Goal: Transaction & Acquisition: Purchase product/service

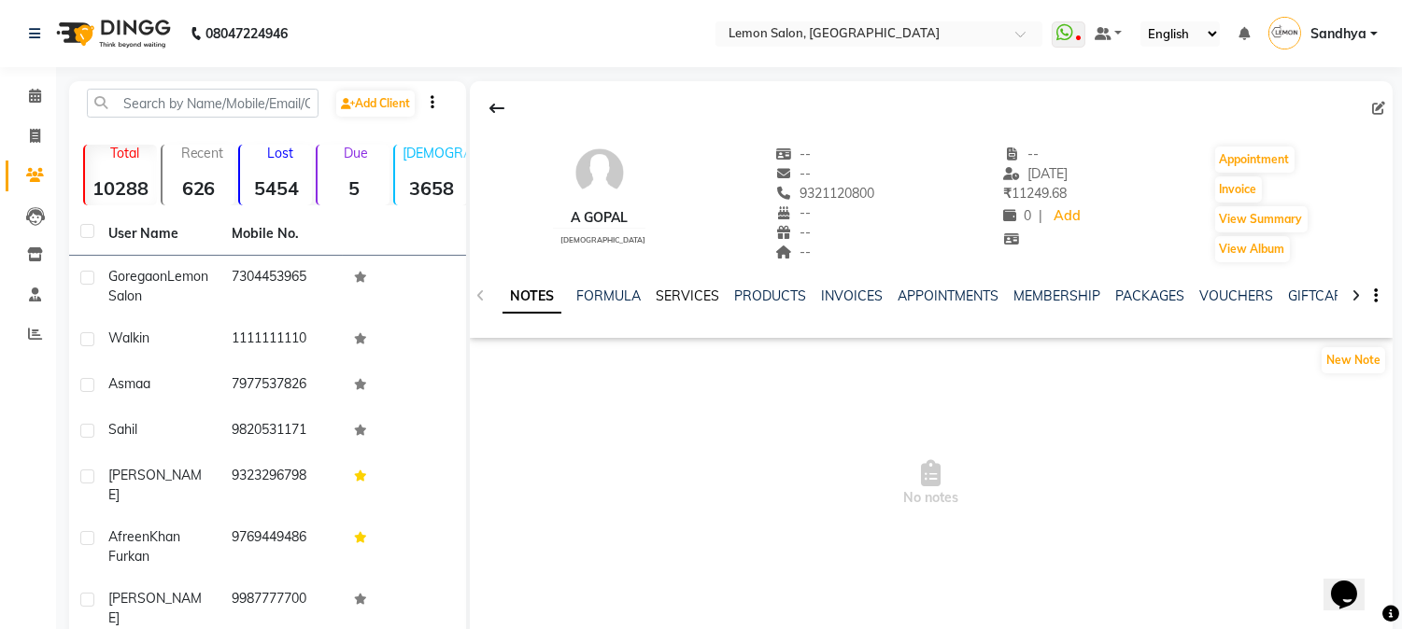
click at [712, 288] on link "SERVICES" at bounding box center [688, 296] width 64 height 17
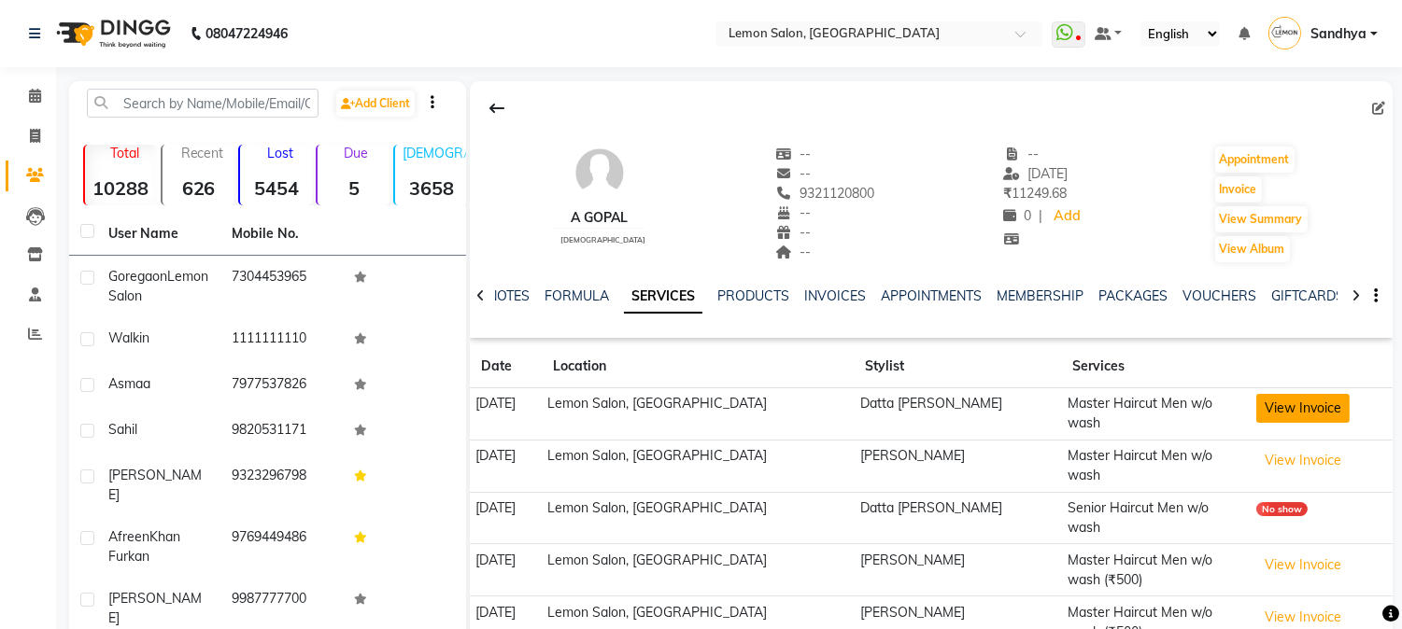
click at [1304, 417] on button "View Invoice" at bounding box center [1302, 408] width 93 height 29
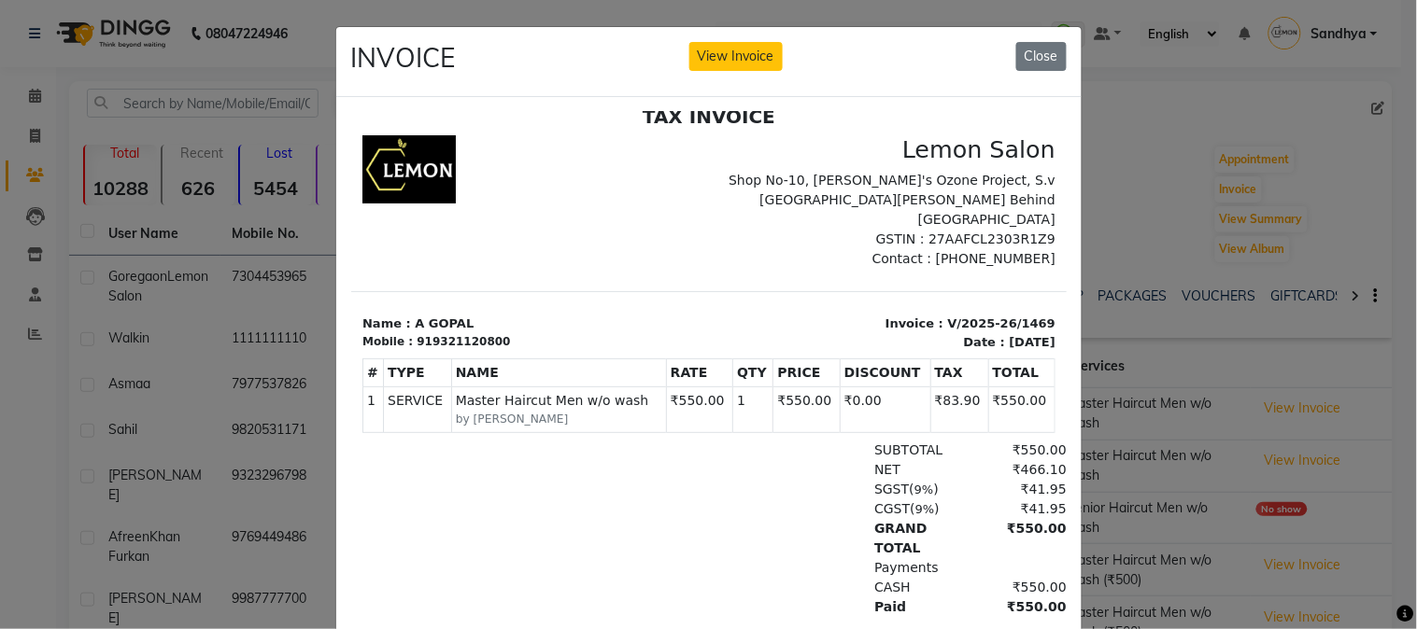
click at [29, 253] on ngb-modal-window "INVOICE View Invoice Close" at bounding box center [708, 314] width 1417 height 629
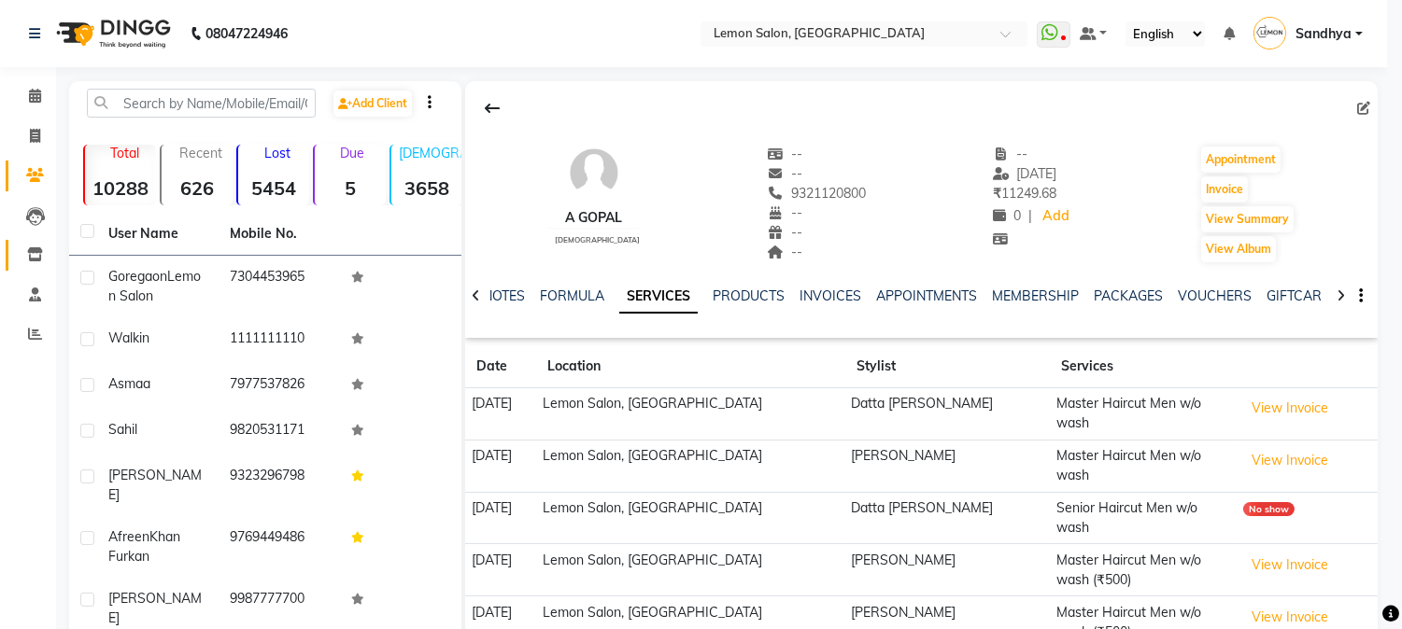
click at [29, 253] on icon at bounding box center [35, 254] width 16 height 14
select select
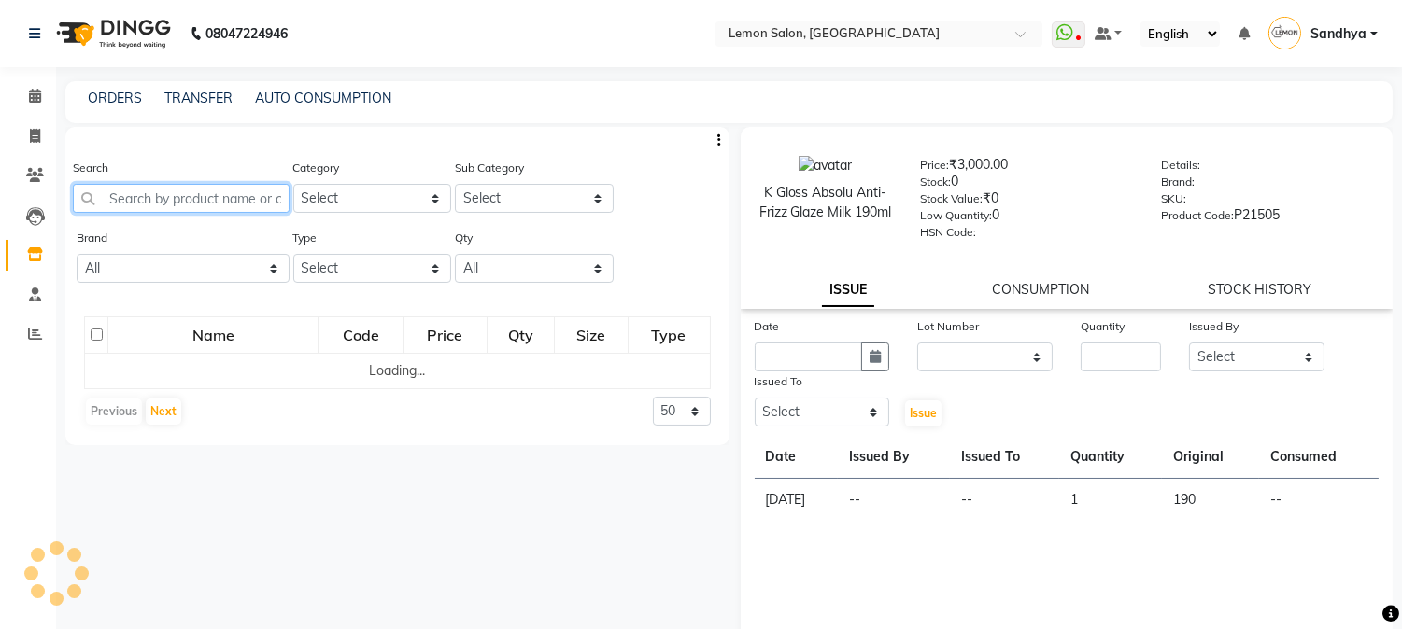
click at [156, 199] on input "text" at bounding box center [181, 198] width 217 height 29
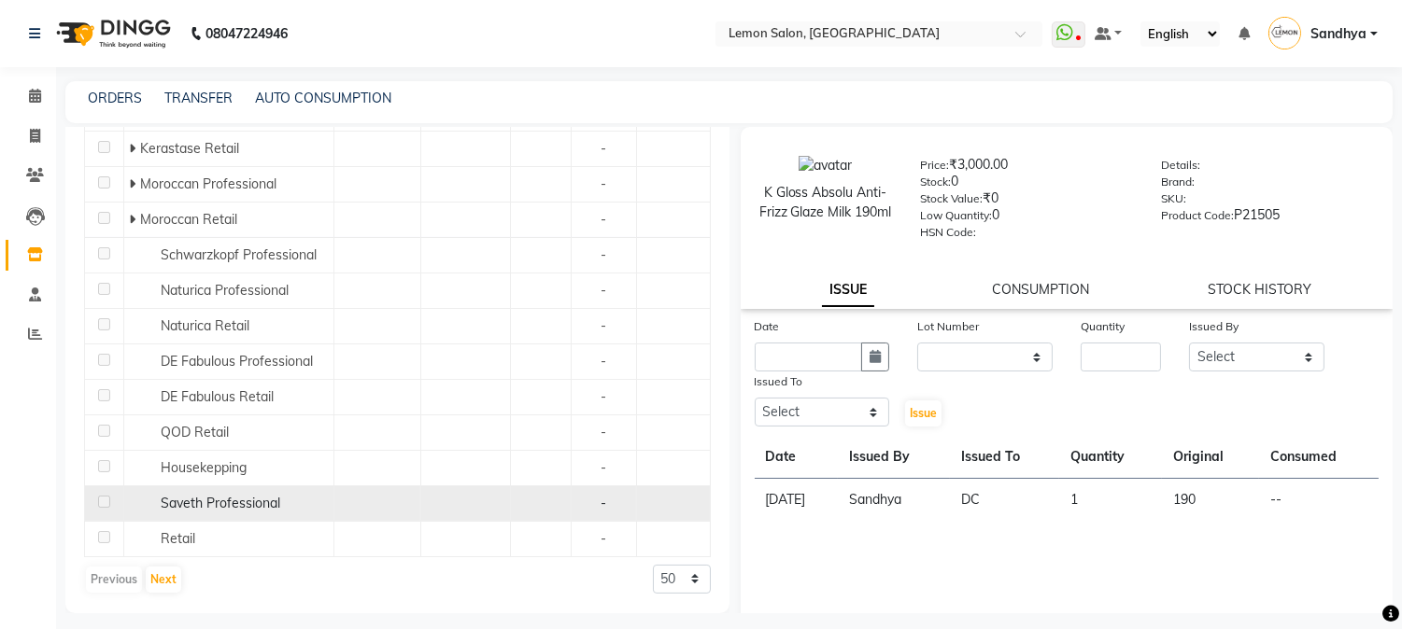
scroll to position [328, 0]
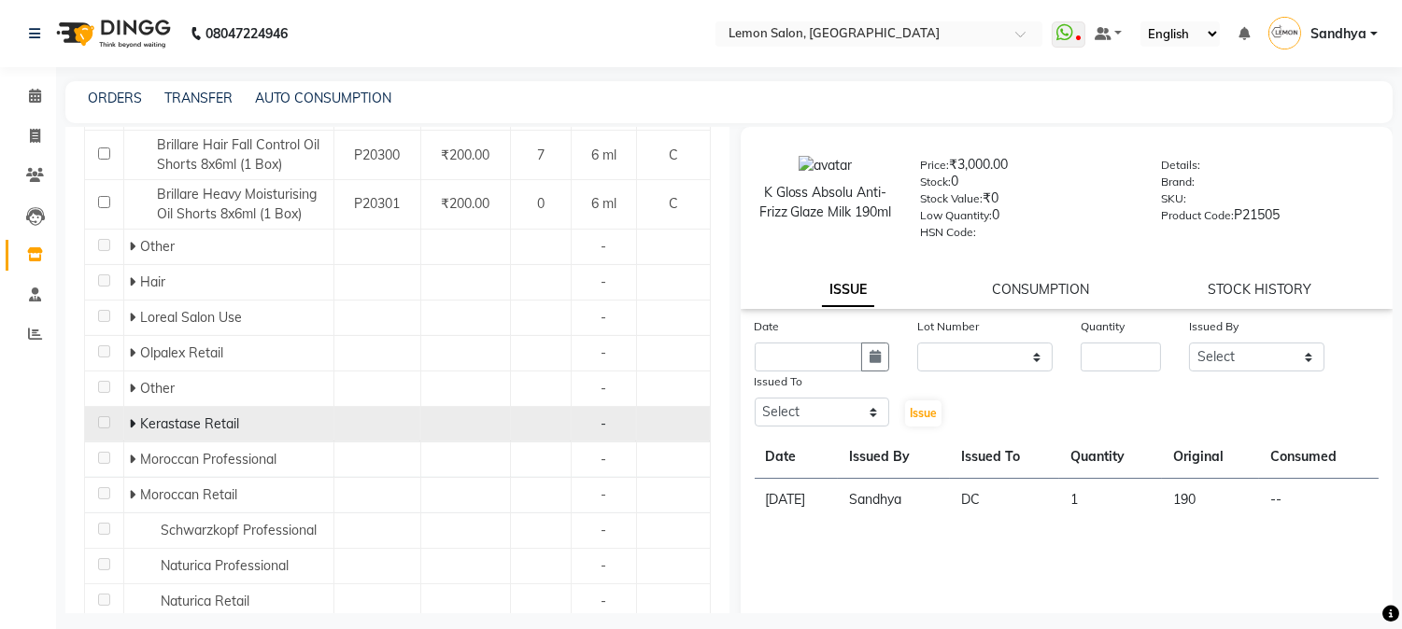
type input "OIL"
click at [132, 424] on icon at bounding box center [132, 423] width 7 height 13
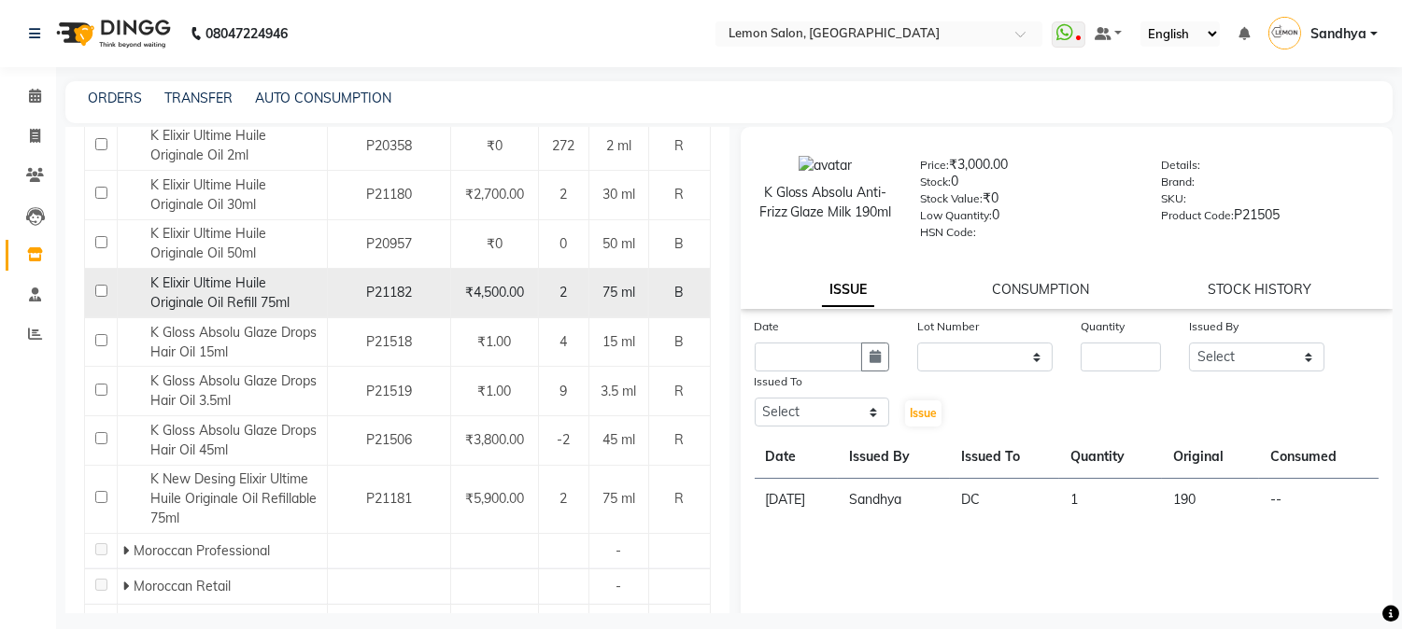
scroll to position [882, 0]
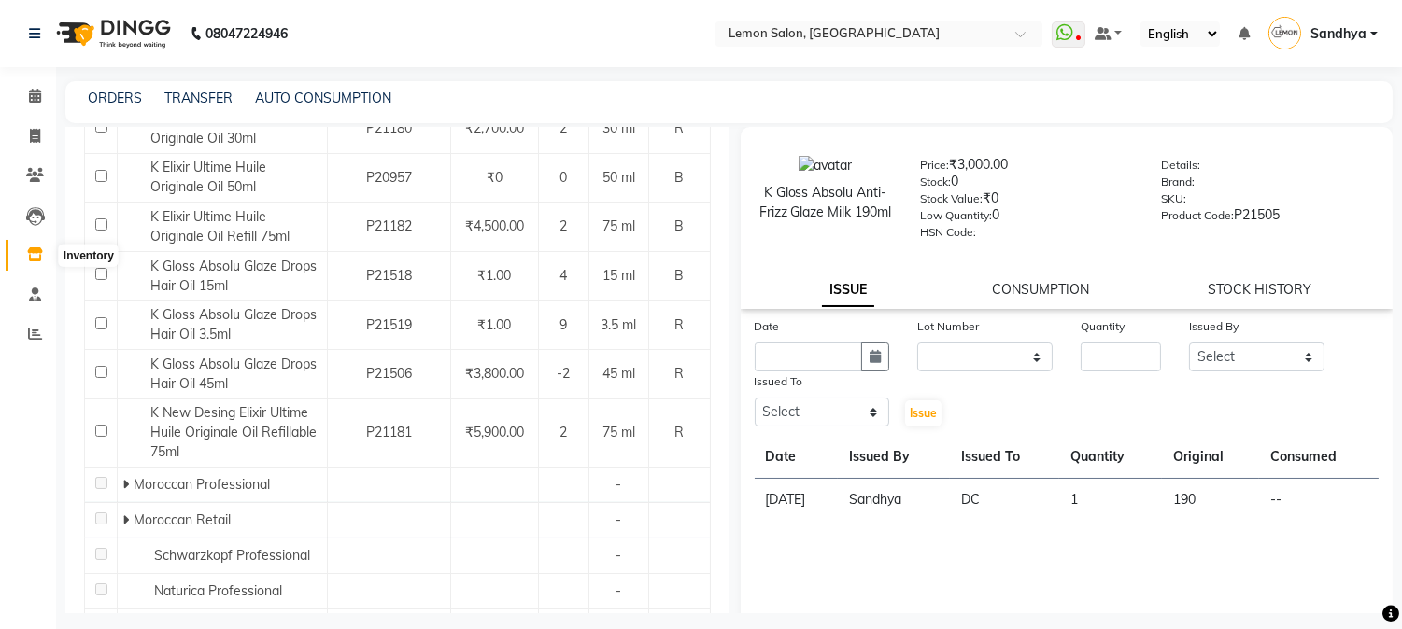
click at [24, 255] on span at bounding box center [35, 255] width 33 height 21
drag, startPoint x: 208, startPoint y: 88, endPoint x: 199, endPoint y: 90, distance: 9.5
click at [206, 89] on div "TRANSFER" at bounding box center [198, 99] width 68 height 20
click at [199, 90] on link "TRANSFER" at bounding box center [198, 98] width 68 height 17
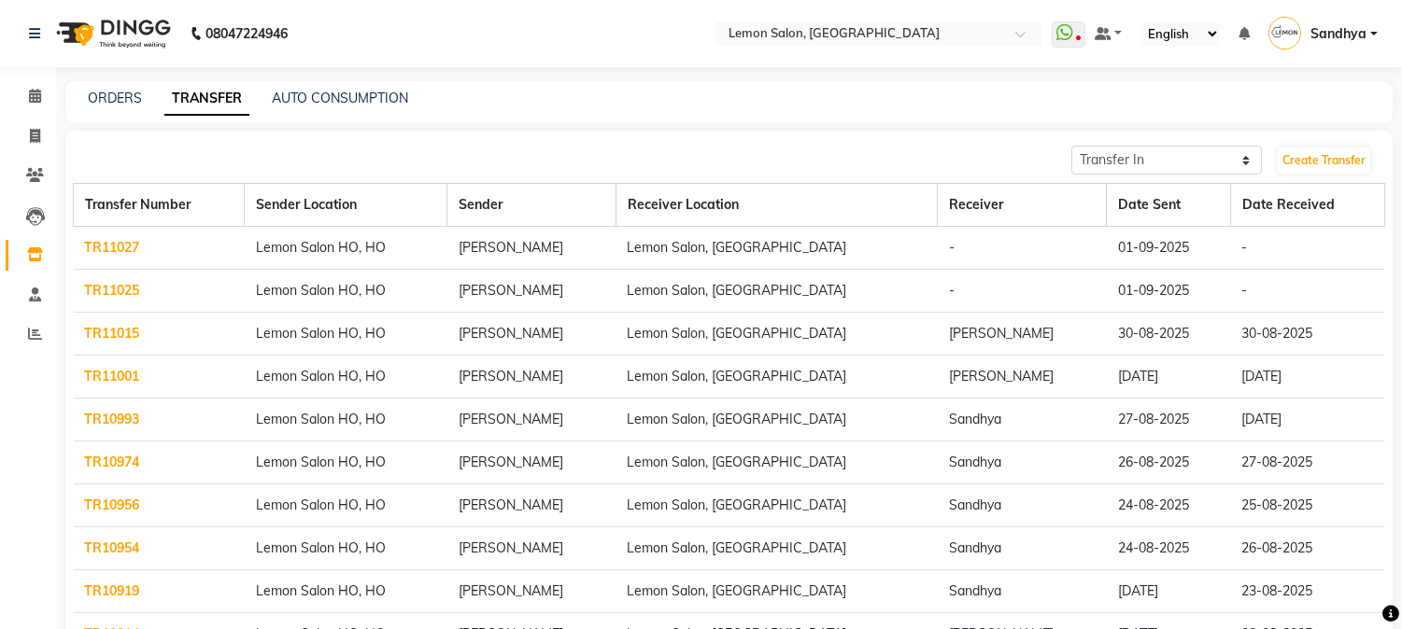
click at [88, 290] on link "TR11025" at bounding box center [112, 290] width 55 height 17
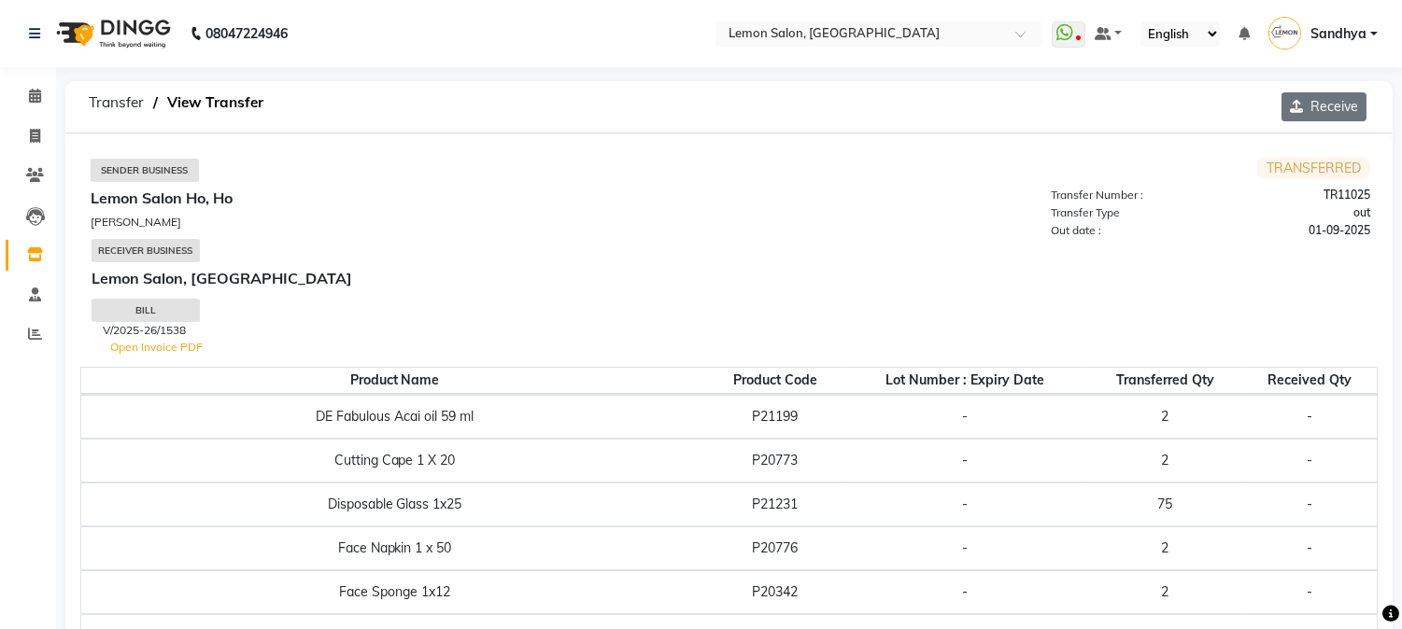
click at [1308, 118] on button "Receive" at bounding box center [1323, 106] width 85 height 29
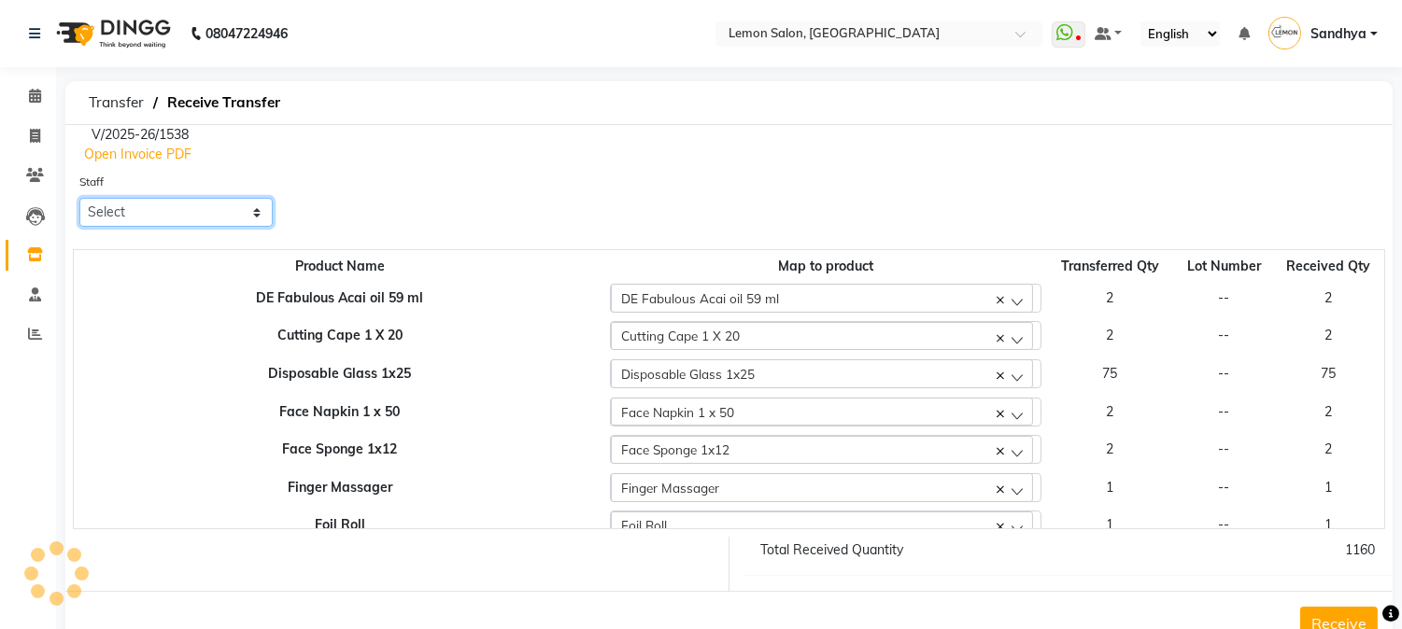
click at [211, 211] on select "Select Abhay Akansha Sadafule Asma Dshpande Datta Kawar DC Furkan Mansoori Jenn…" at bounding box center [175, 212] width 193 height 29
select select "52663"
click at [79, 198] on select "Select Abhay Akansha Sadafule Asma Dshpande Datta Kawar DC Furkan Mansoori Jenn…" at bounding box center [175, 212] width 193 height 29
click at [1322, 615] on button "Receive" at bounding box center [1339, 624] width 78 height 34
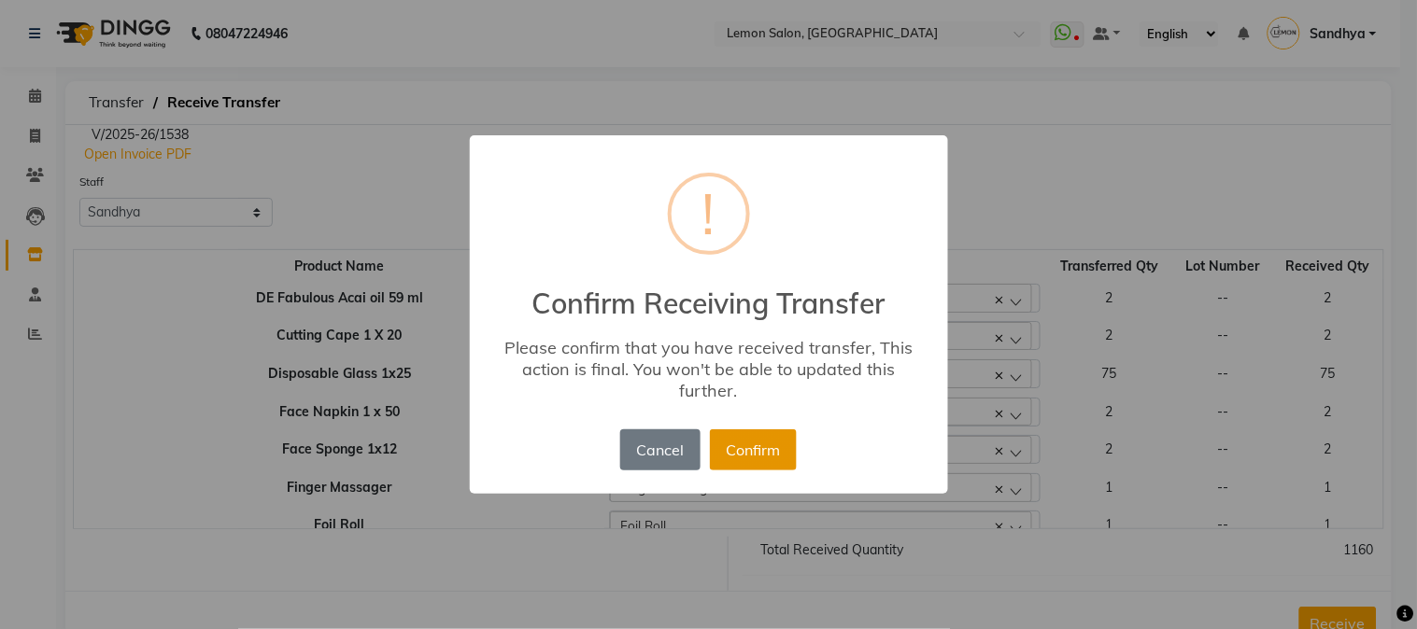
click at [741, 442] on button "Confirm" at bounding box center [753, 450] width 87 height 41
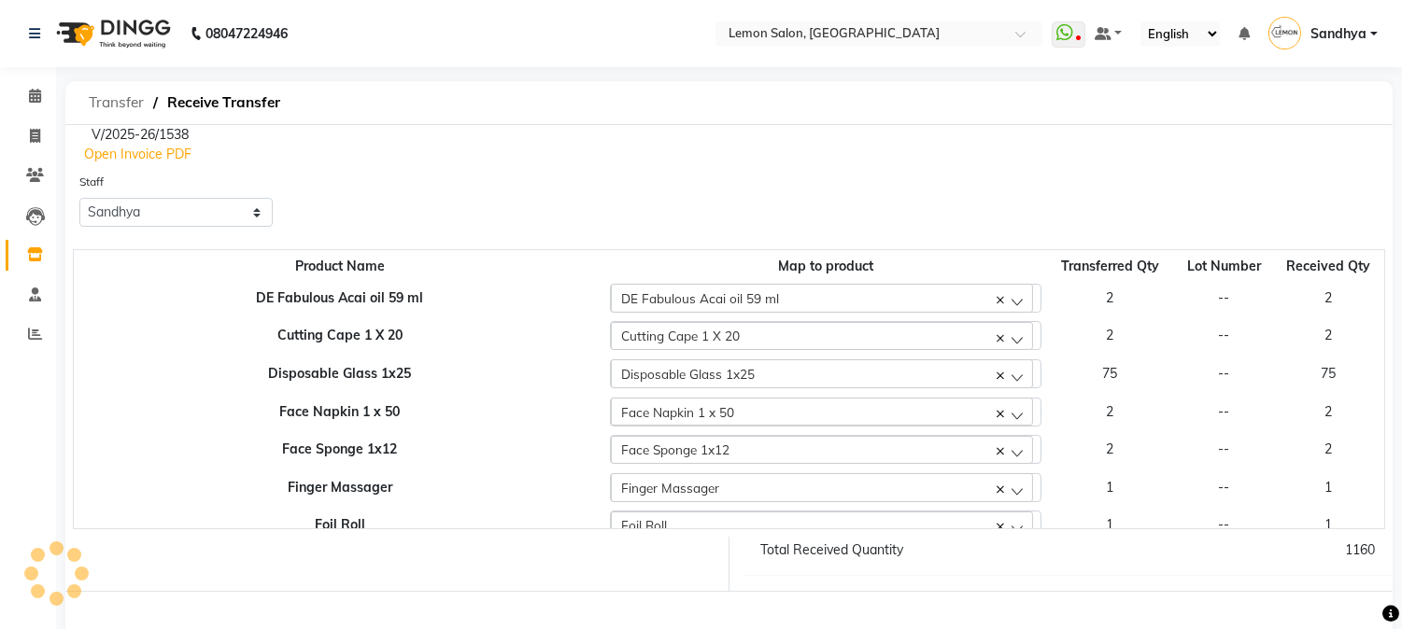
click at [110, 104] on span "Transfer" at bounding box center [116, 103] width 74 height 34
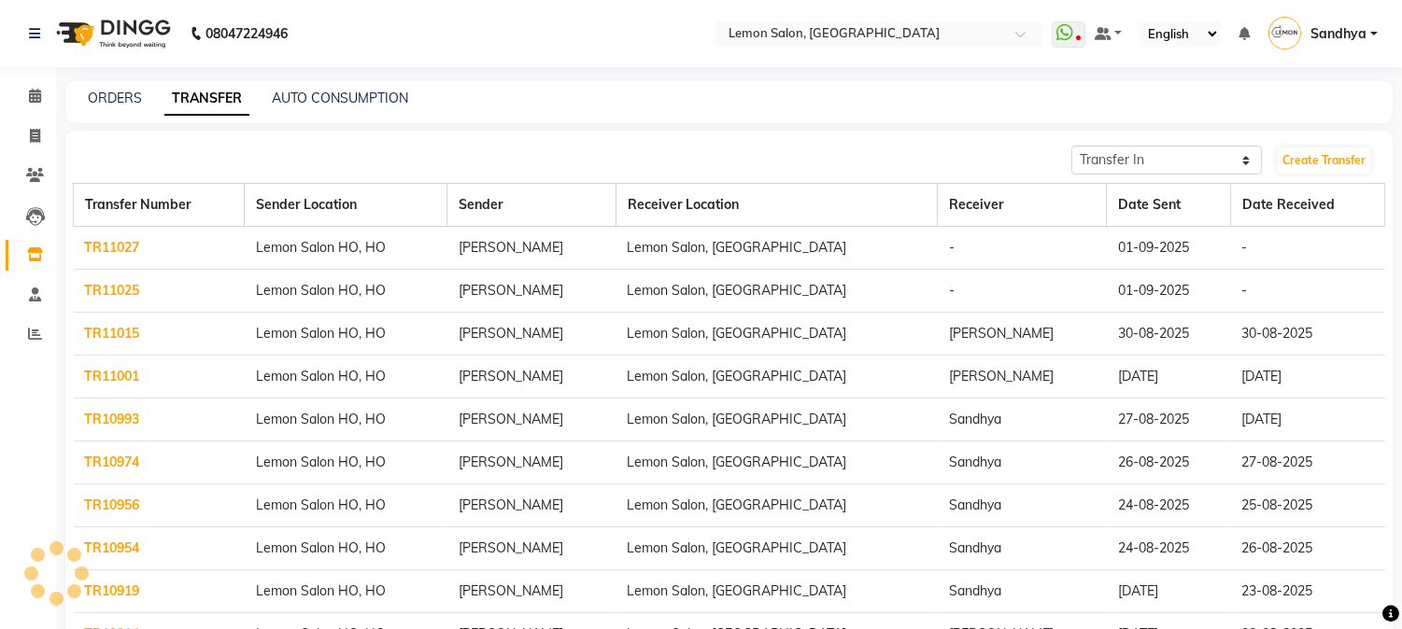
click at [118, 241] on link "TR11027" at bounding box center [112, 247] width 55 height 17
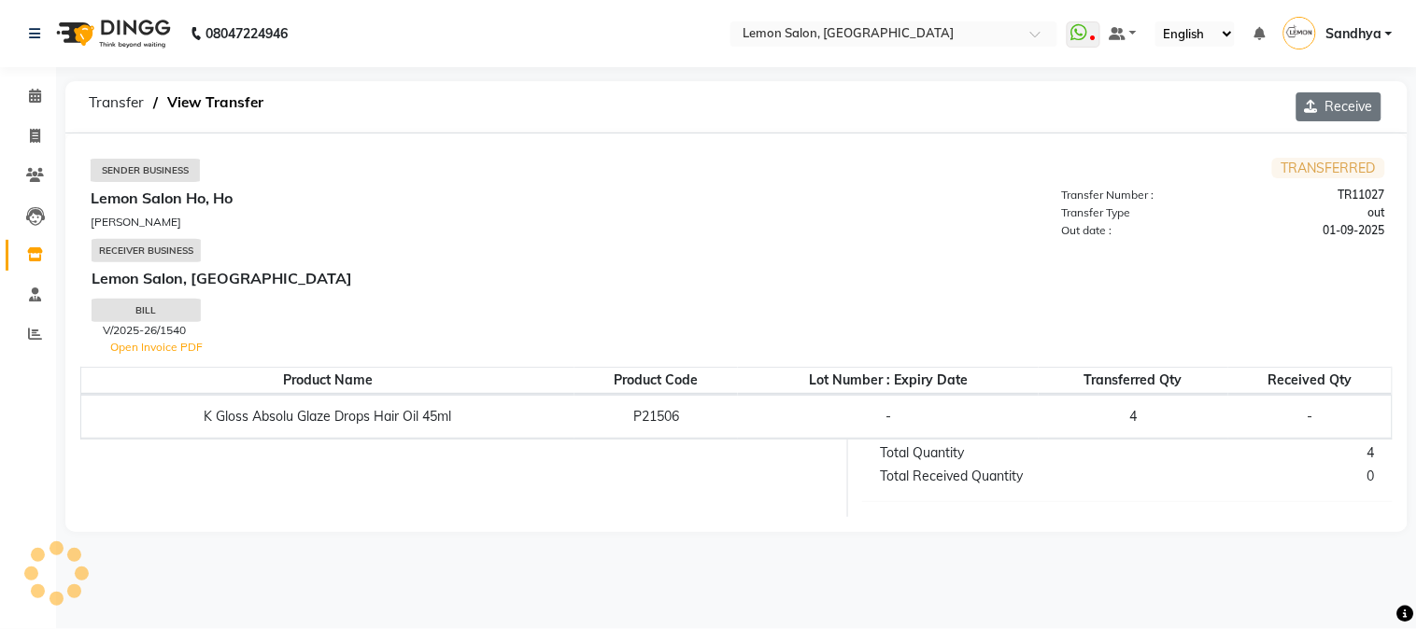
click at [1339, 106] on button "Receive" at bounding box center [1338, 106] width 85 height 29
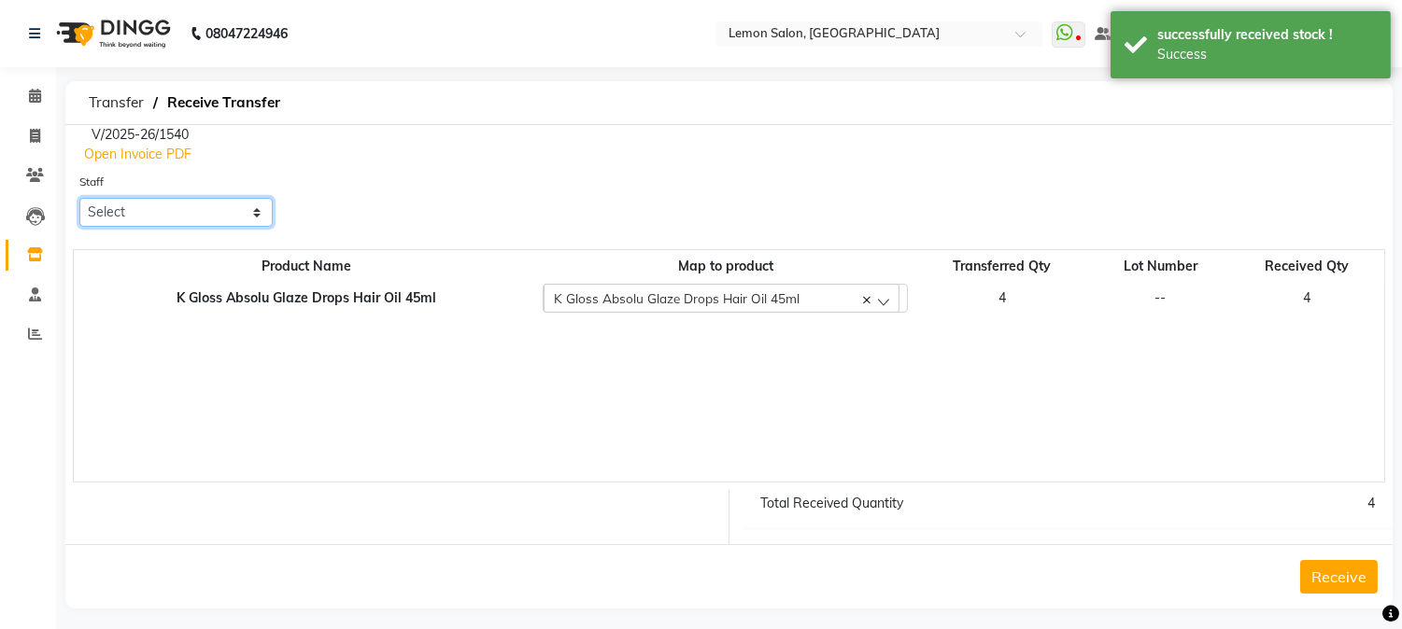
click at [148, 207] on select "Select Abhay Akansha Sadafule Asma Dshpande Datta Kawar DC Furkan Mansoori Jenn…" at bounding box center [175, 212] width 193 height 29
select select "52663"
click at [79, 198] on select "Select Abhay Akansha Sadafule Asma Dshpande Datta Kawar DC Furkan Mansoori Jenn…" at bounding box center [175, 212] width 193 height 29
click at [1338, 573] on button "Receive" at bounding box center [1339, 577] width 78 height 34
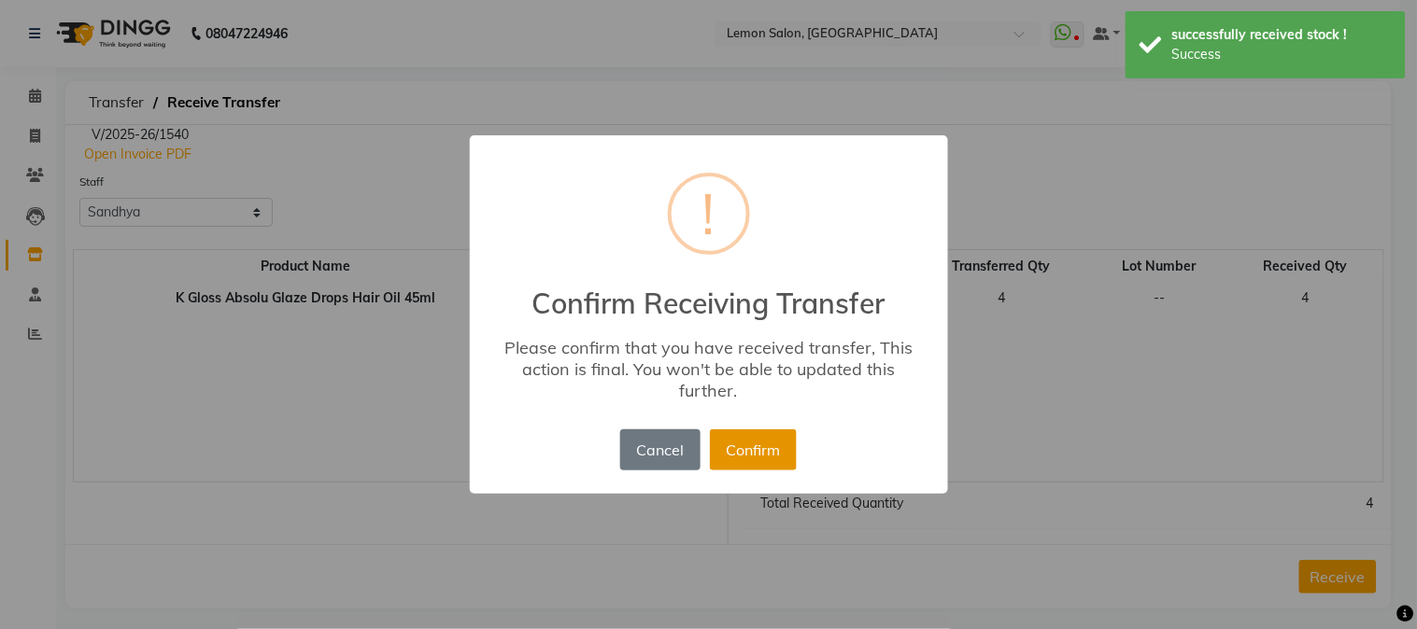
click at [758, 458] on button "Confirm" at bounding box center [753, 450] width 87 height 41
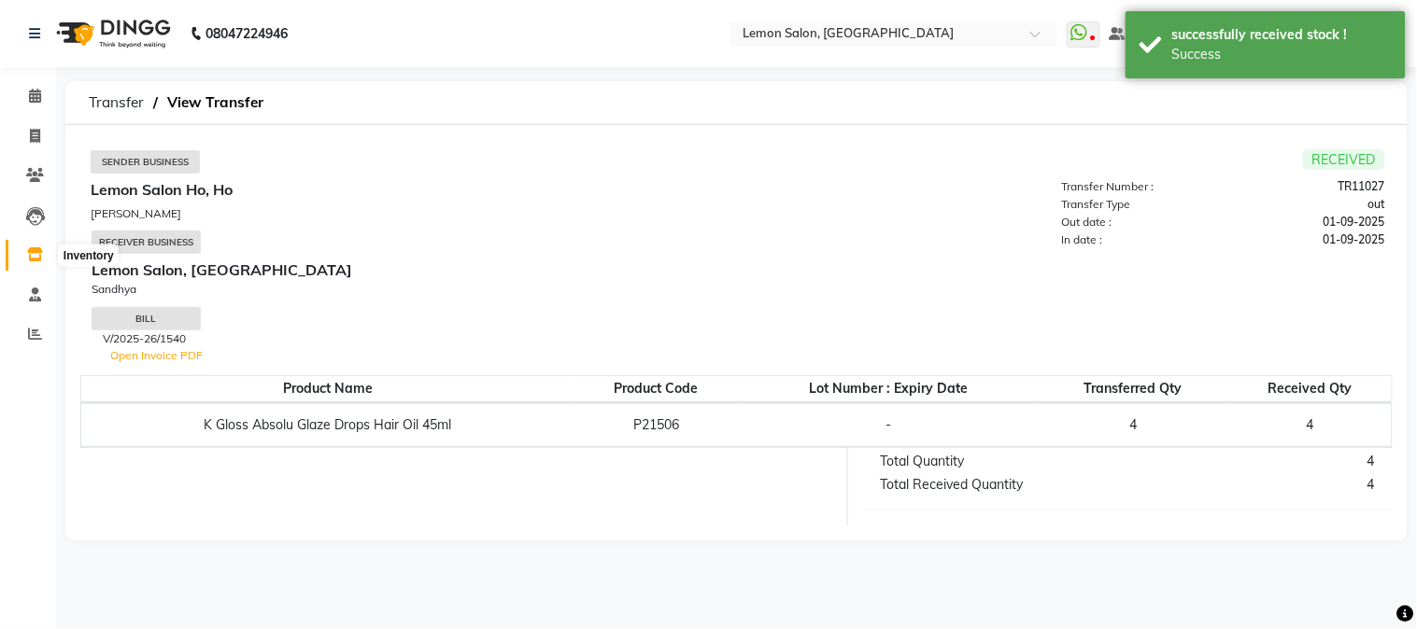
click at [30, 259] on icon at bounding box center [35, 254] width 16 height 14
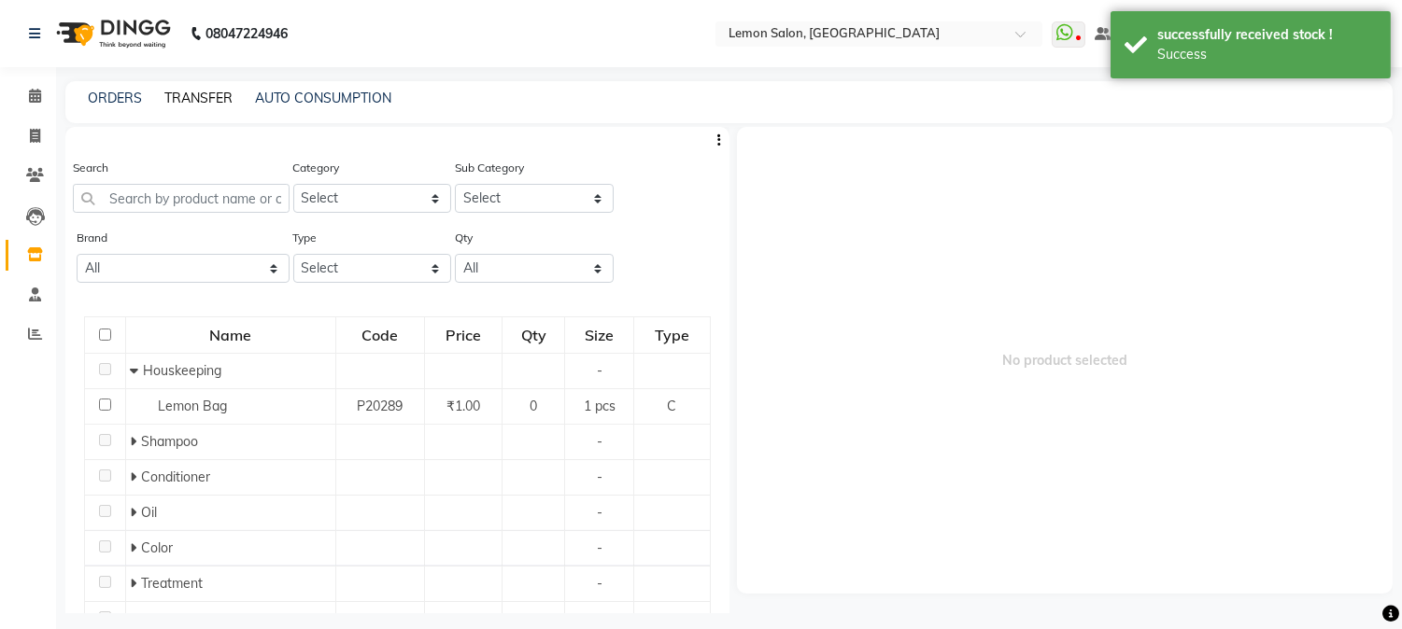
click at [204, 96] on link "TRANSFER" at bounding box center [198, 98] width 68 height 17
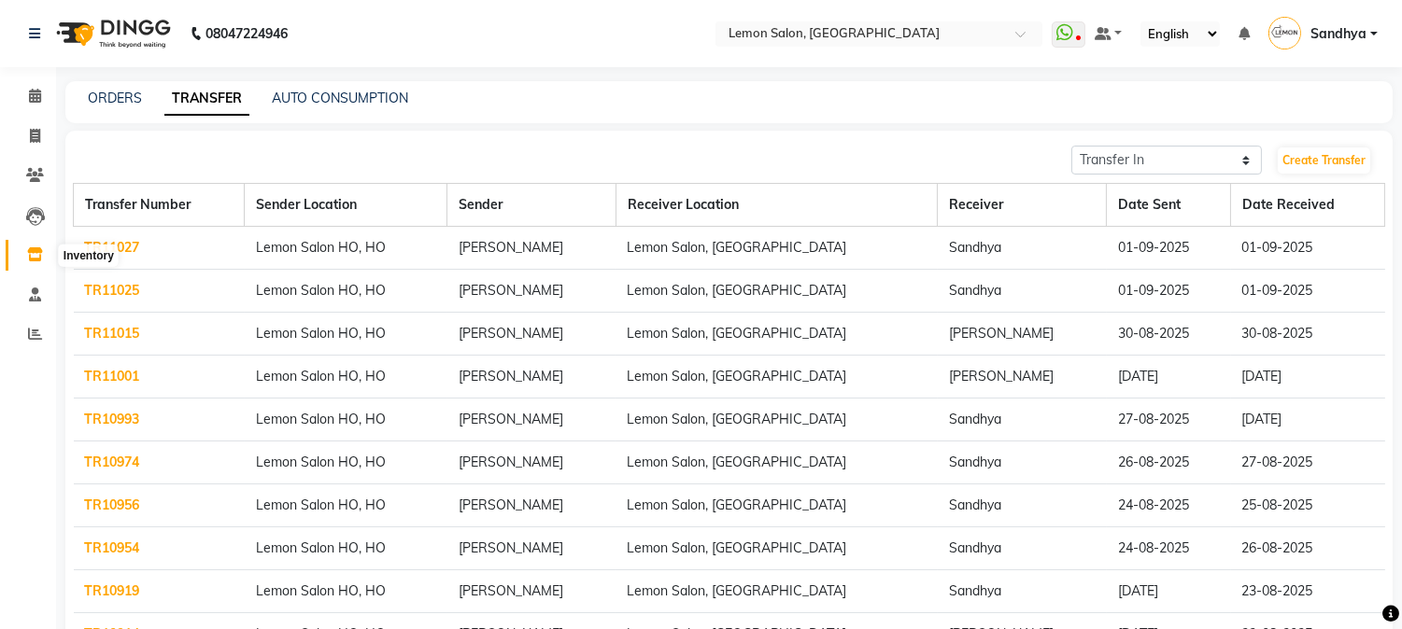
click at [40, 254] on icon at bounding box center [35, 254] width 16 height 14
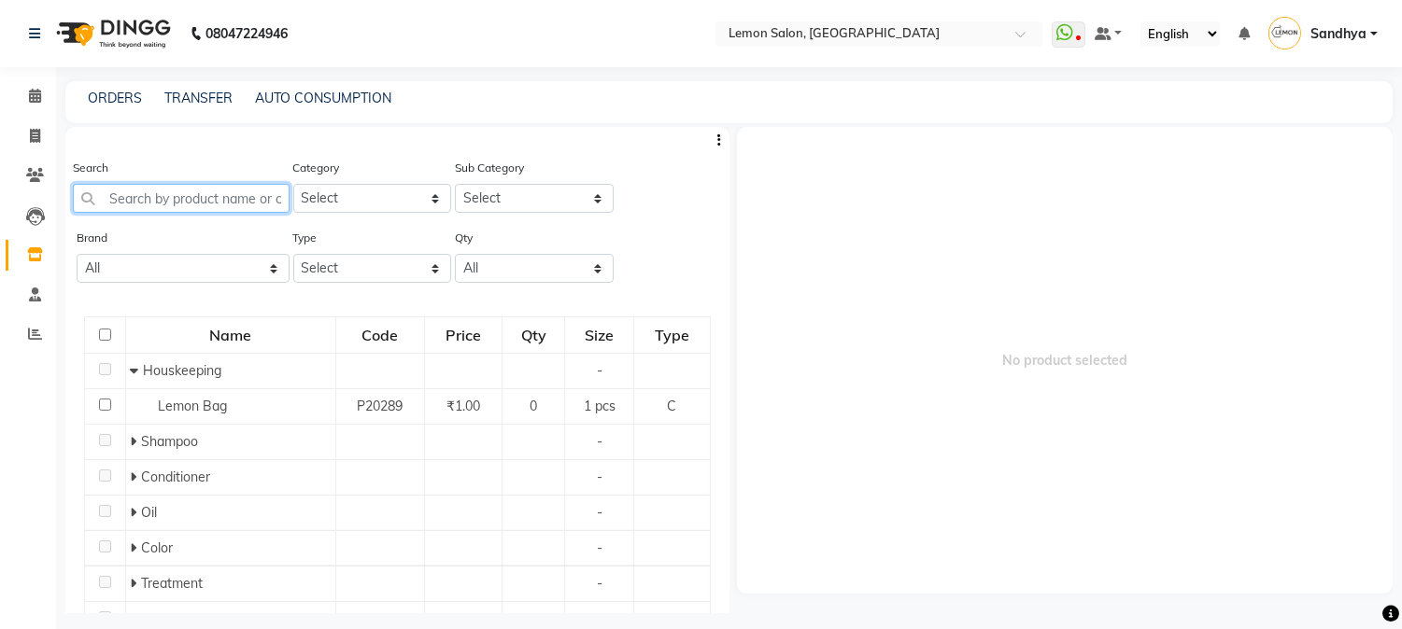
click at [187, 198] on input "text" at bounding box center [181, 198] width 217 height 29
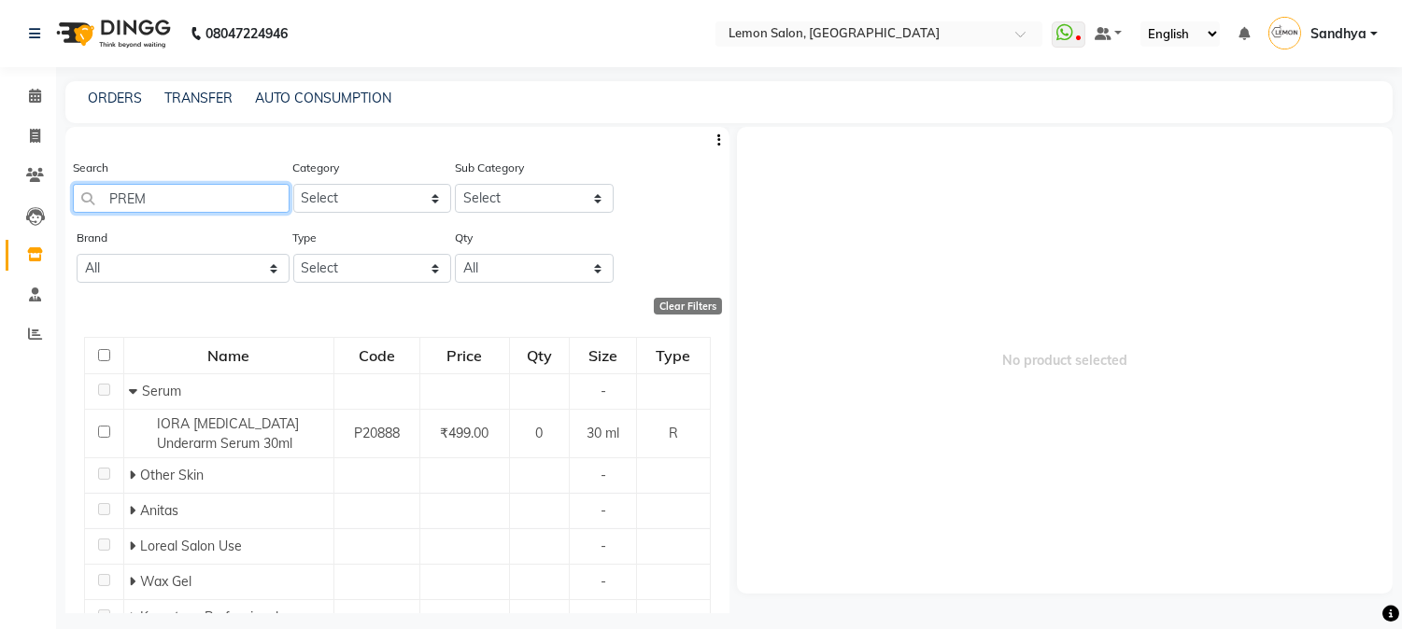
type input "PREMI"
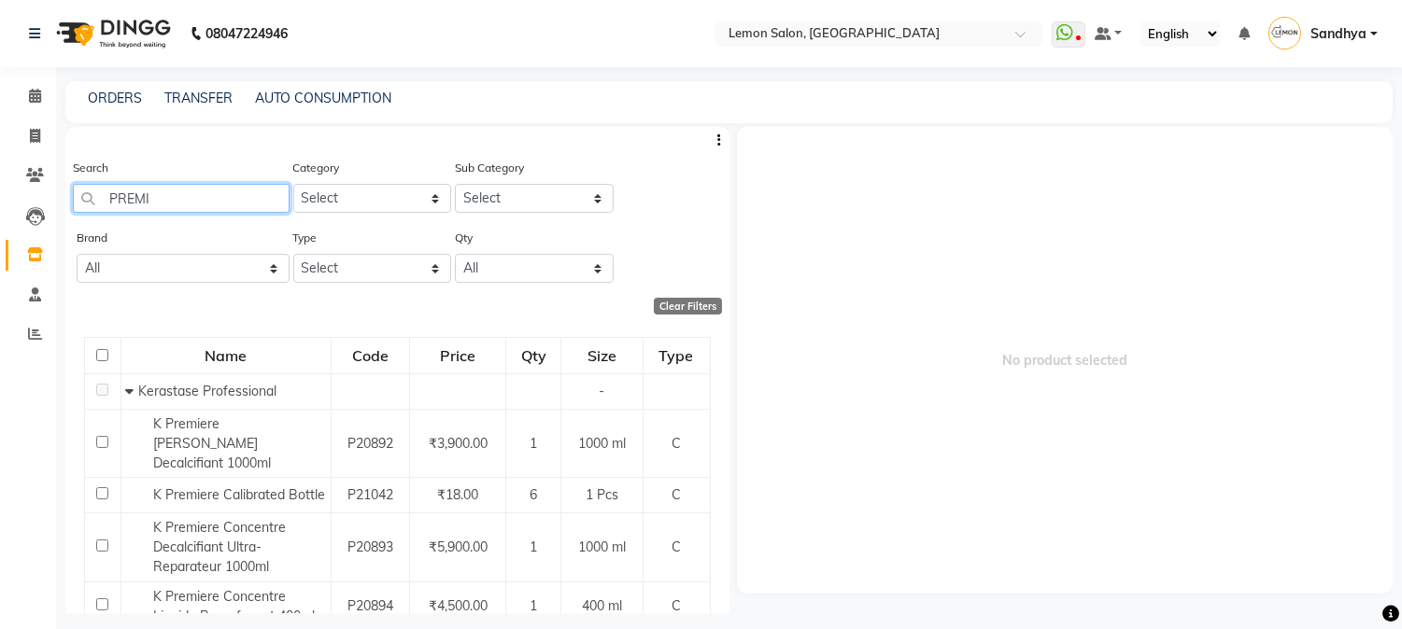
drag, startPoint x: 196, startPoint y: 200, endPoint x: 0, endPoint y: 181, distance: 197.0
click at [0, 181] on app-home "08047224946 Select Location × Lemon Salon, Goregaon WhatsApp Status ✕ Status: D…" at bounding box center [701, 321] width 1402 height 642
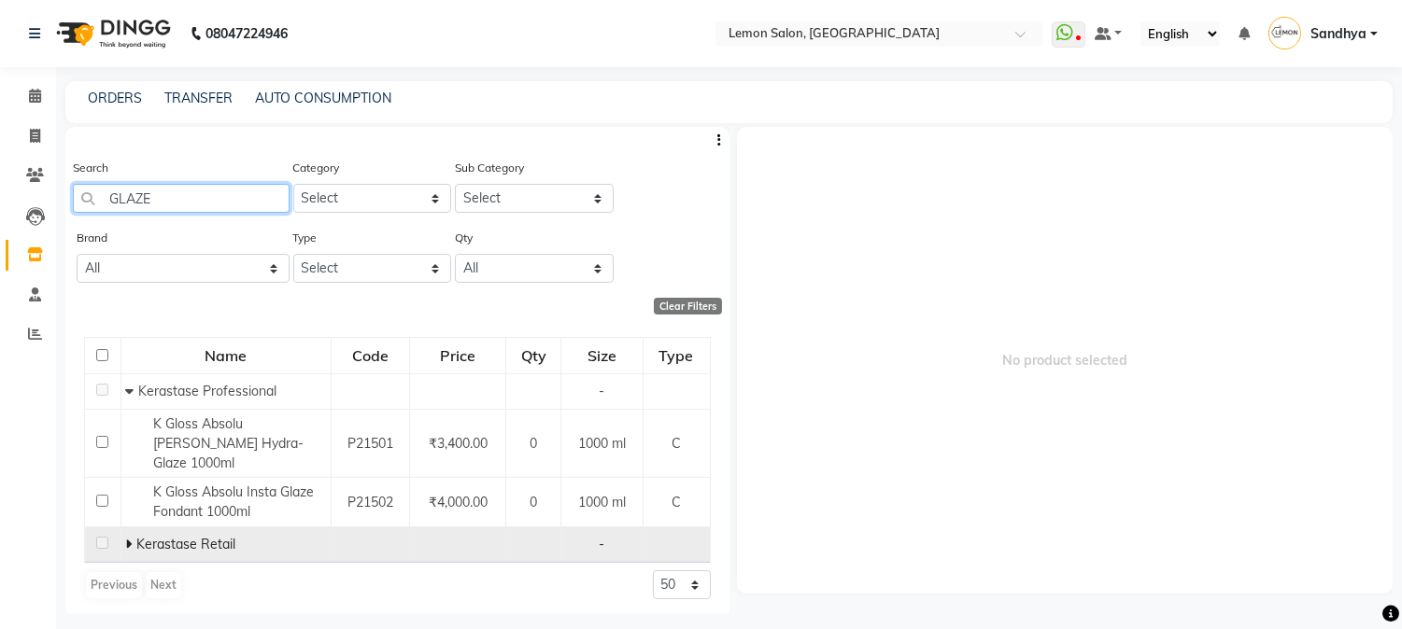
type input "GLAZE"
click at [129, 538] on icon at bounding box center [128, 544] width 7 height 13
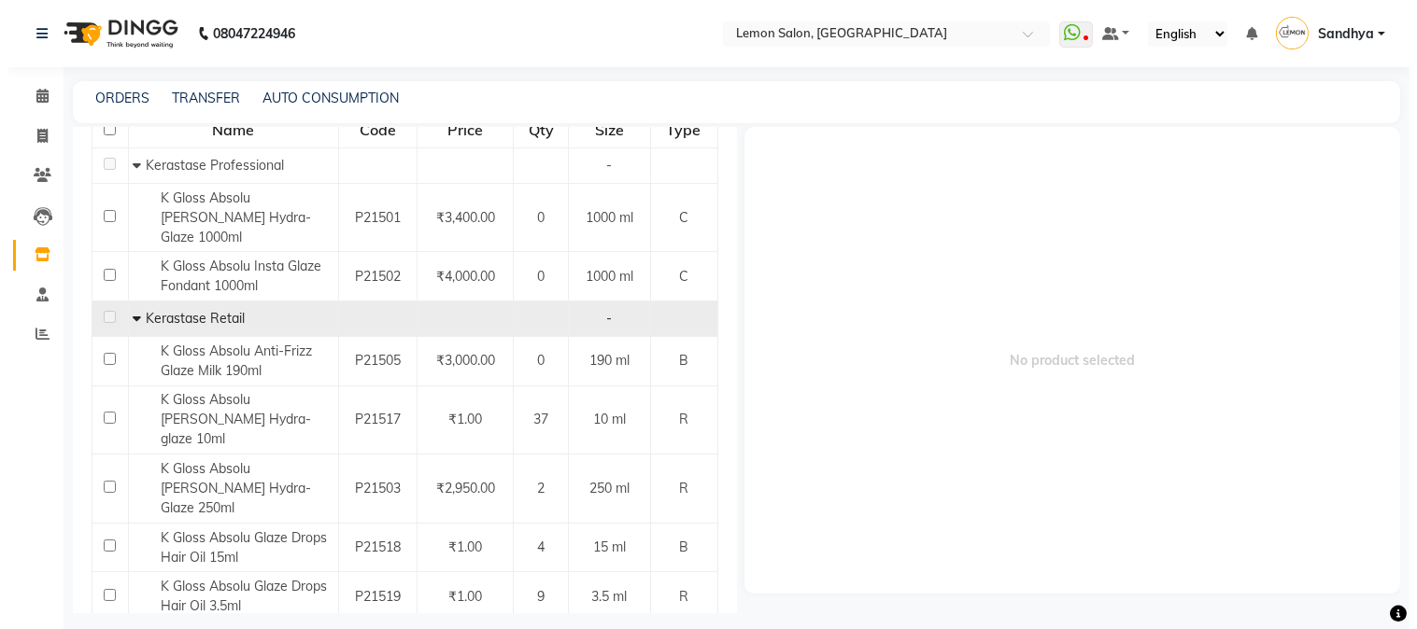
scroll to position [331, 0]
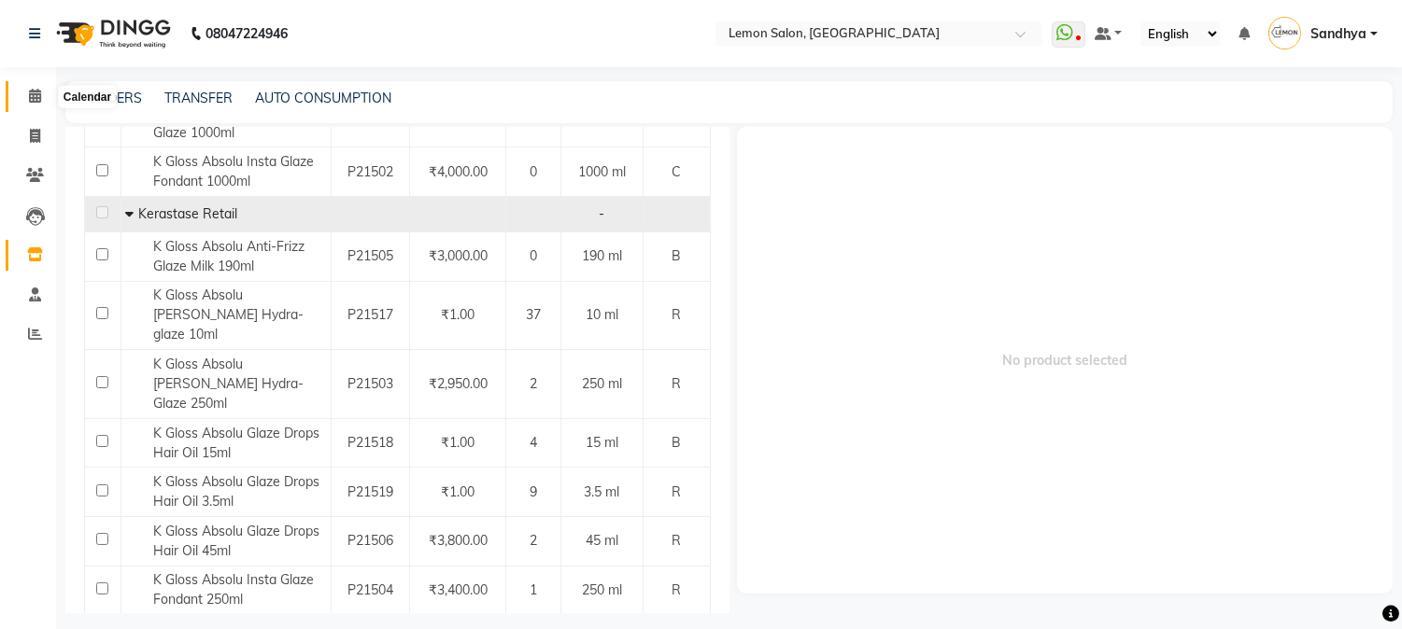
click at [45, 96] on span at bounding box center [35, 96] width 33 height 21
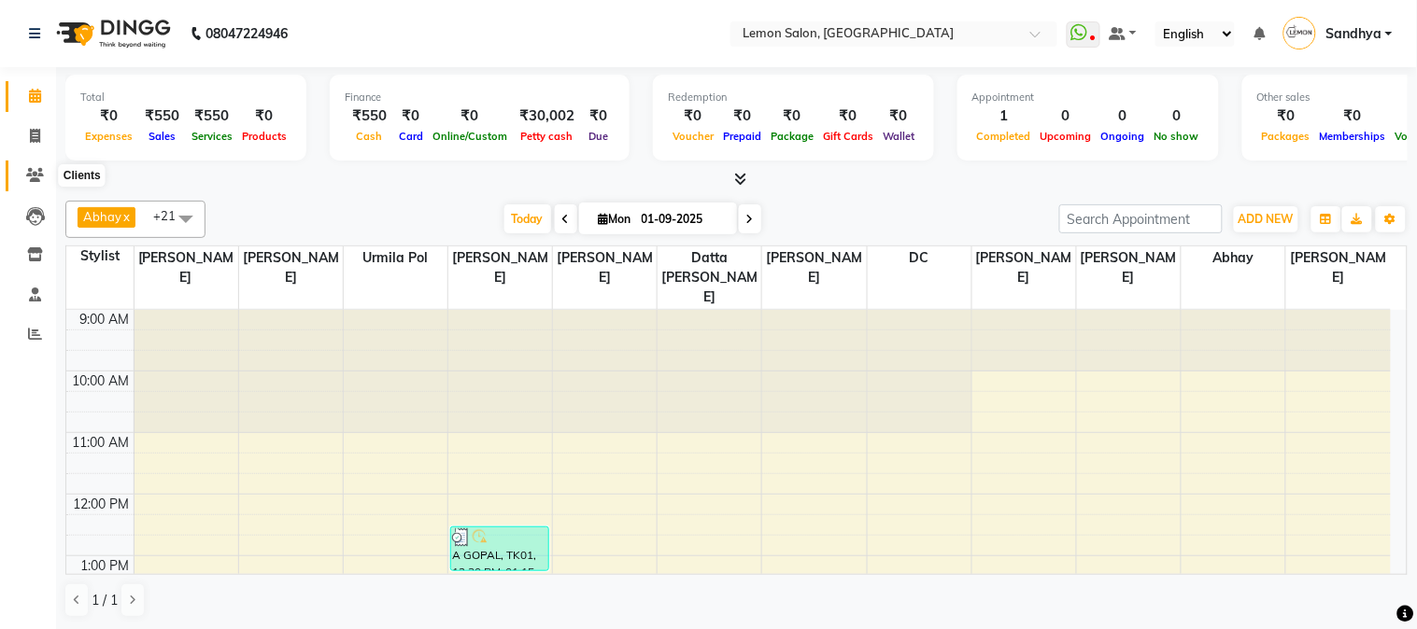
click at [21, 181] on span at bounding box center [35, 175] width 33 height 21
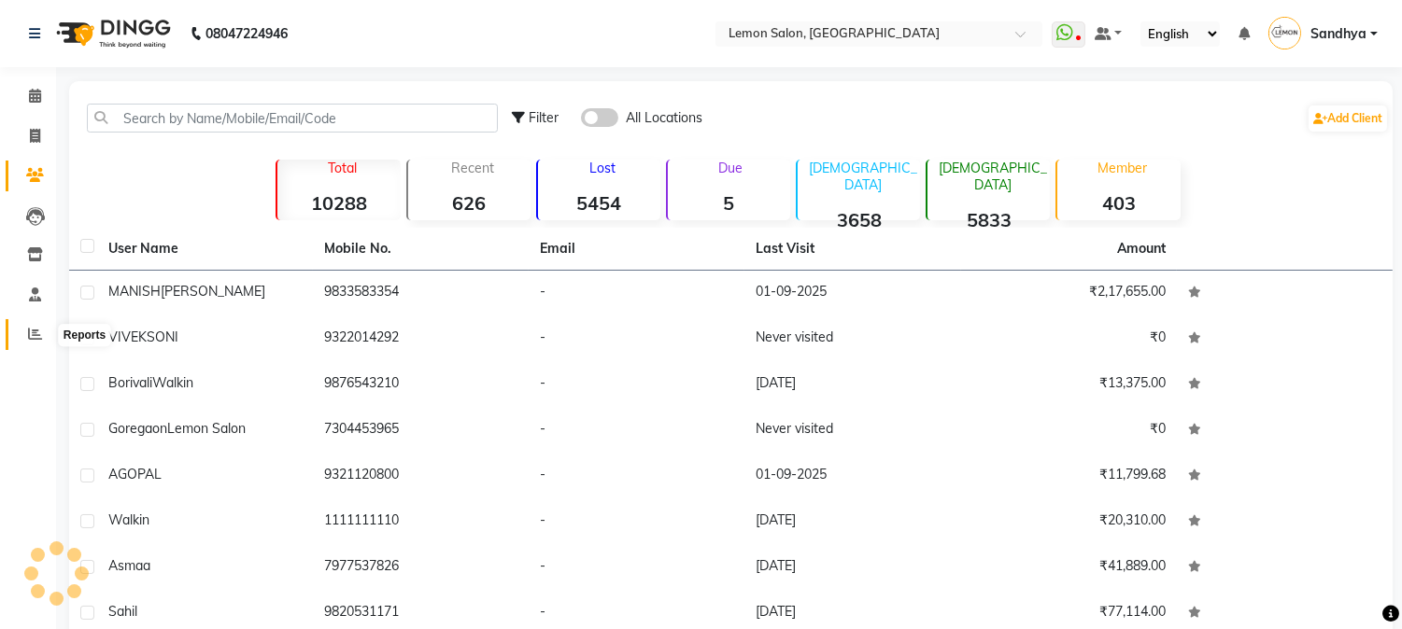
click at [28, 336] on icon at bounding box center [35, 334] width 14 height 14
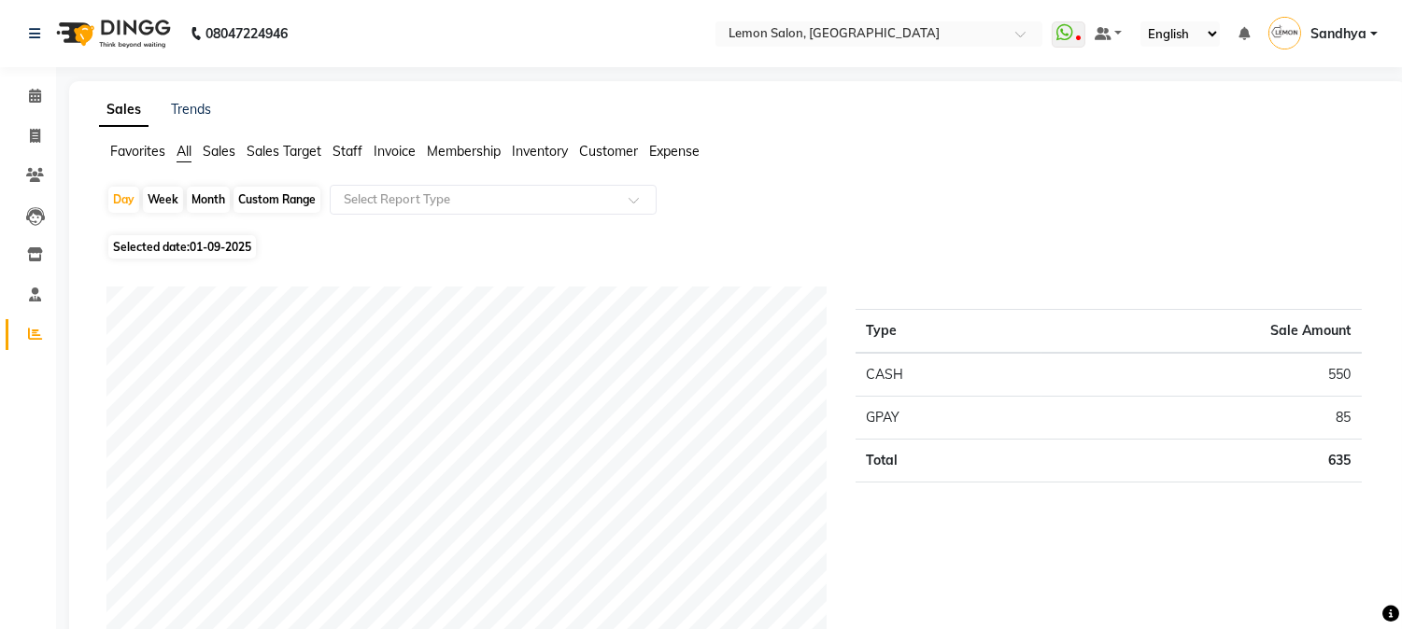
click at [206, 199] on div "Month" at bounding box center [208, 200] width 43 height 26
select select "9"
select select "2025"
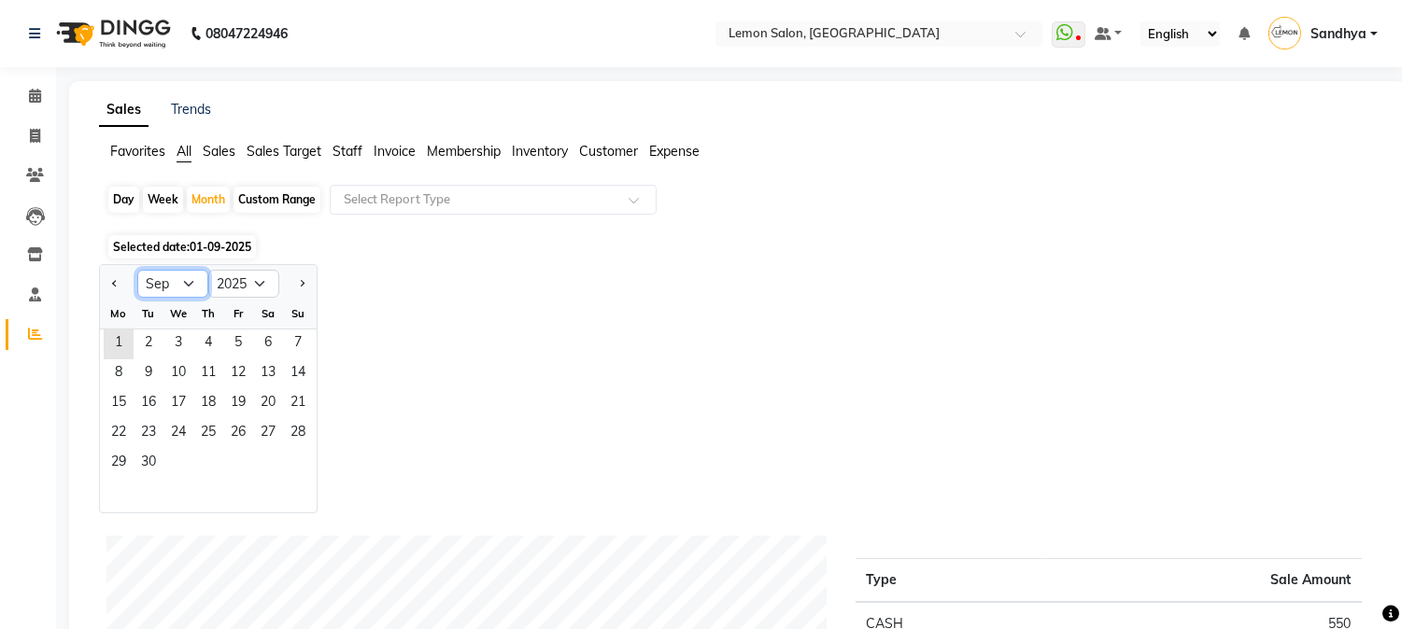
click at [197, 284] on select "Jan Feb Mar Apr May Jun Jul Aug Sep Oct Nov Dec" at bounding box center [172, 284] width 71 height 28
select select "8"
click at [137, 270] on select "Jan Feb Mar Apr May Jun Jul Aug Sep Oct Nov Dec" at bounding box center [172, 284] width 71 height 28
click at [240, 341] on span "1" at bounding box center [238, 345] width 30 height 30
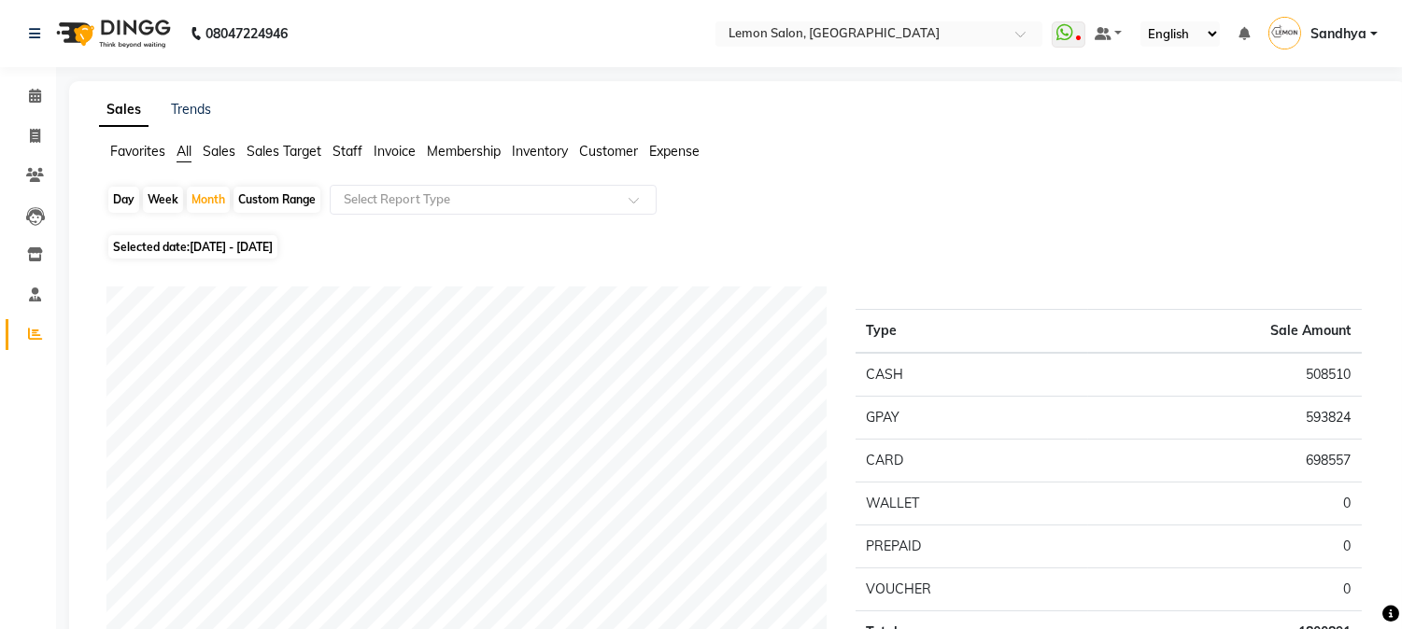
click at [347, 147] on span "Staff" at bounding box center [347, 151] width 30 height 17
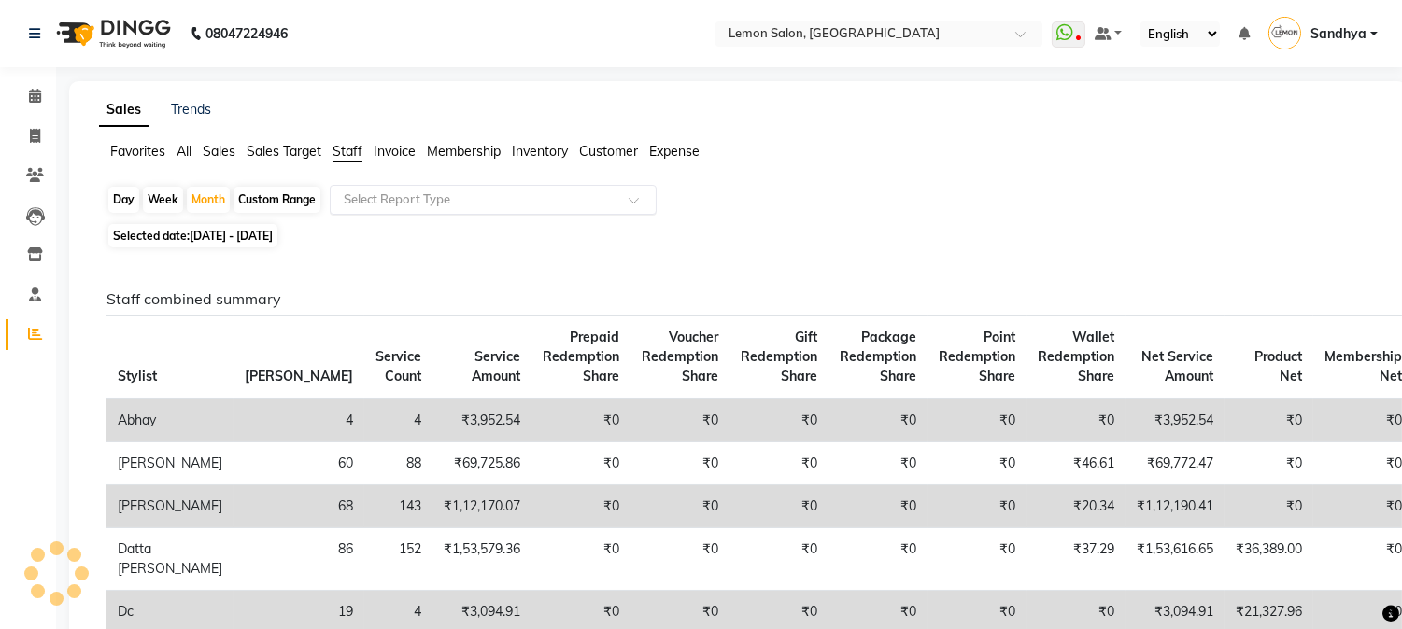
click at [417, 196] on input "text" at bounding box center [474, 200] width 269 height 19
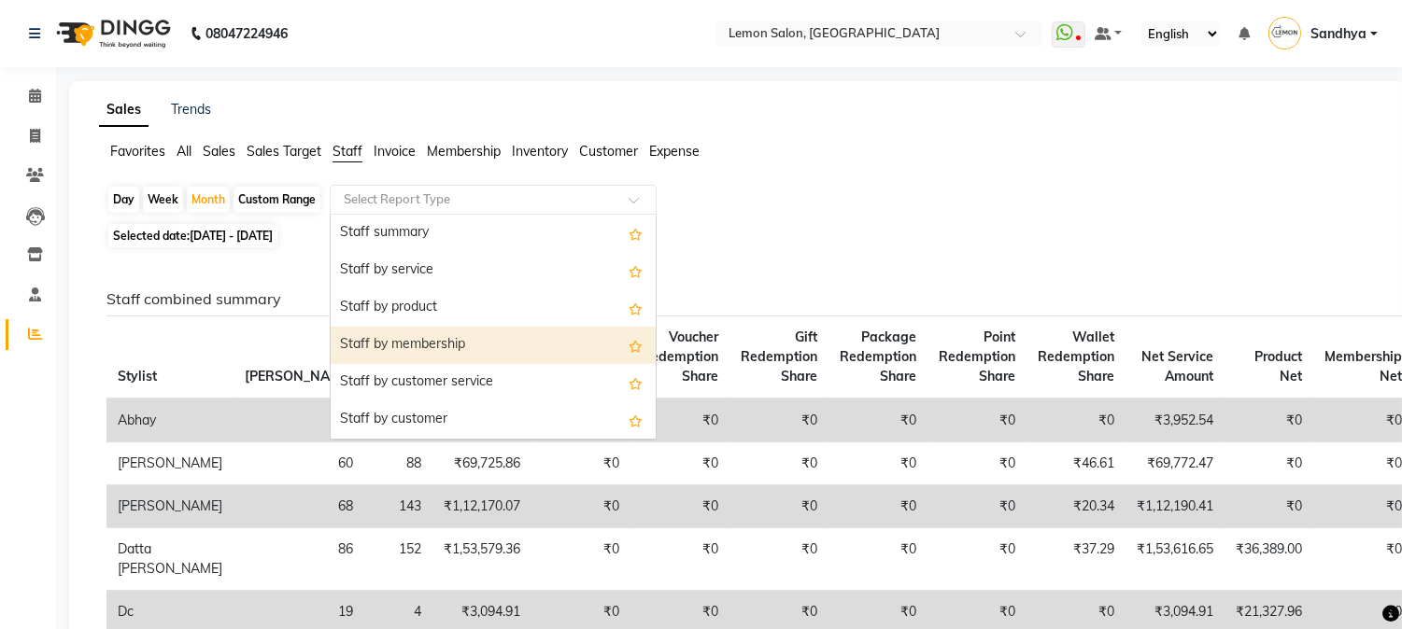
scroll to position [276, 0]
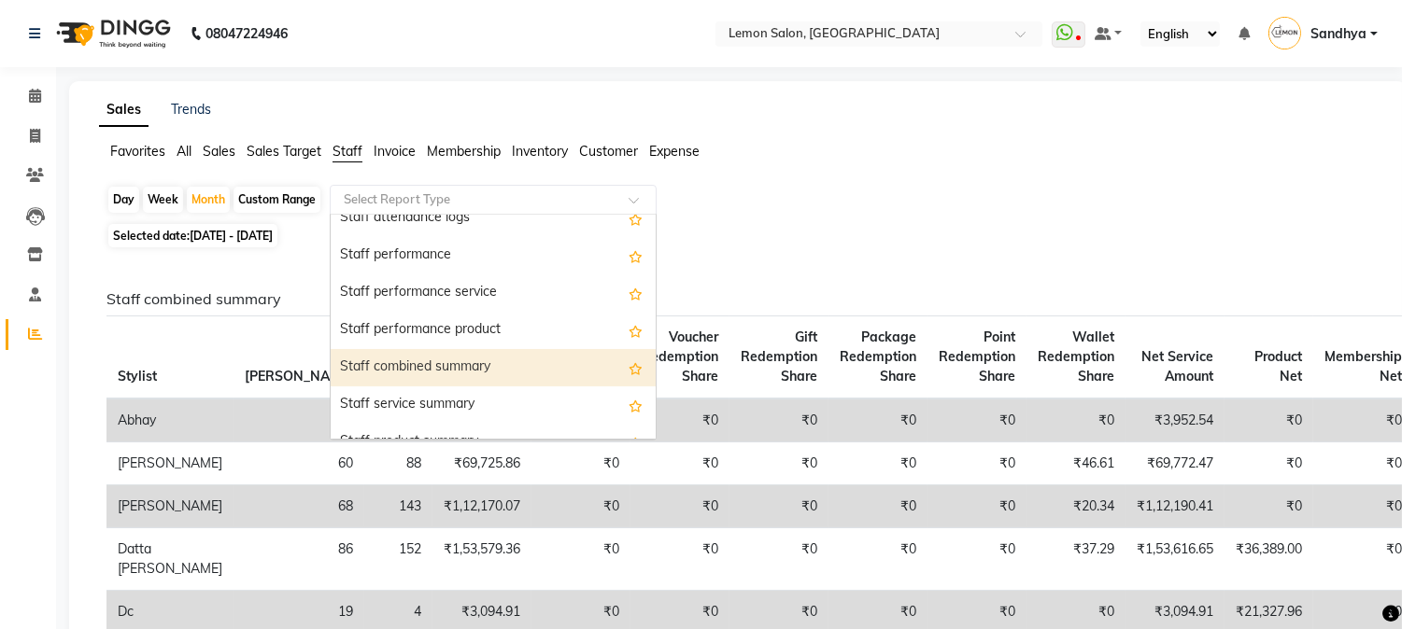
click at [461, 360] on div "Staff combined summary" at bounding box center [493, 367] width 325 height 37
select select "csv"
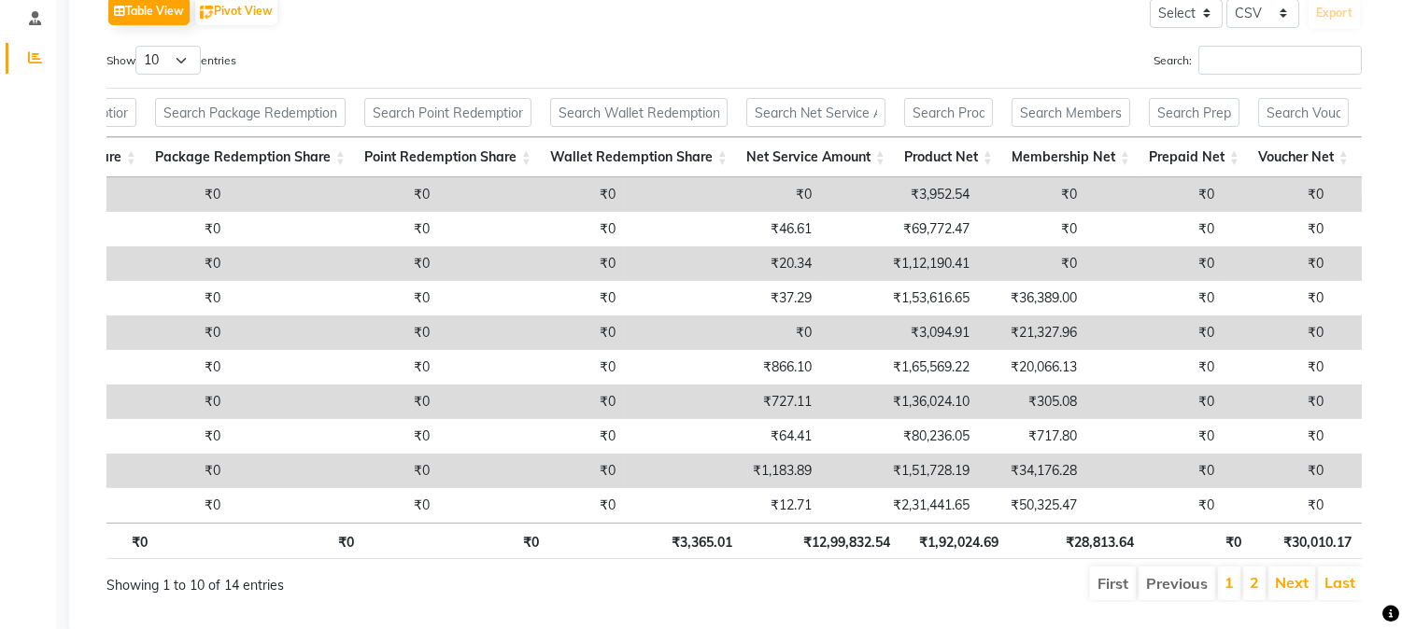
scroll to position [0, 1016]
click at [173, 61] on select "10 25 50 100" at bounding box center [167, 60] width 65 height 29
select select "50"
click at [138, 46] on select "10 25 50 100" at bounding box center [167, 60] width 65 height 29
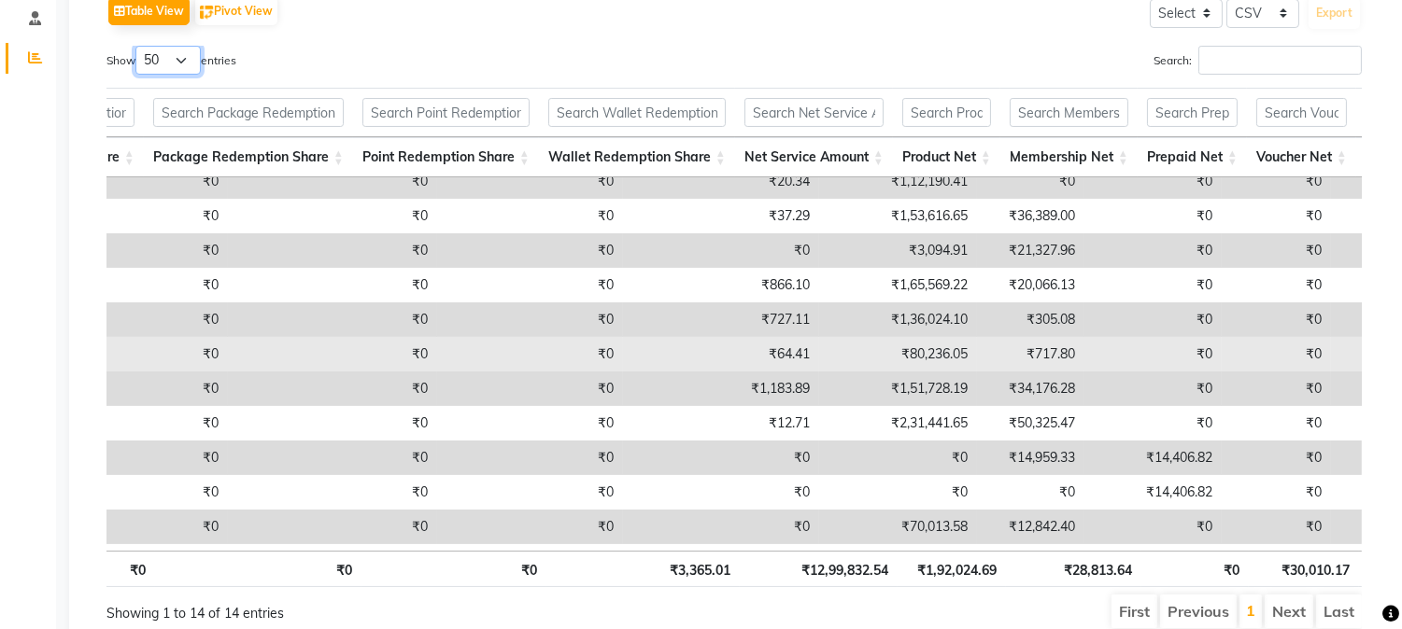
scroll to position [125, 1016]
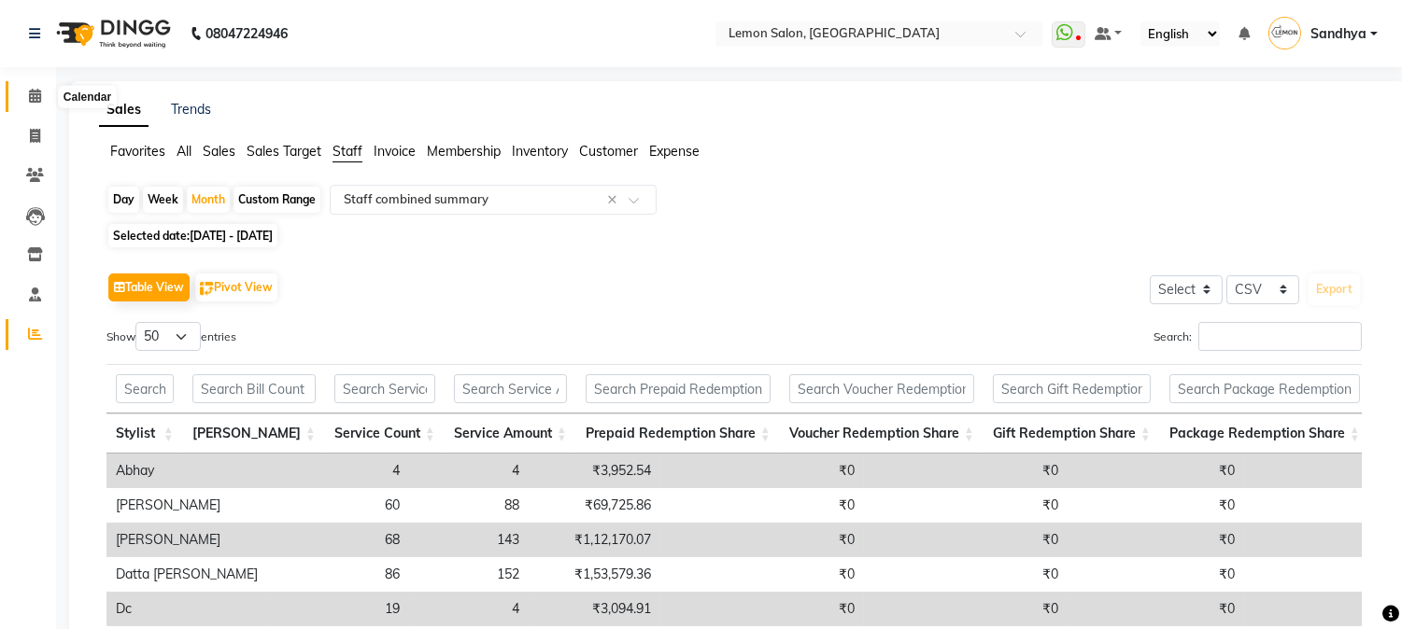
click at [33, 91] on icon at bounding box center [35, 96] width 12 height 14
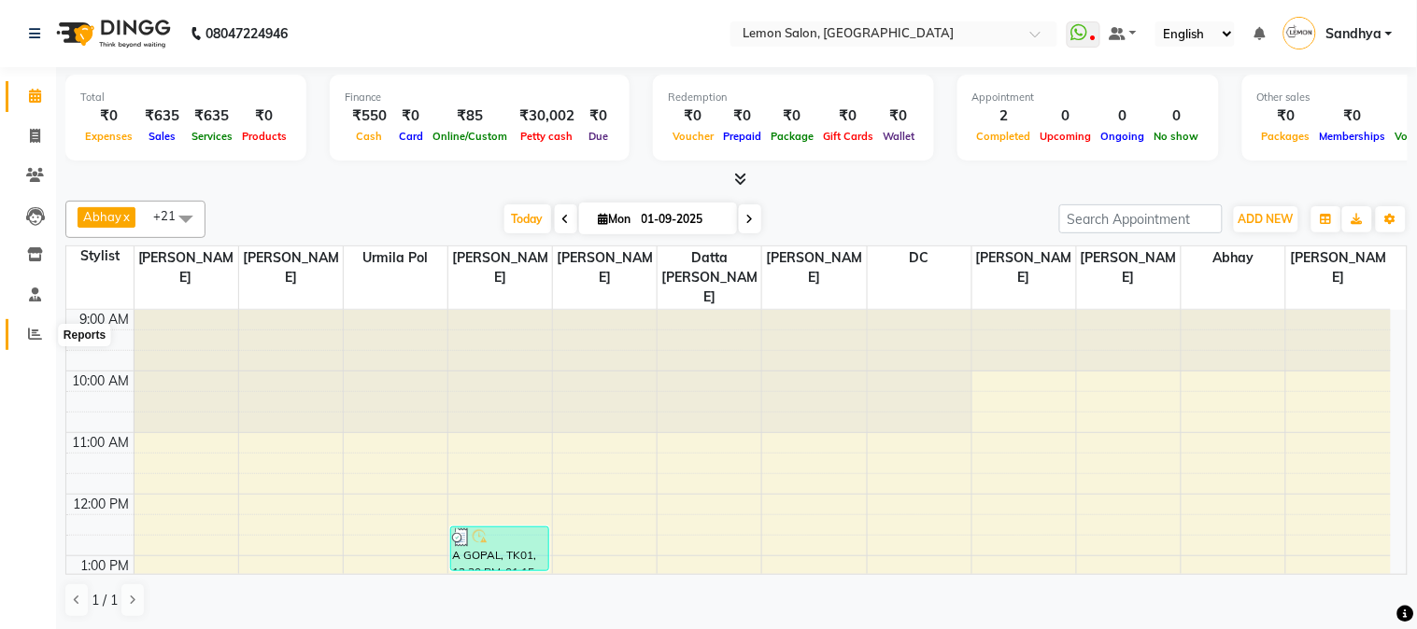
click at [35, 340] on icon at bounding box center [35, 334] width 14 height 14
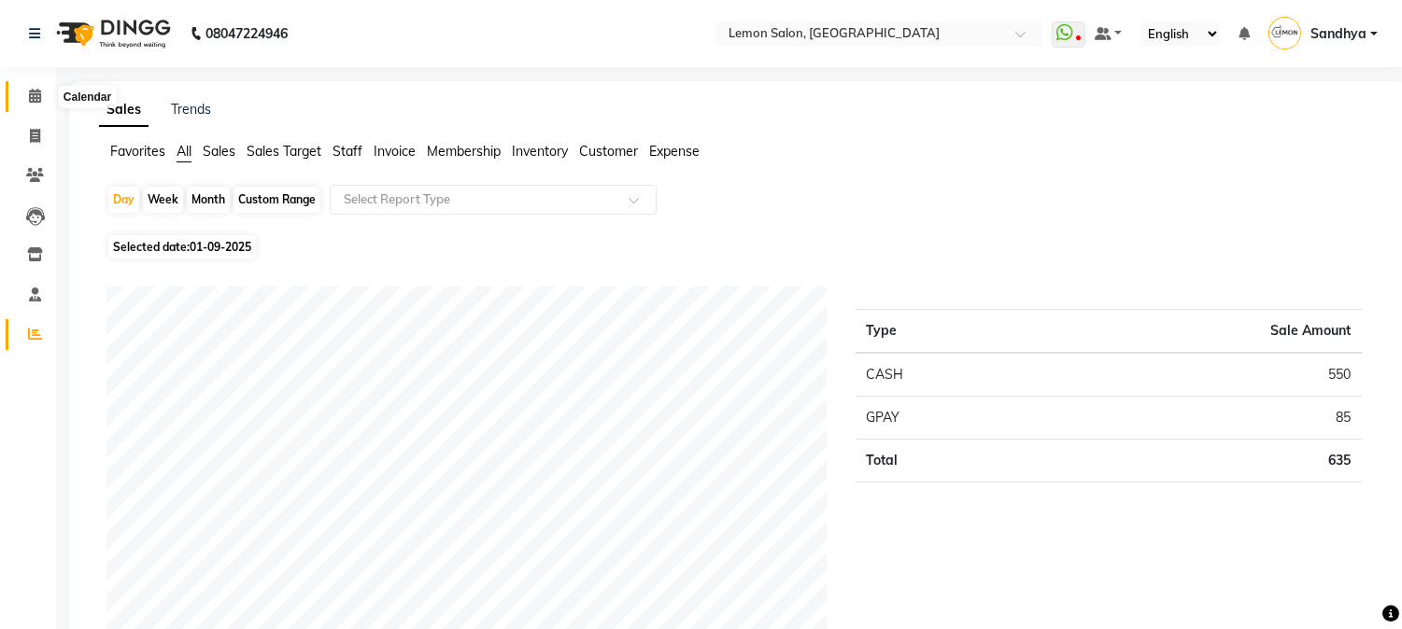
click at [25, 106] on span at bounding box center [35, 96] width 33 height 21
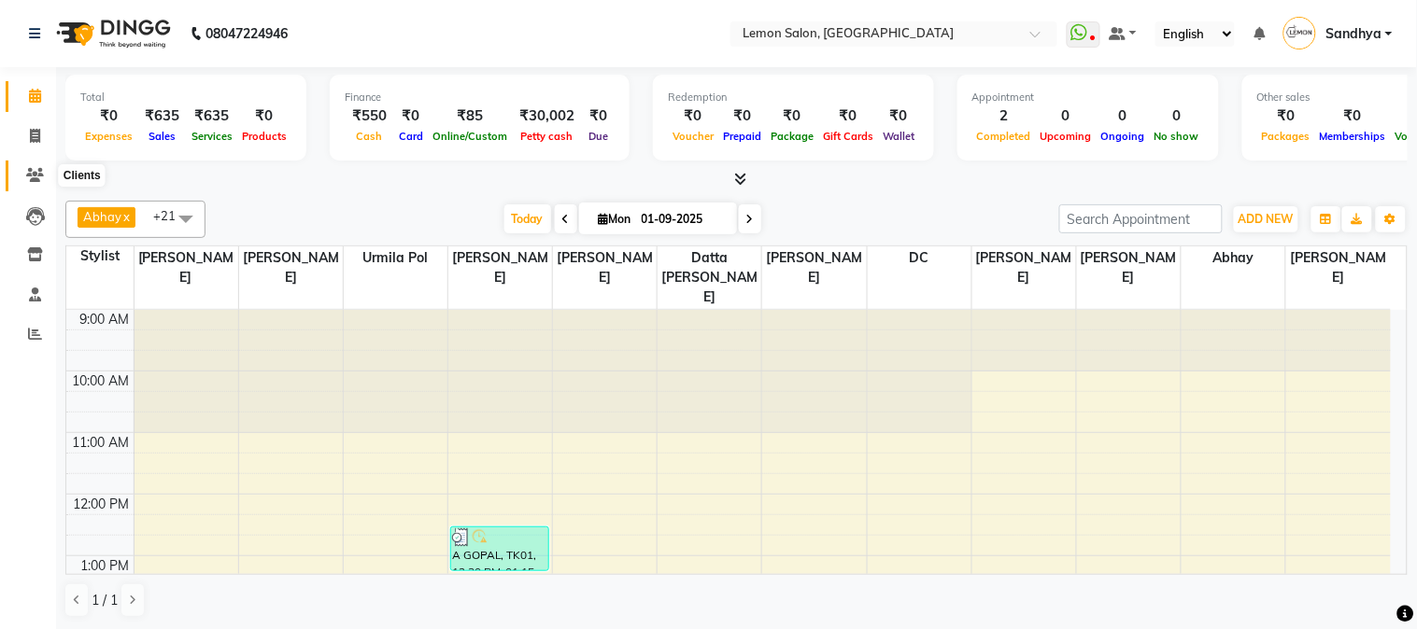
click at [34, 171] on icon at bounding box center [35, 175] width 18 height 14
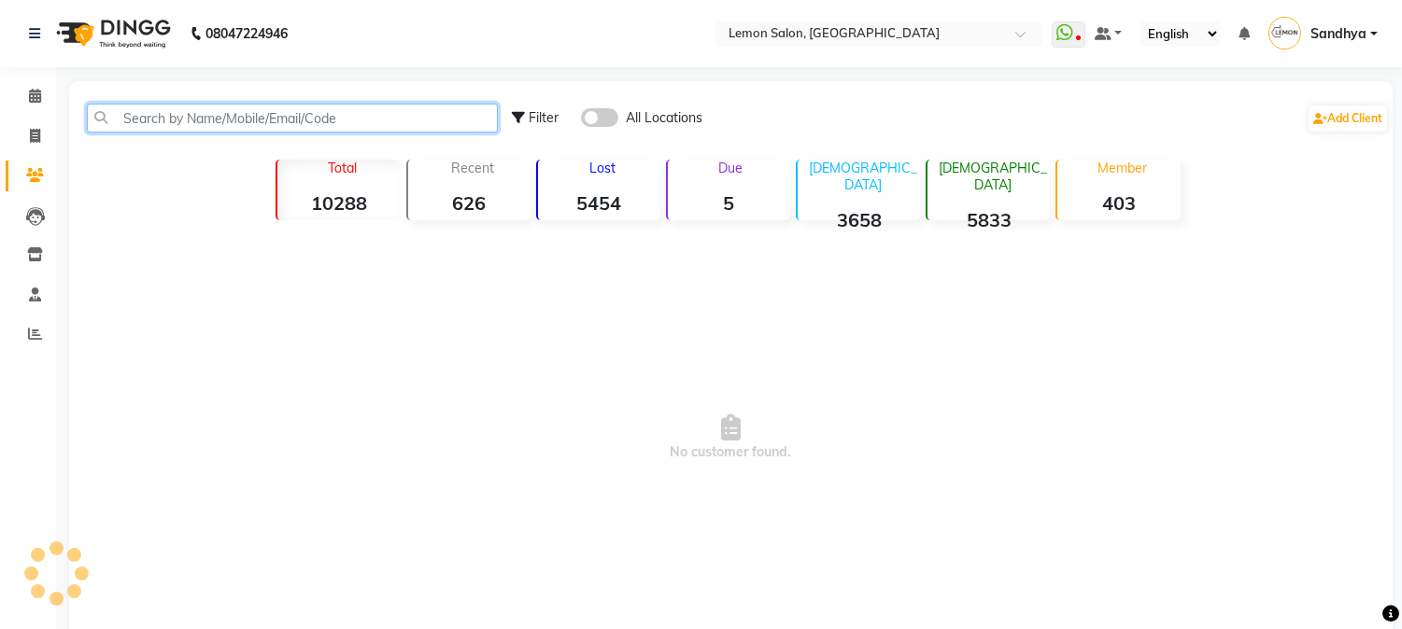
click at [193, 119] on input "text" at bounding box center [292, 118] width 411 height 29
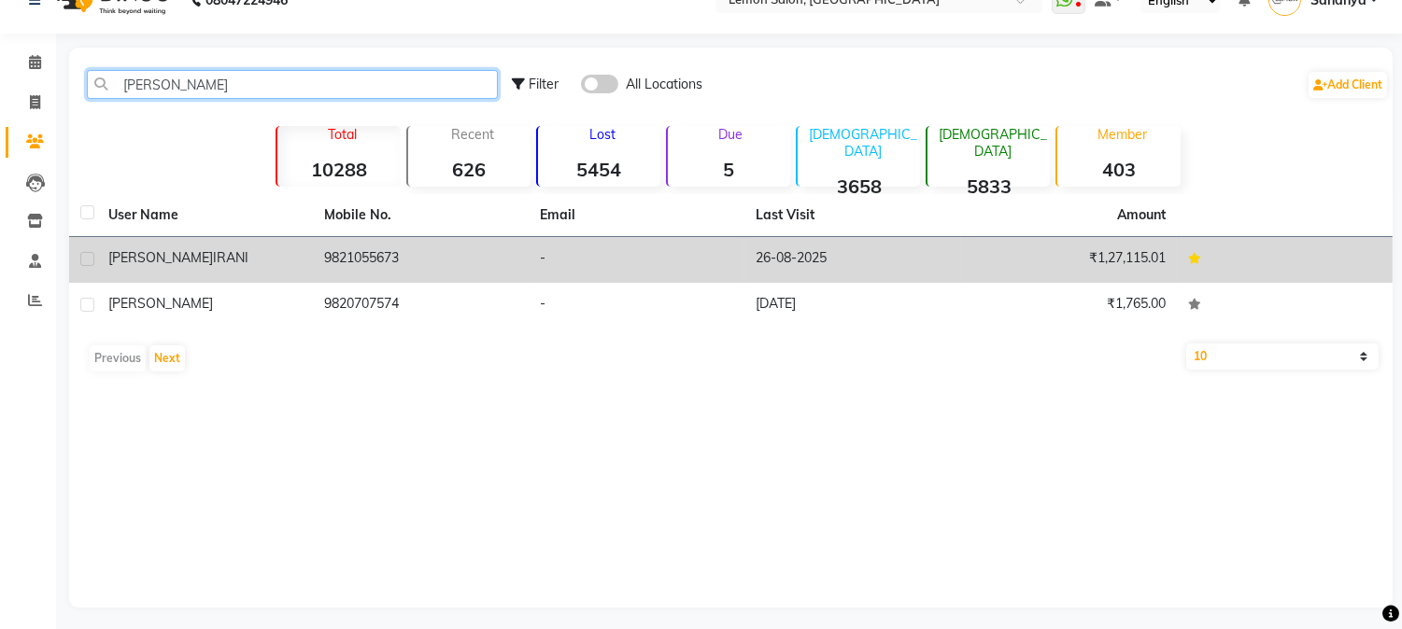
scroll to position [39, 0]
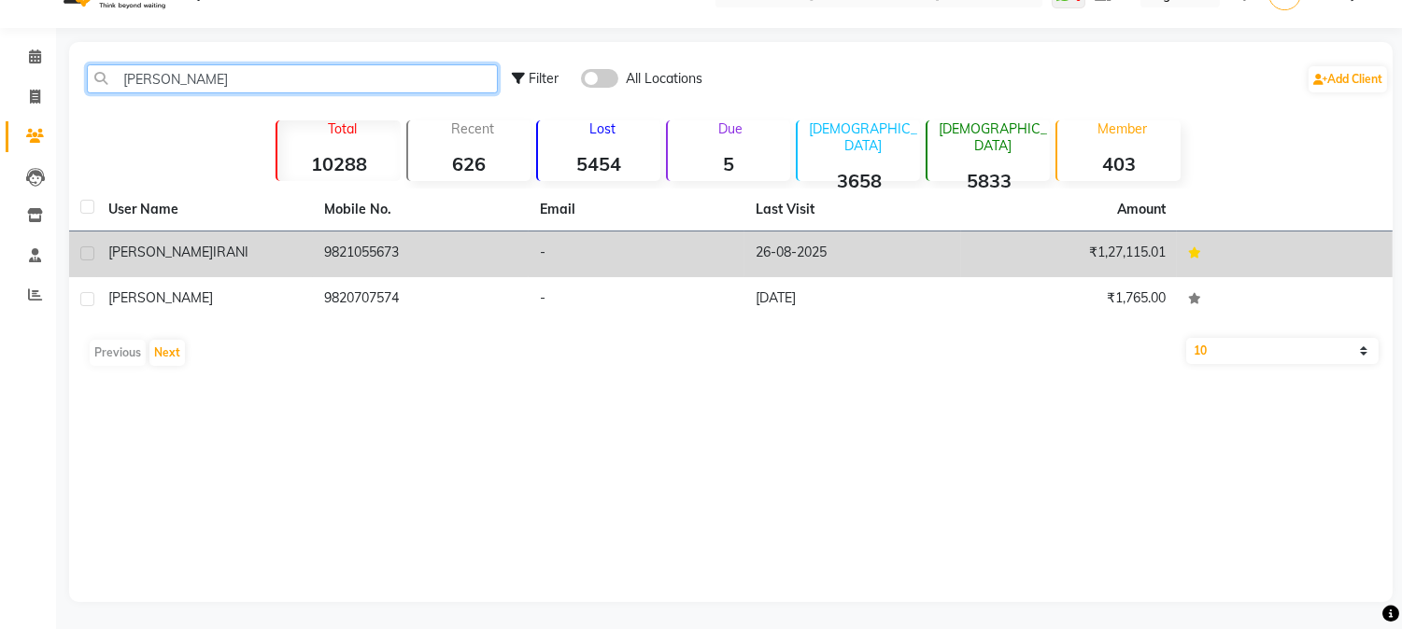
type input "DELNA"
click at [358, 256] on td "9821055673" at bounding box center [421, 255] width 216 height 46
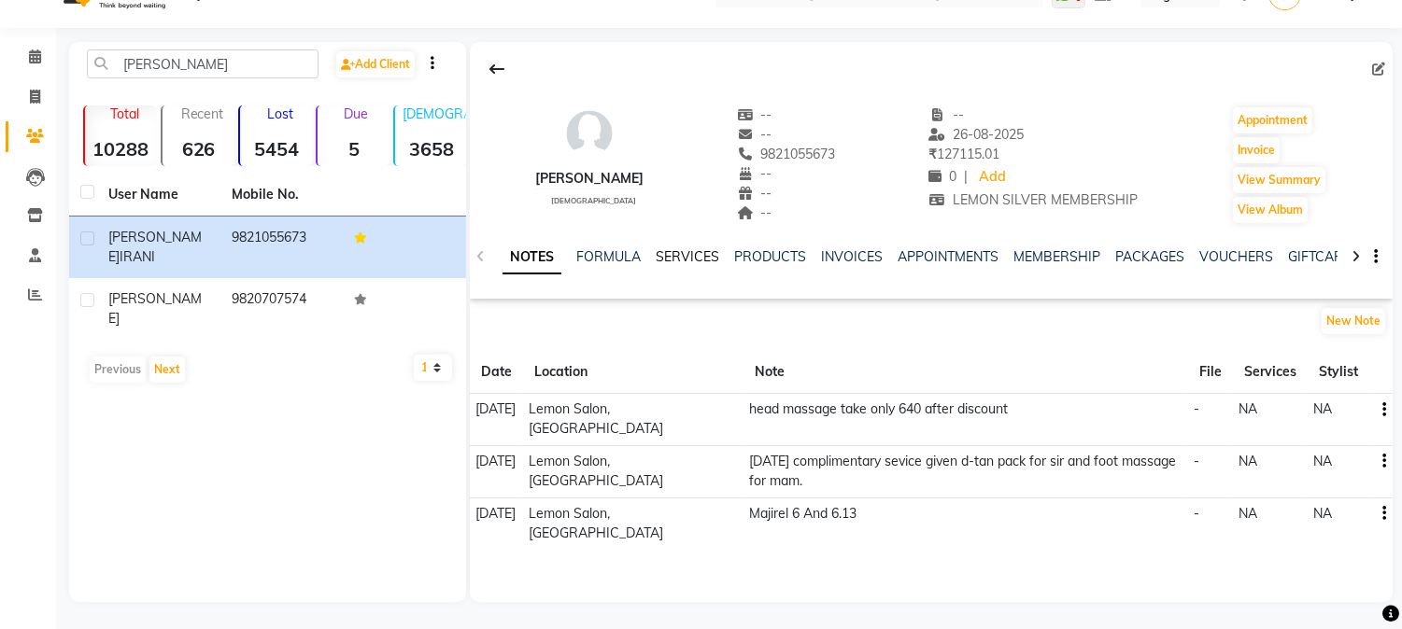
click at [676, 260] on link "SERVICES" at bounding box center [688, 256] width 64 height 17
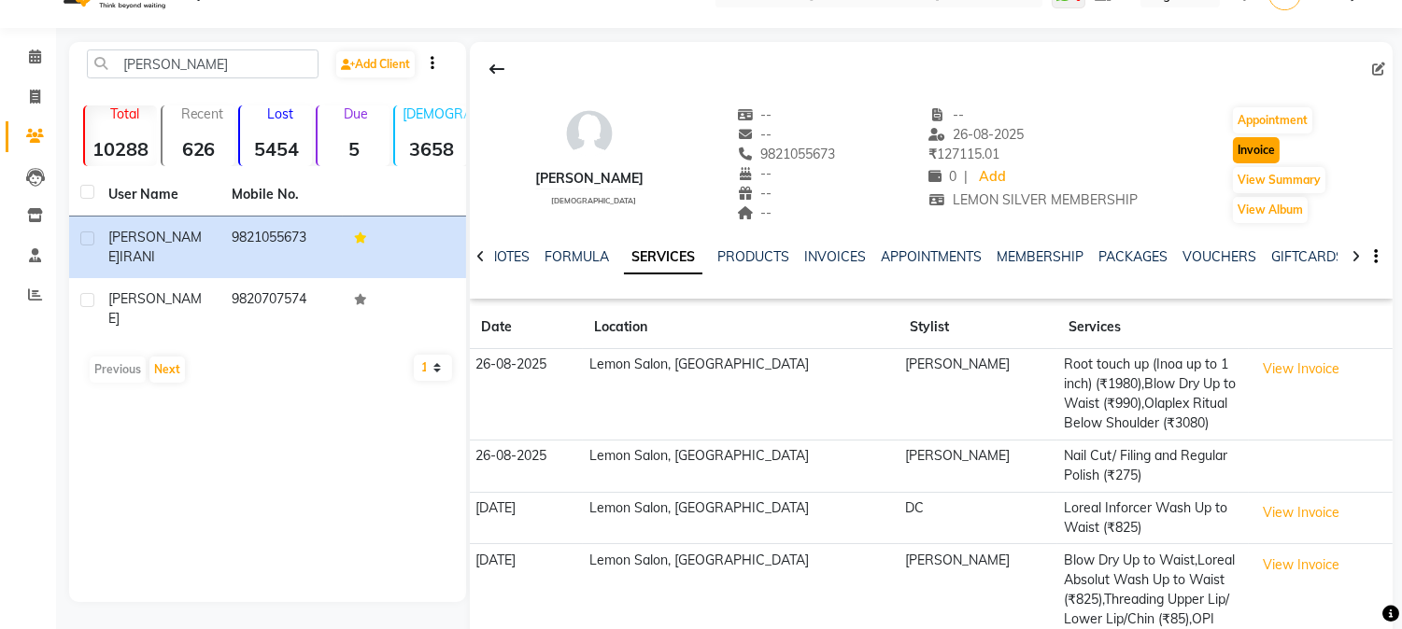
click at [1247, 147] on button "Invoice" at bounding box center [1256, 150] width 47 height 26
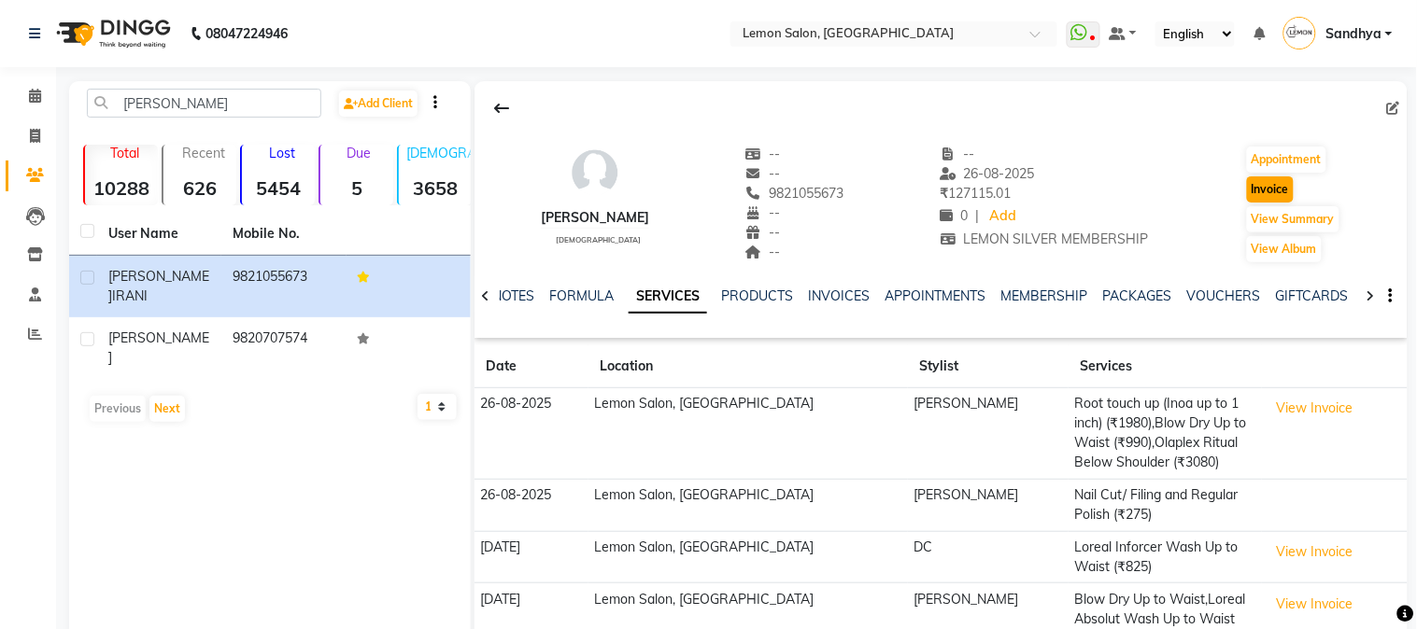
select select "565"
select select "service"
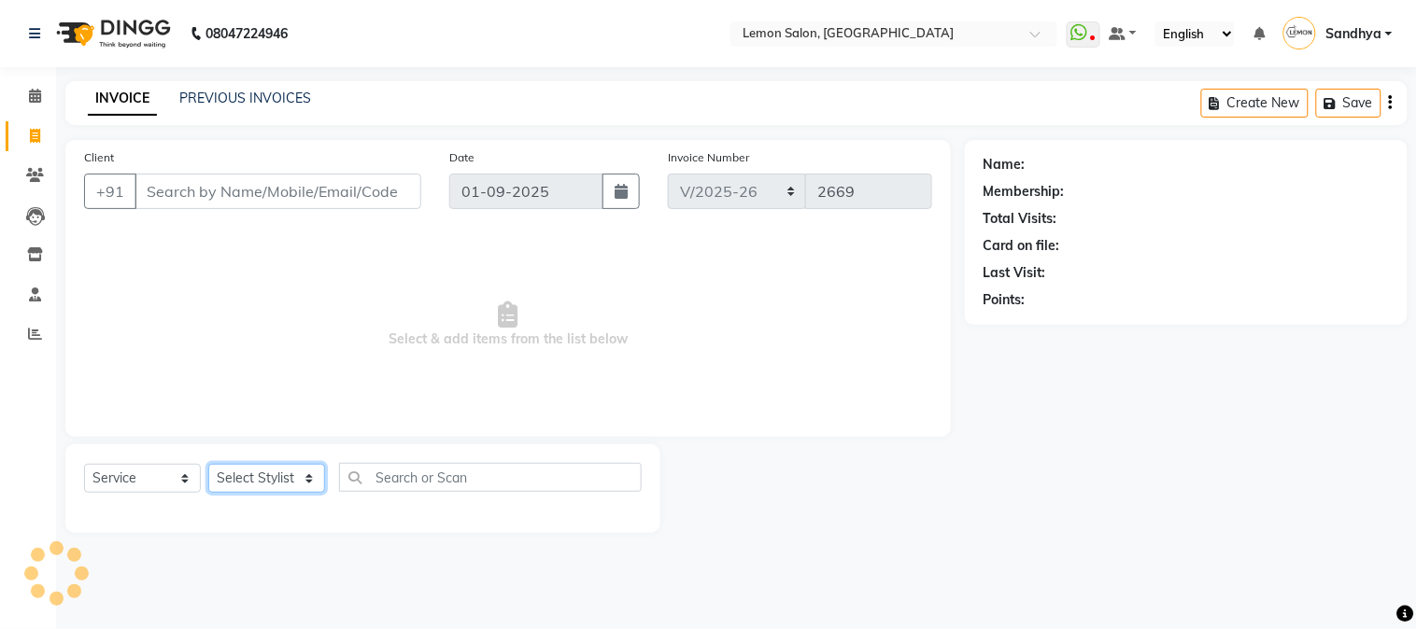
click at [290, 473] on select "Select Stylist" at bounding box center [266, 478] width 117 height 29
type input "9821055673"
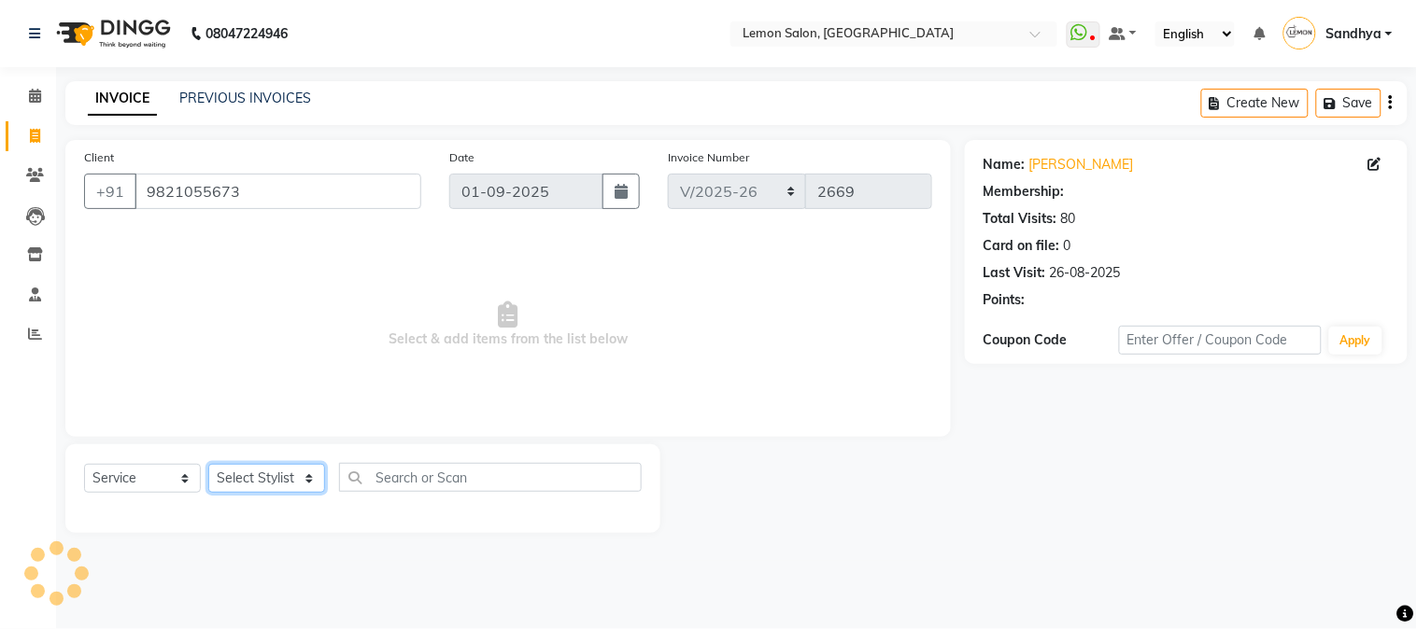
click at [292, 479] on select "Select Stylist Abhay Akansha Sadafule Asma Dshpande Datta Kawar DC Furkan Manso…" at bounding box center [266, 478] width 117 height 29
select select "1: Object"
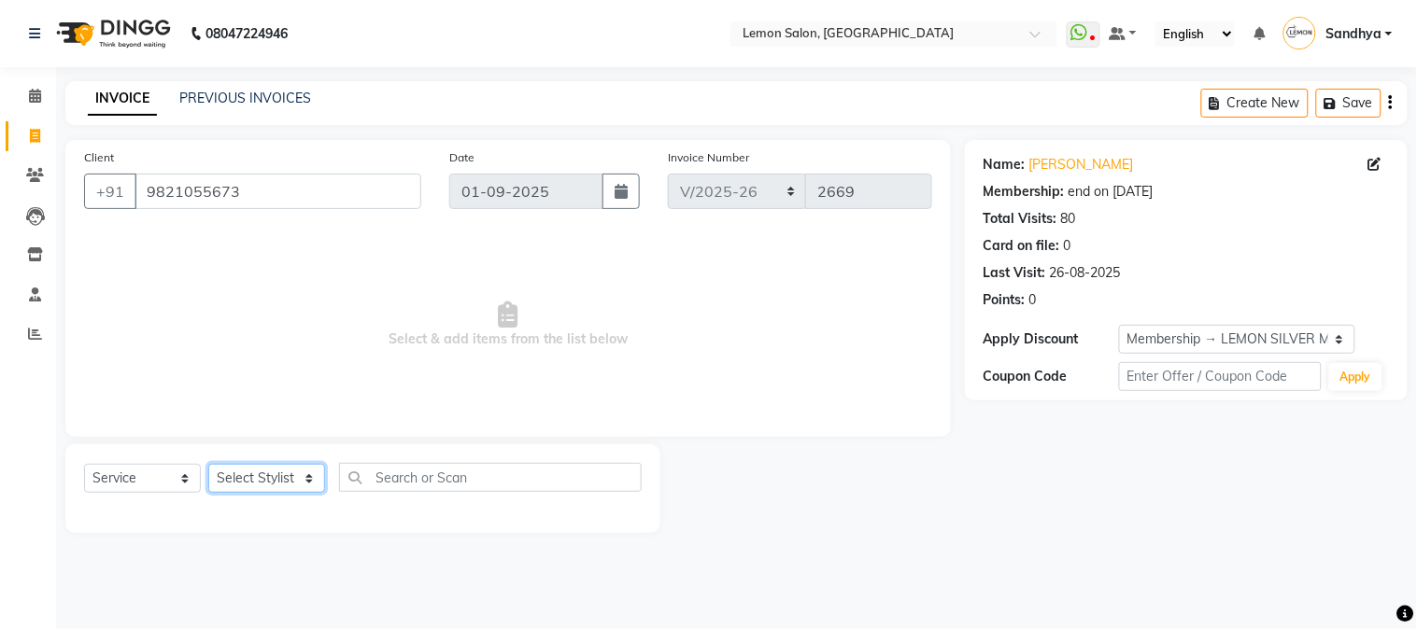
click at [292, 477] on select "Select Stylist Abhay Akansha Sadafule Asma Dshpande Datta Kawar DC Furkan Manso…" at bounding box center [266, 478] width 117 height 29
select select "7420"
click at [208, 465] on select "Select Stylist Abhay Akansha Sadafule Asma Dshpande Datta Kawar DC Furkan Manso…" at bounding box center [266, 478] width 117 height 29
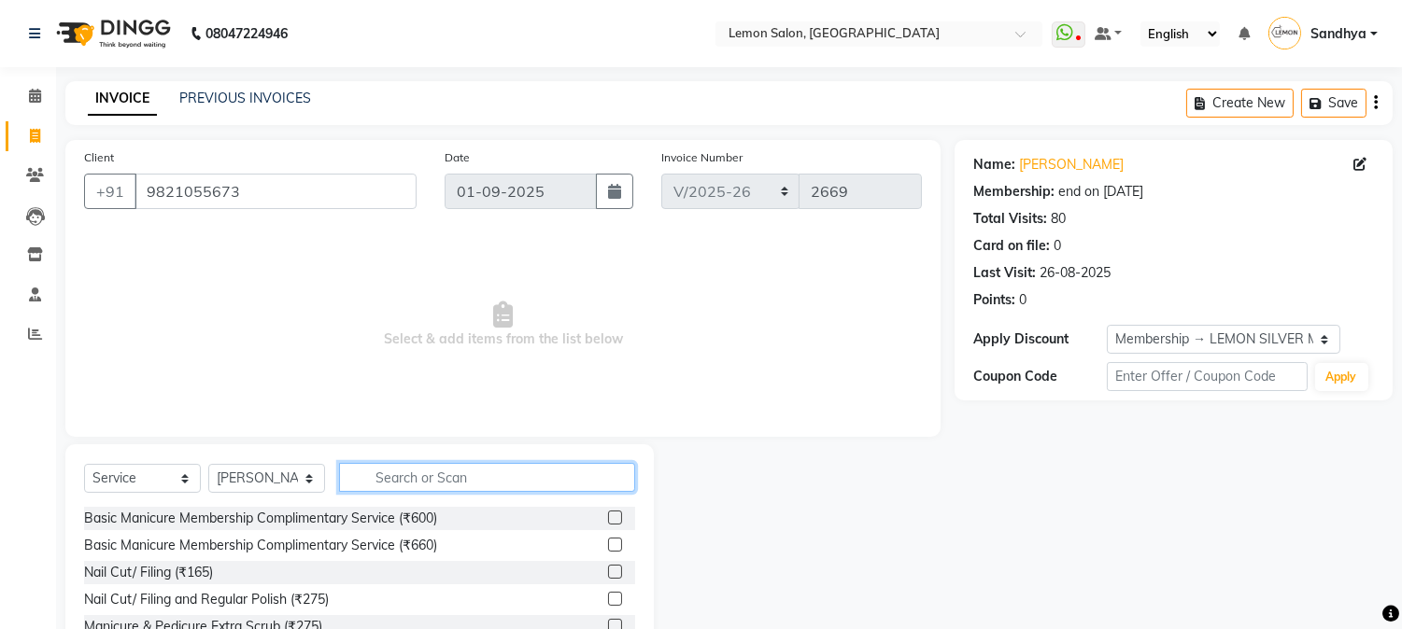
click at [418, 484] on input "text" at bounding box center [487, 477] width 296 height 29
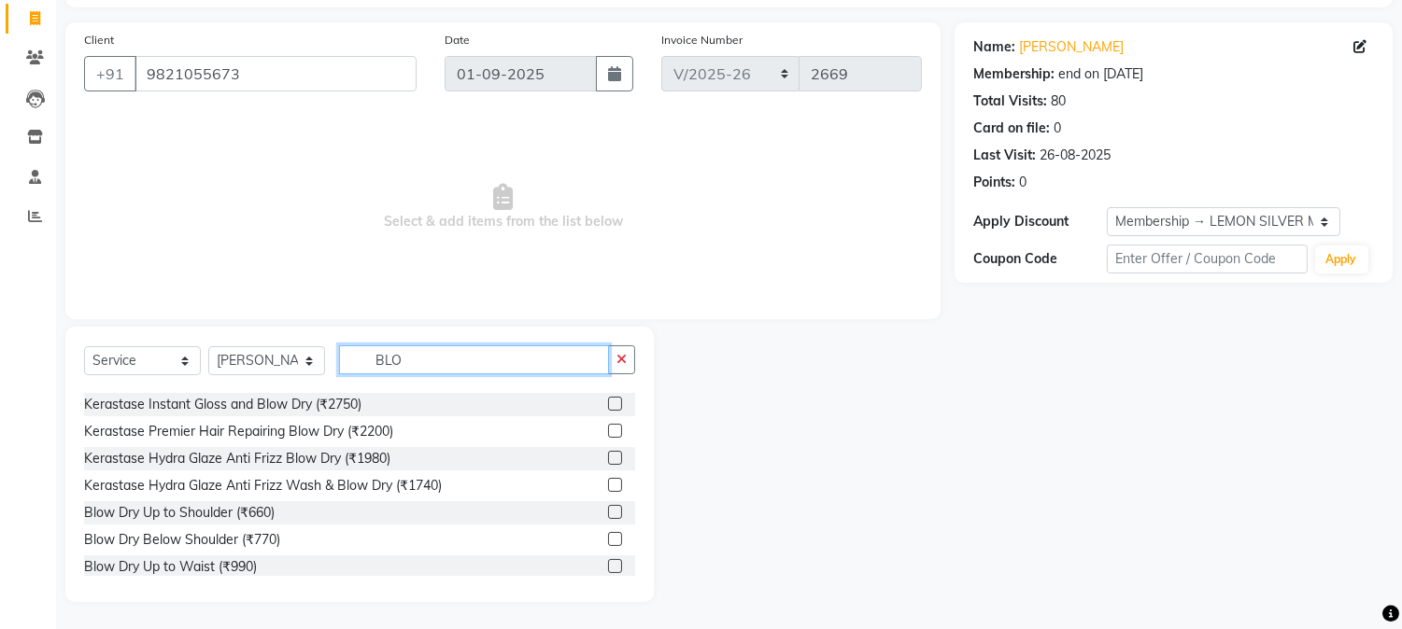
scroll to position [124, 0]
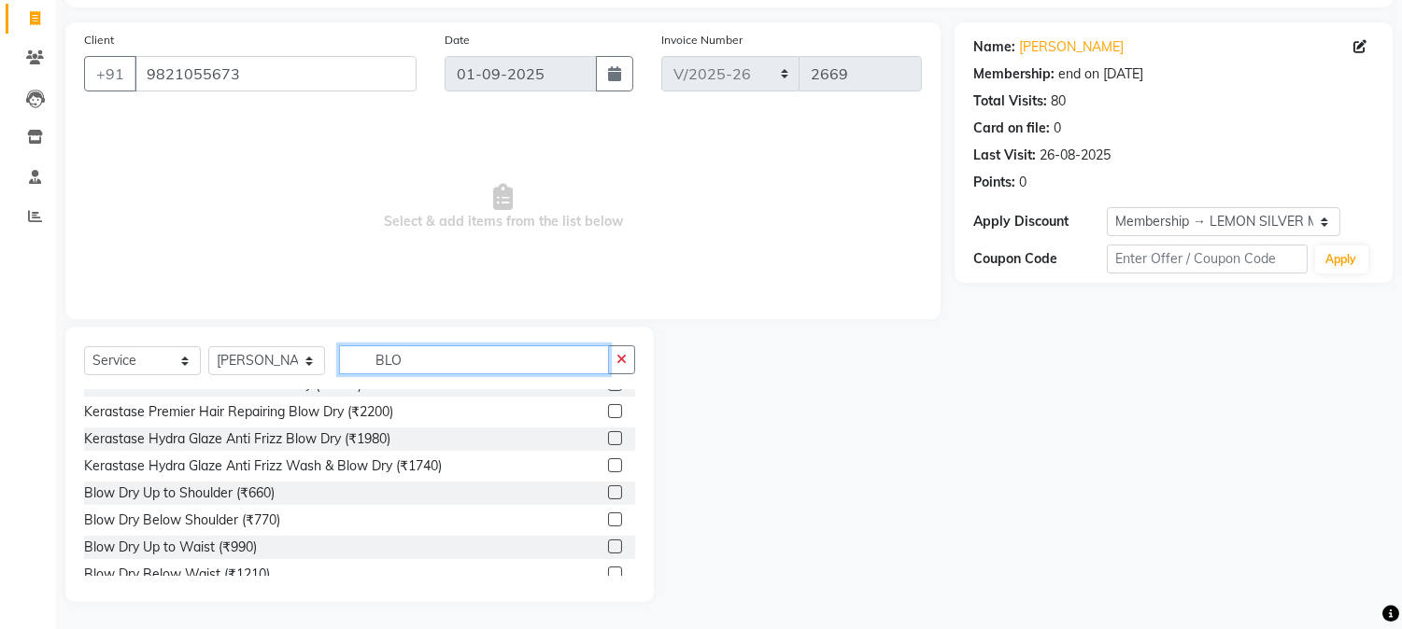
type input "BLO"
click at [608, 544] on label at bounding box center [615, 547] width 14 height 14
click at [608, 544] on input "checkbox" at bounding box center [614, 548] width 12 height 12
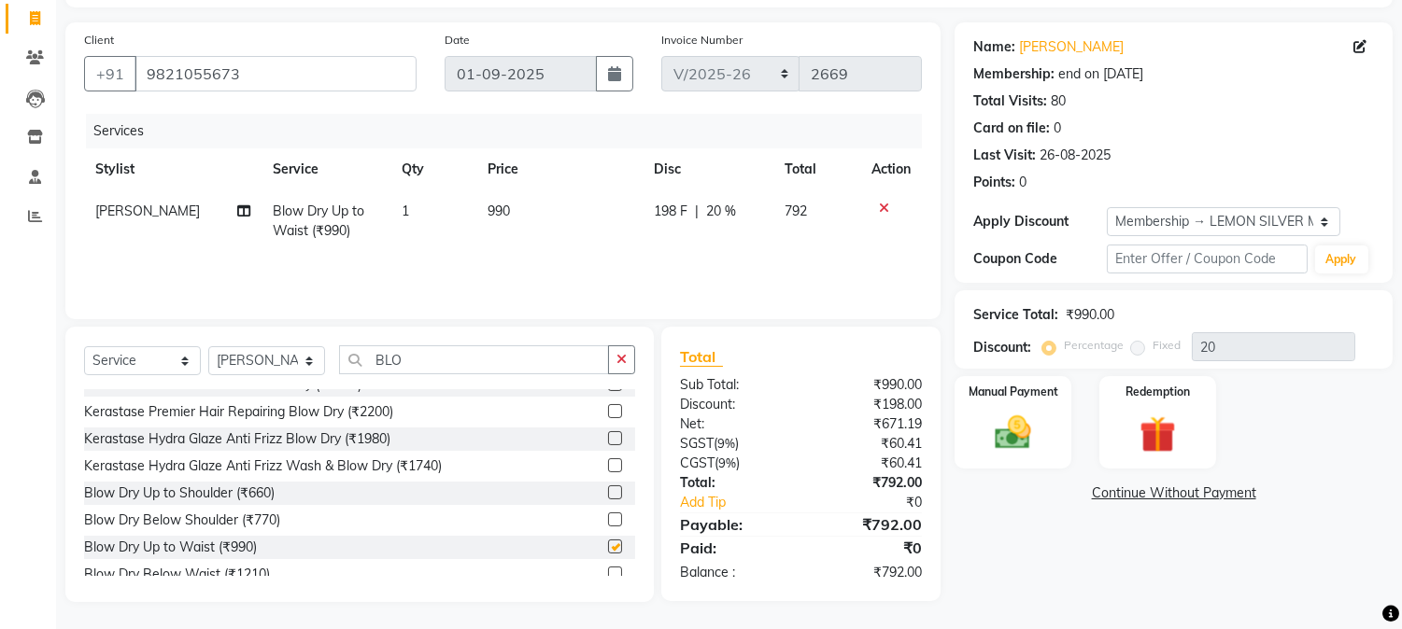
checkbox input "false"
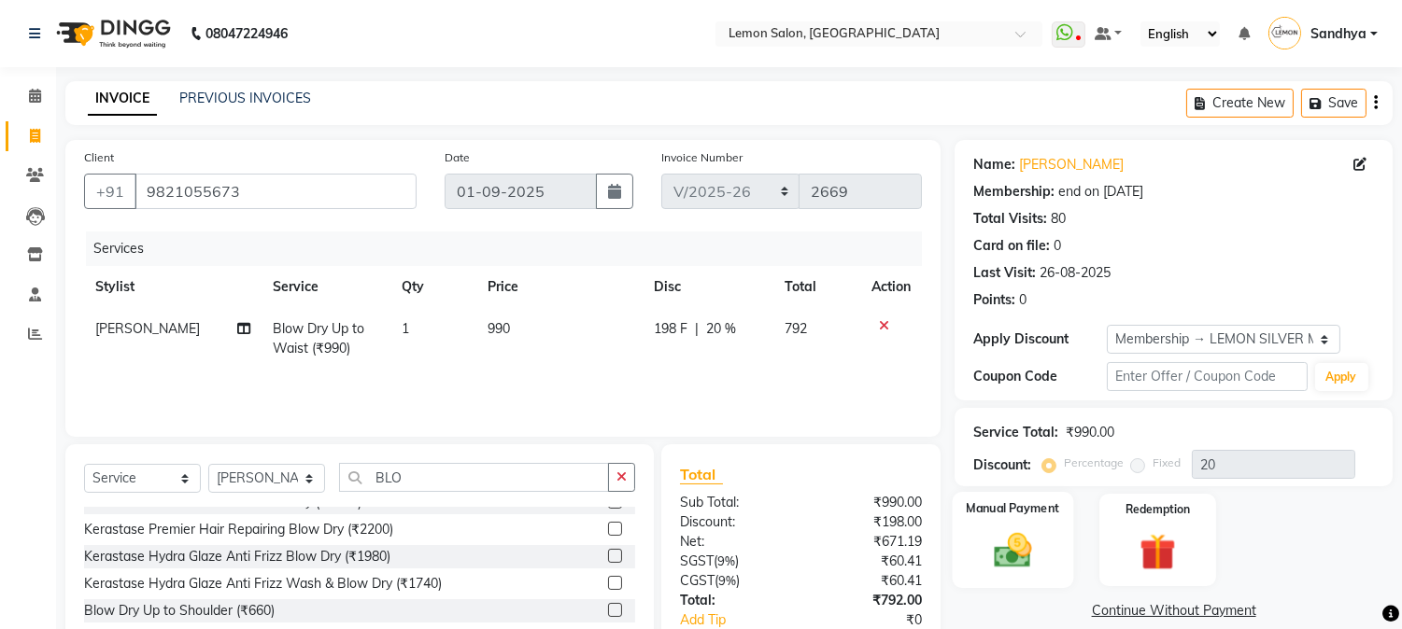
scroll to position [118, 0]
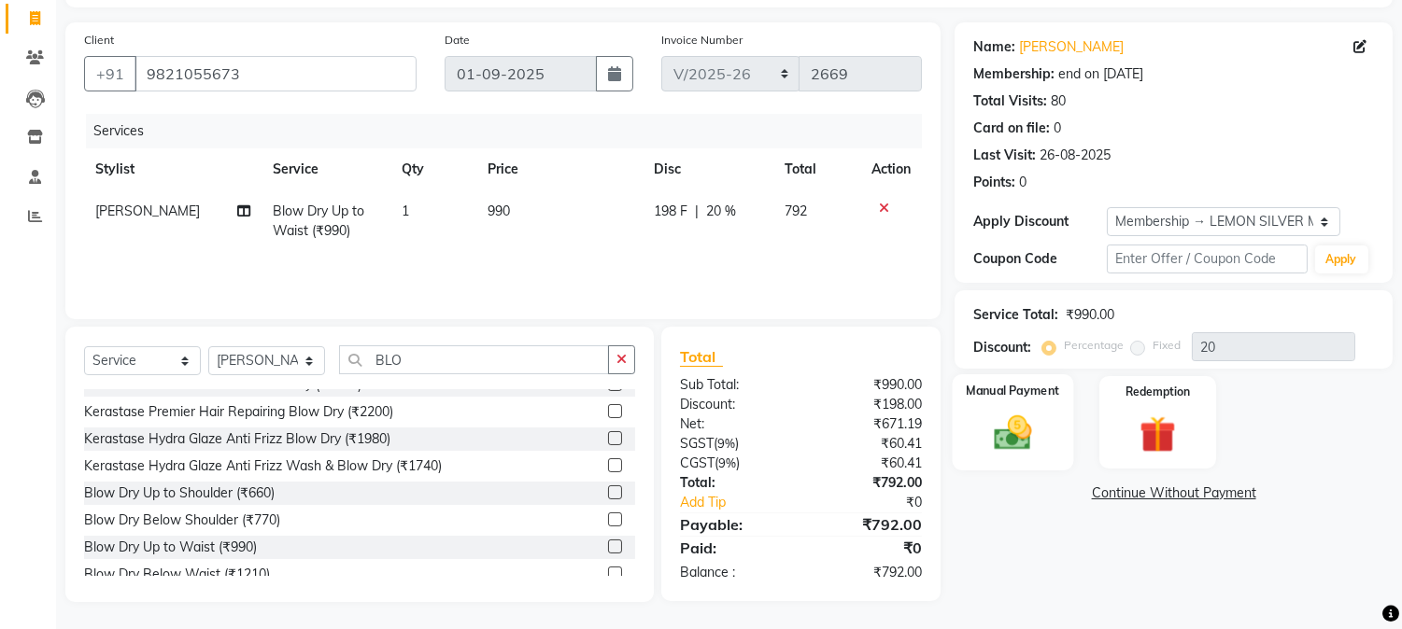
click at [972, 445] on div "Manual Payment" at bounding box center [1013, 422] width 121 height 95
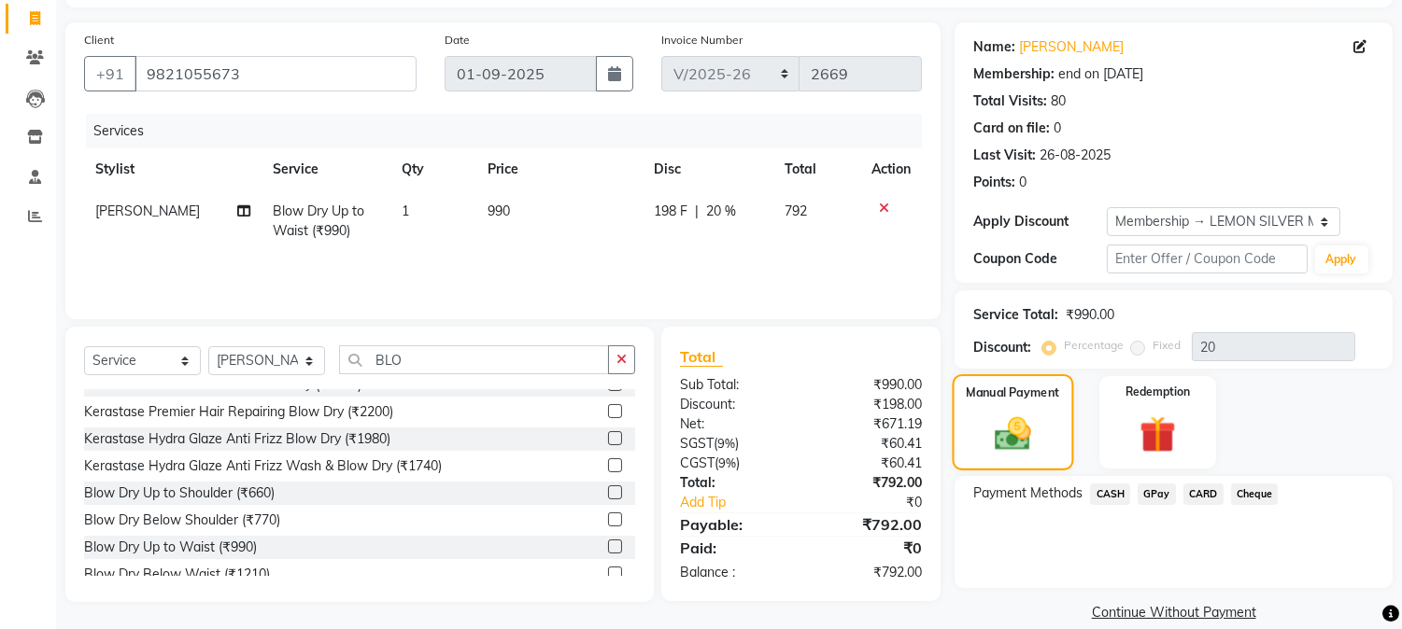
scroll to position [142, 0]
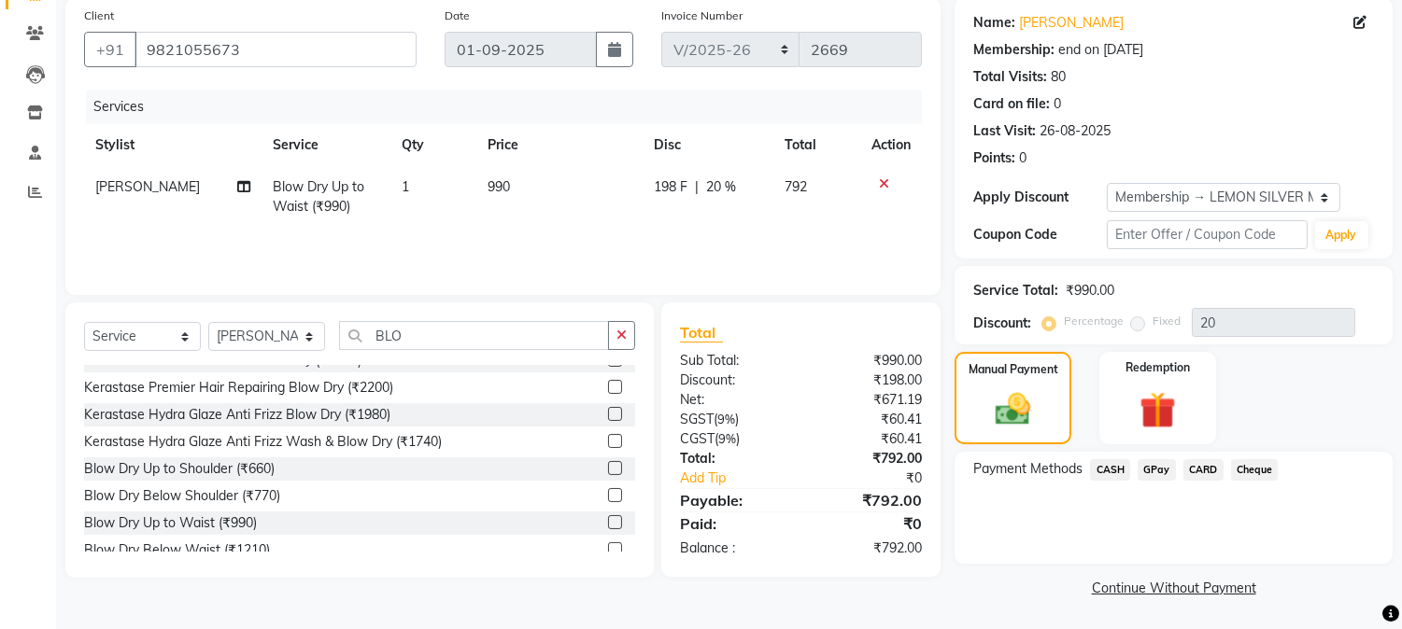
click at [1109, 465] on span "CASH" at bounding box center [1110, 469] width 40 height 21
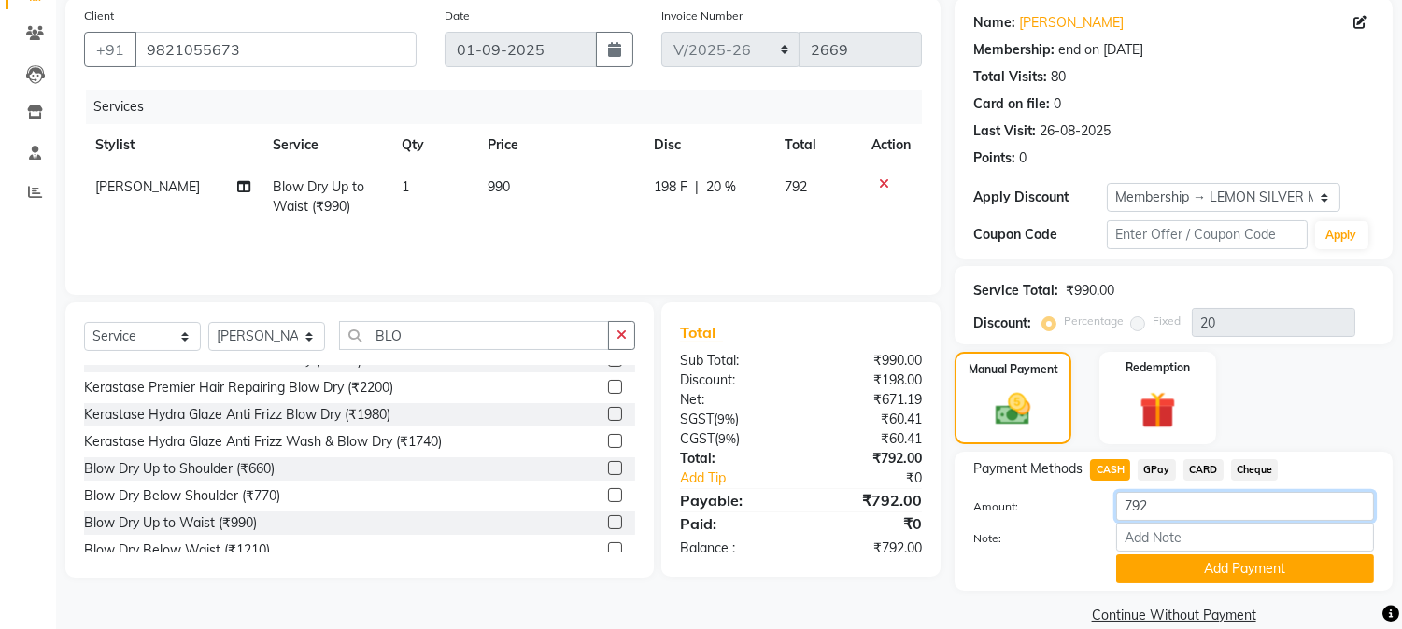
drag, startPoint x: 1181, startPoint y: 506, endPoint x: 870, endPoint y: 505, distance: 311.0
click at [867, 505] on div "Client +91 9821055673 Date 01-09-2025 Invoice Number MLD/2025-26 V/2025 V/2025-…" at bounding box center [728, 313] width 1355 height 631
type input "800"
click at [1229, 574] on button "Add Payment" at bounding box center [1245, 569] width 258 height 29
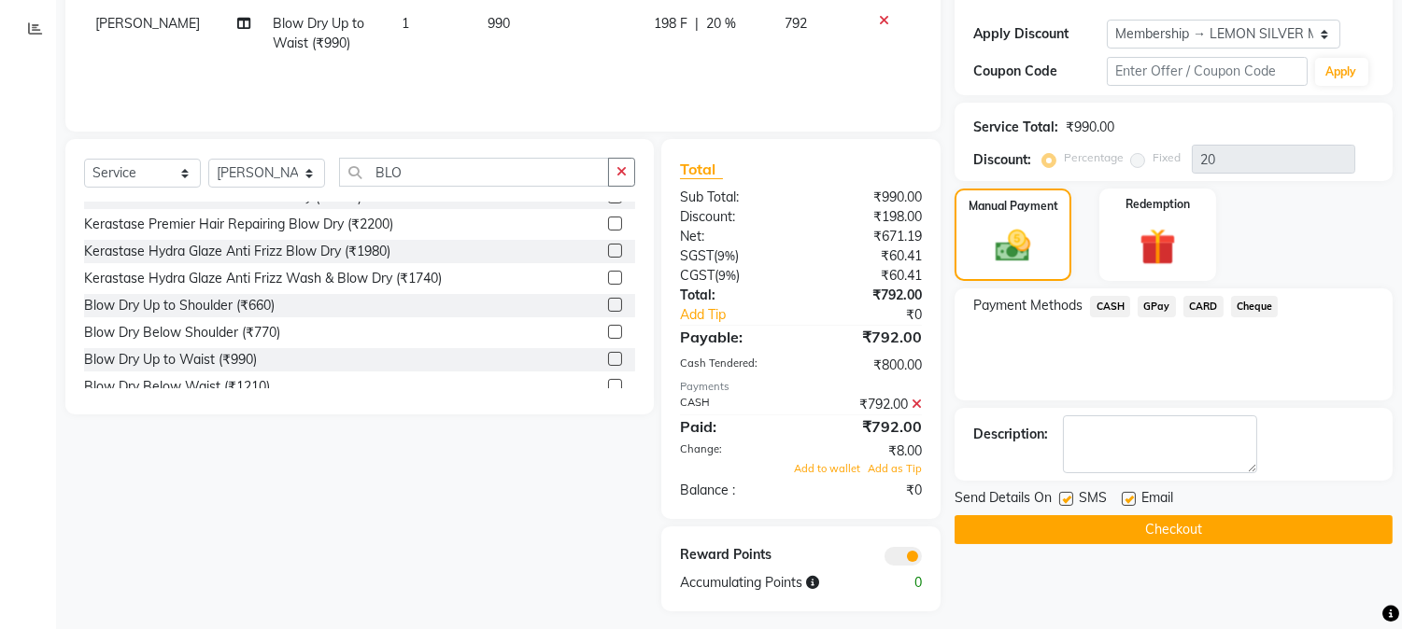
scroll to position [315, 0]
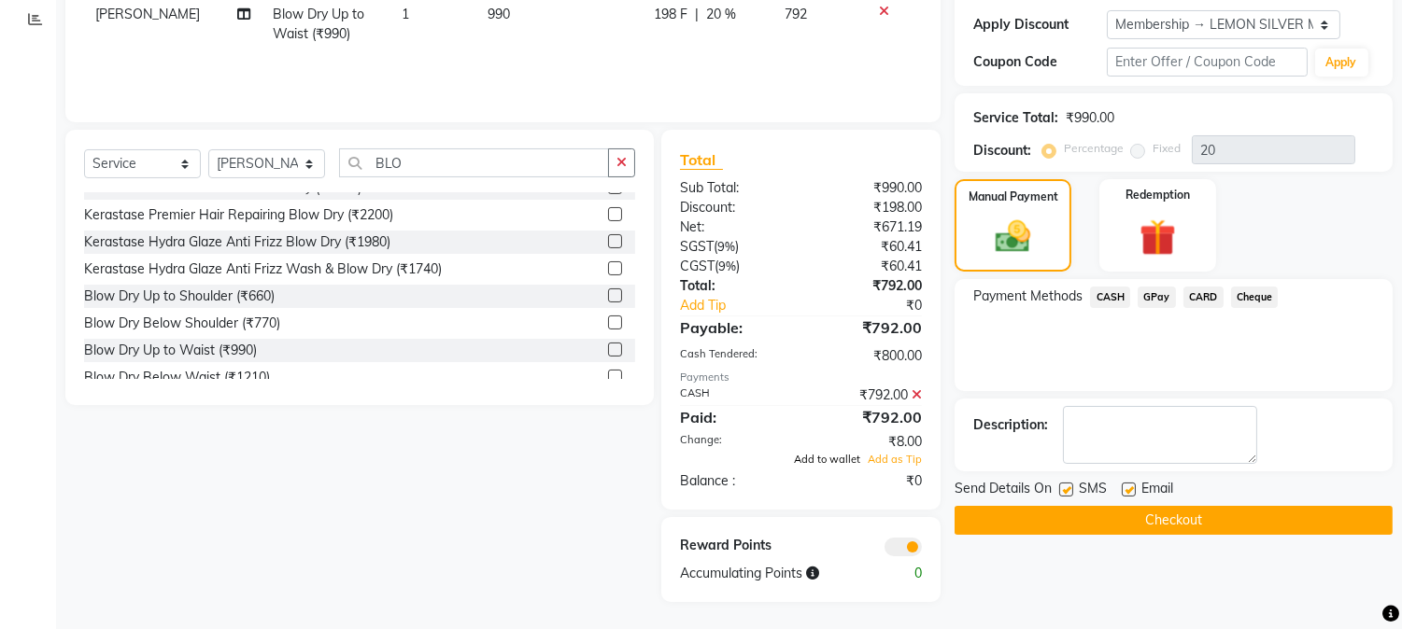
click at [806, 459] on span "Add to wallet" at bounding box center [827, 459] width 66 height 13
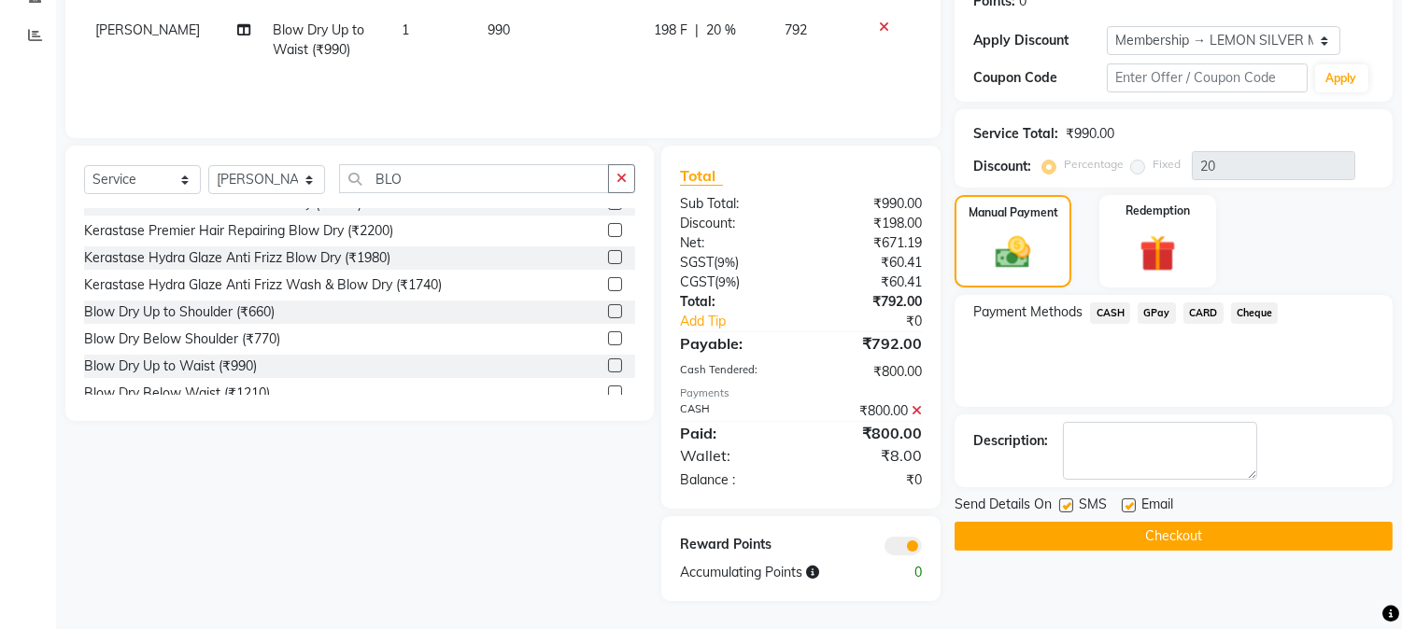
scroll to position [299, 0]
click at [1066, 504] on label at bounding box center [1066, 506] width 14 height 14
click at [1066, 504] on input "checkbox" at bounding box center [1065, 507] width 12 height 12
checkbox input "false"
click at [1124, 505] on label at bounding box center [1129, 506] width 14 height 14
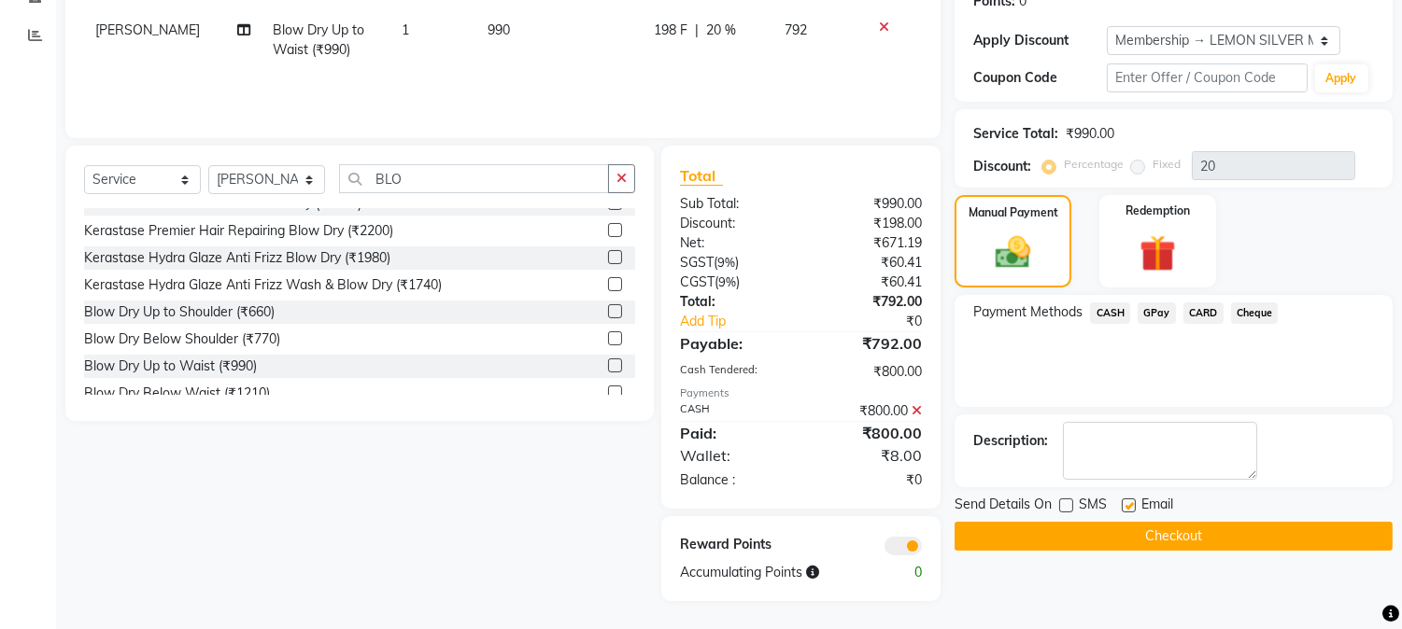
click at [1124, 505] on input "checkbox" at bounding box center [1128, 507] width 12 height 12
checkbox input "false"
click at [1118, 530] on button "Checkout" at bounding box center [1173, 536] width 438 height 29
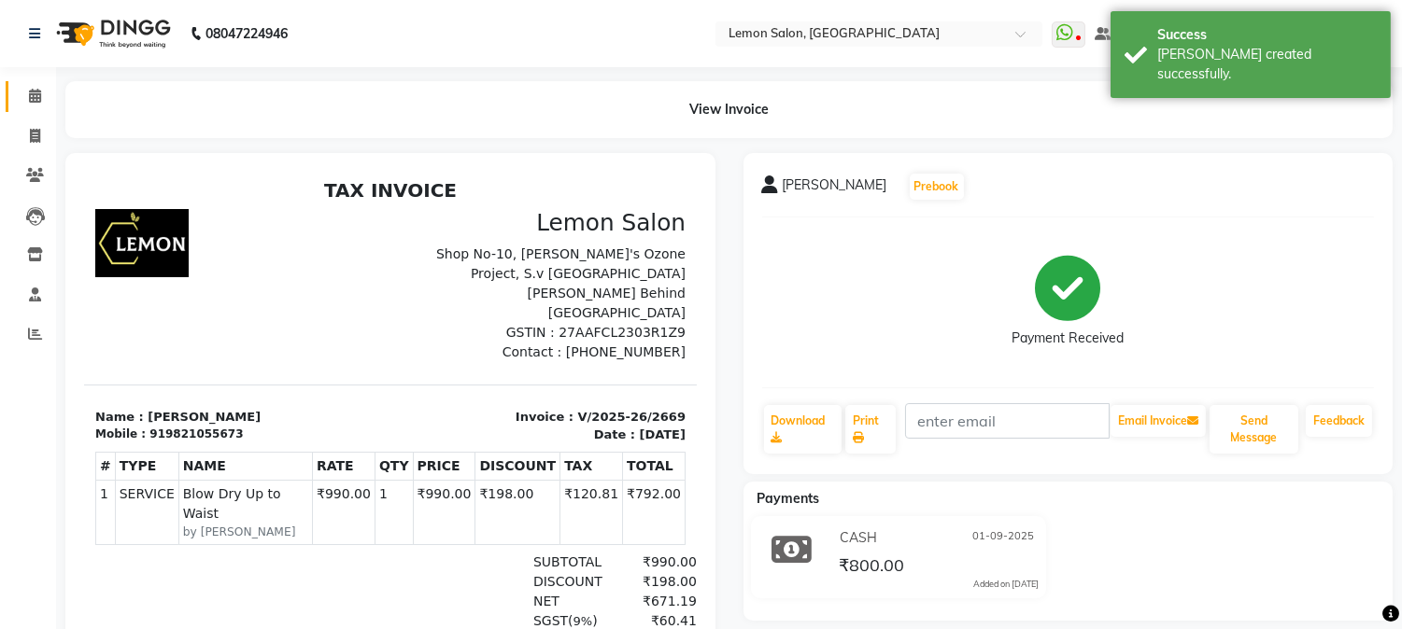
click at [13, 100] on link "Calendar" at bounding box center [28, 96] width 45 height 31
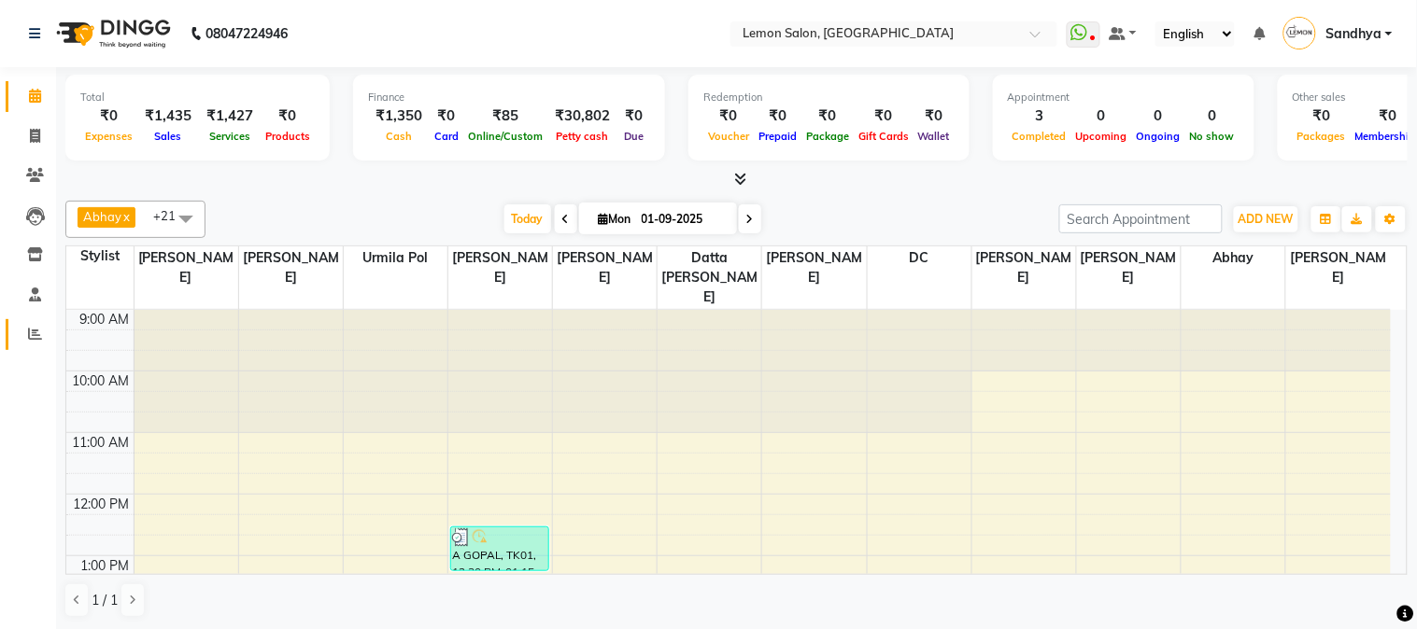
click at [16, 331] on link "Reports" at bounding box center [28, 334] width 45 height 31
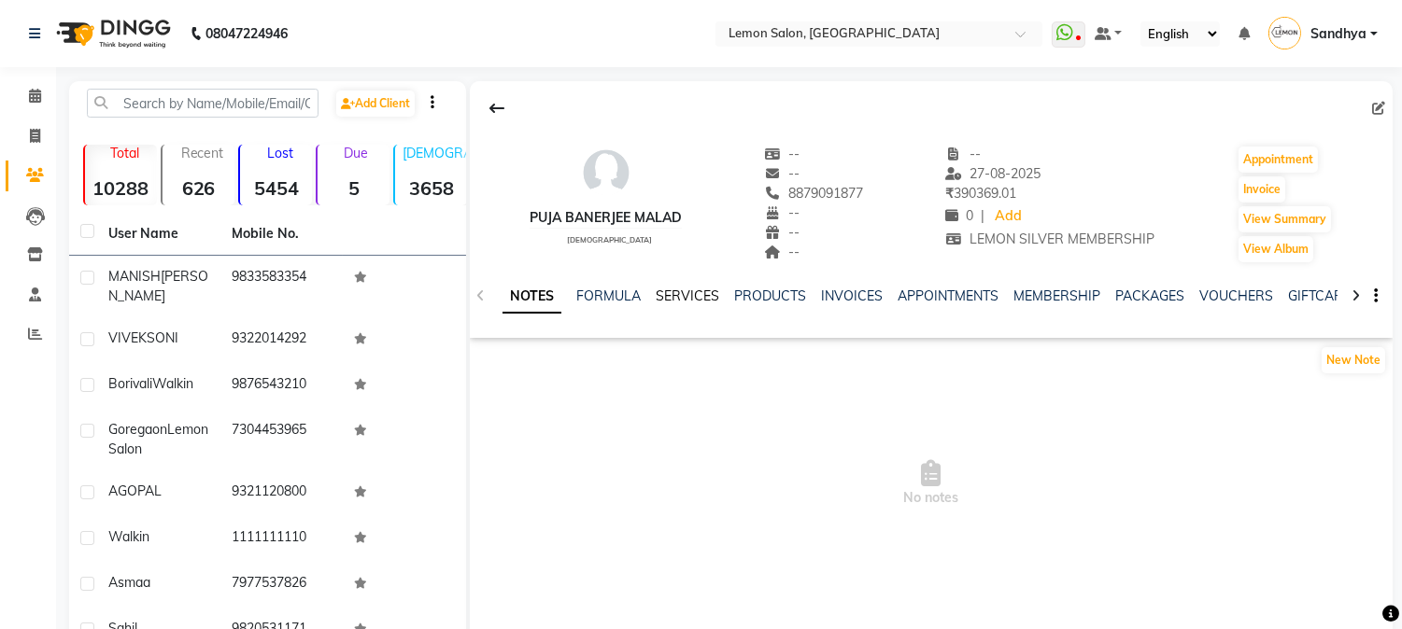
click at [686, 294] on link "SERVICES" at bounding box center [688, 296] width 64 height 17
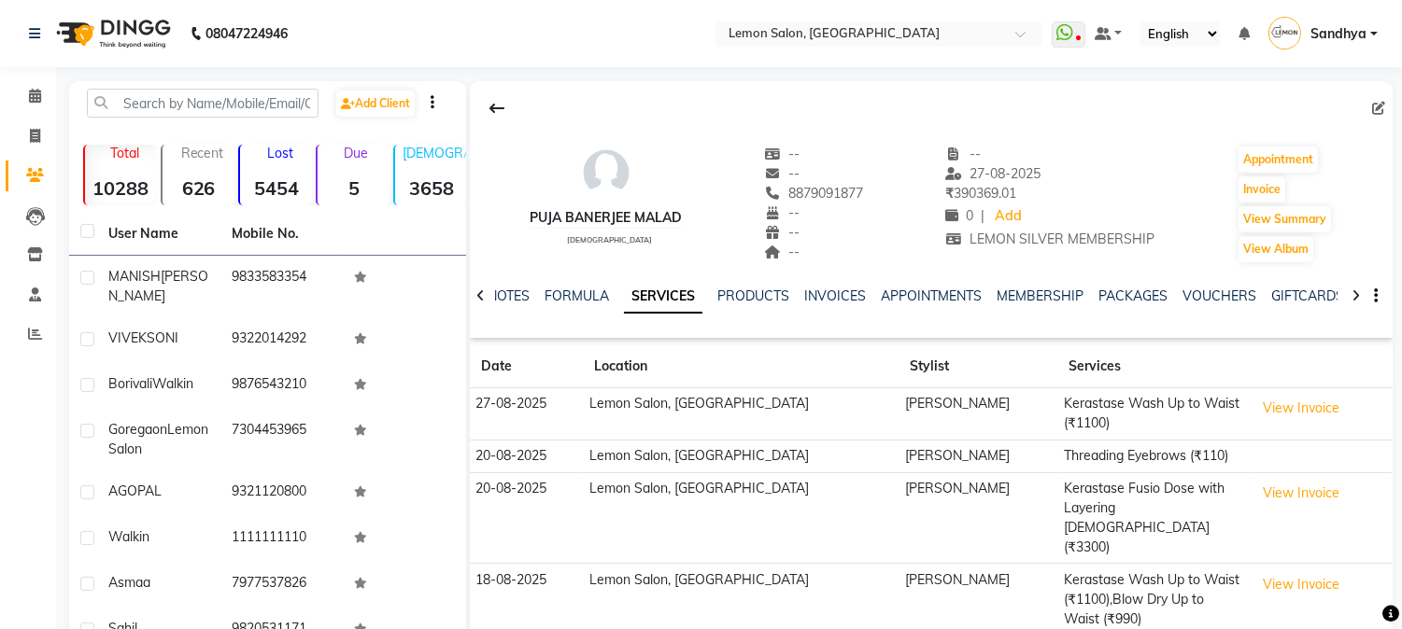
scroll to position [211, 0]
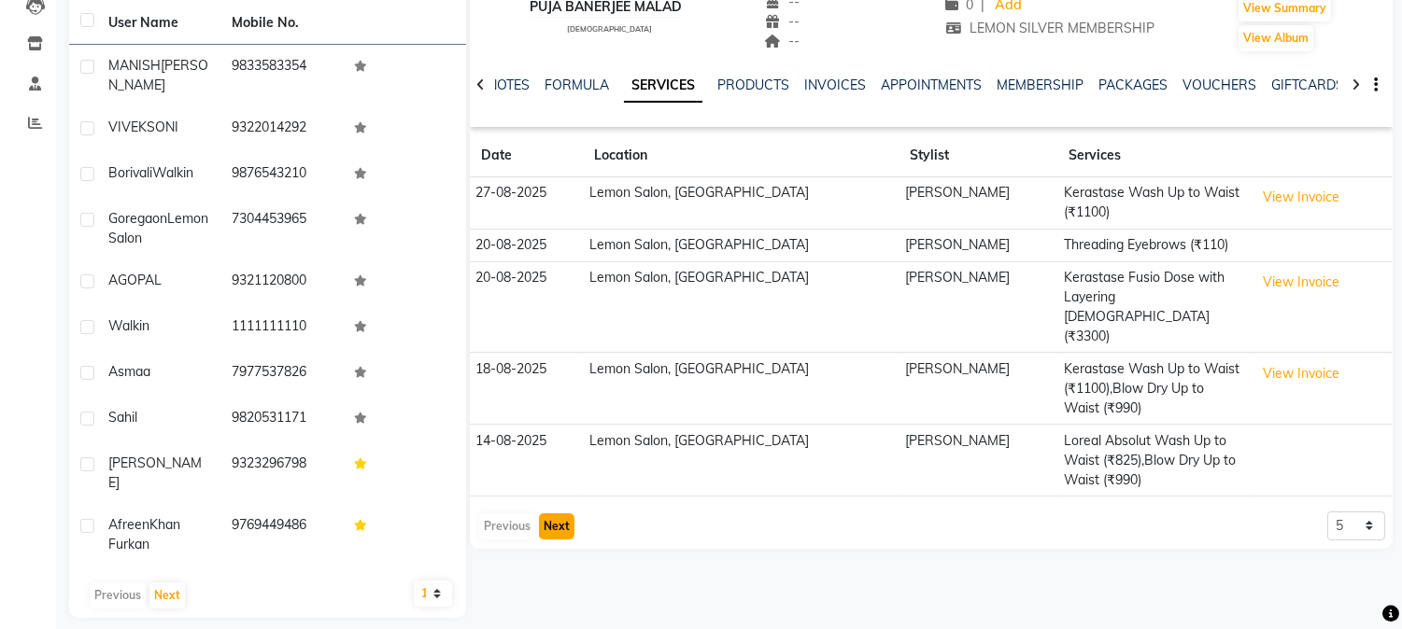
click at [546, 514] on button "Next" at bounding box center [556, 527] width 35 height 26
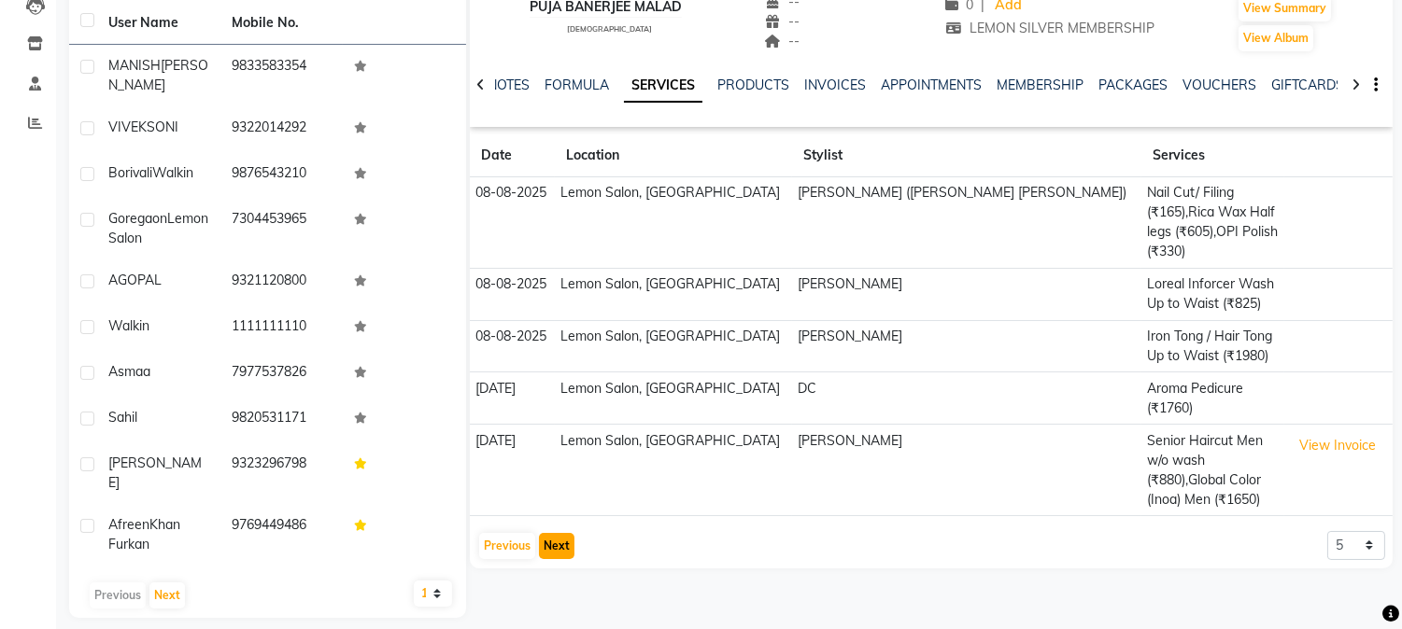
click at [546, 533] on button "Next" at bounding box center [556, 546] width 35 height 26
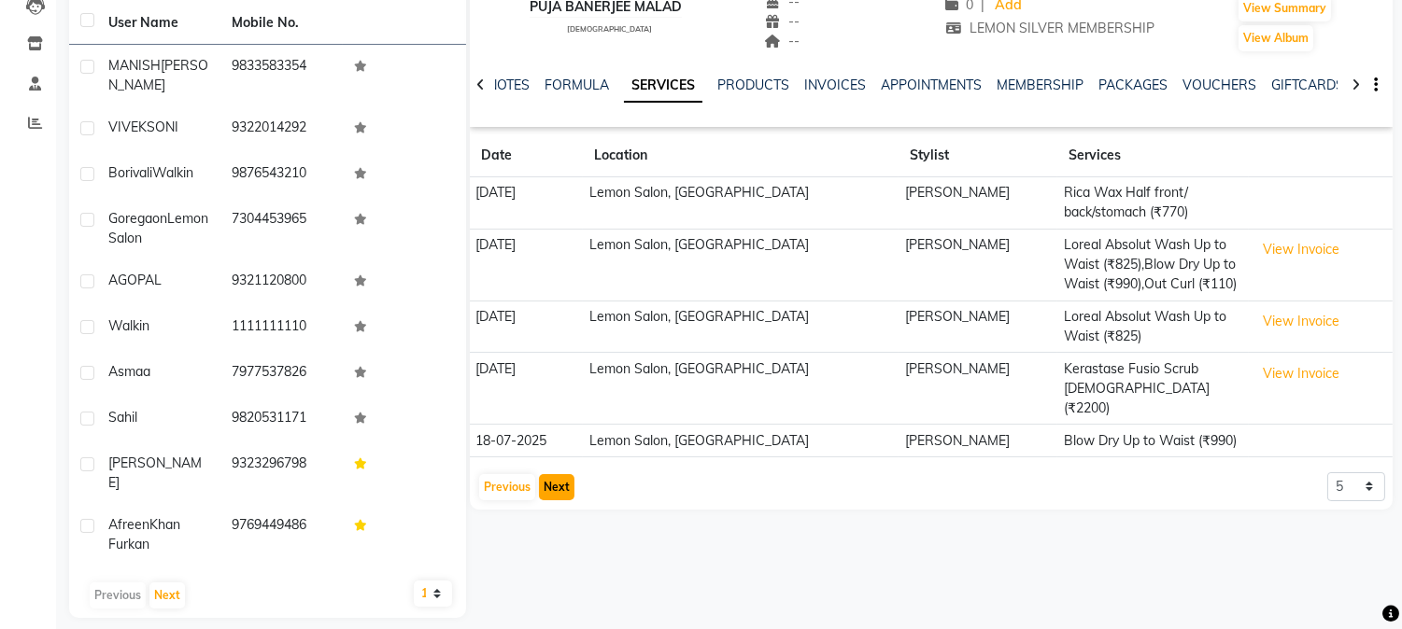
click at [558, 474] on button "Next" at bounding box center [556, 487] width 35 height 26
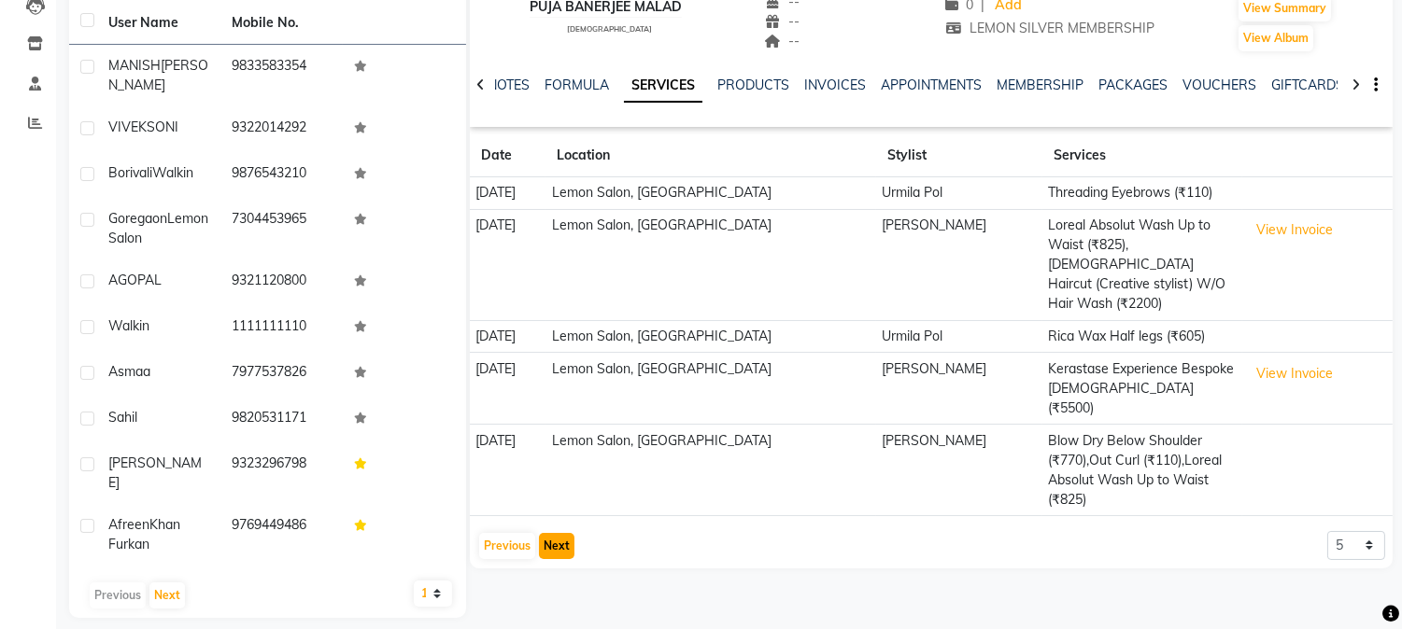
click at [553, 533] on button "Next" at bounding box center [556, 546] width 35 height 26
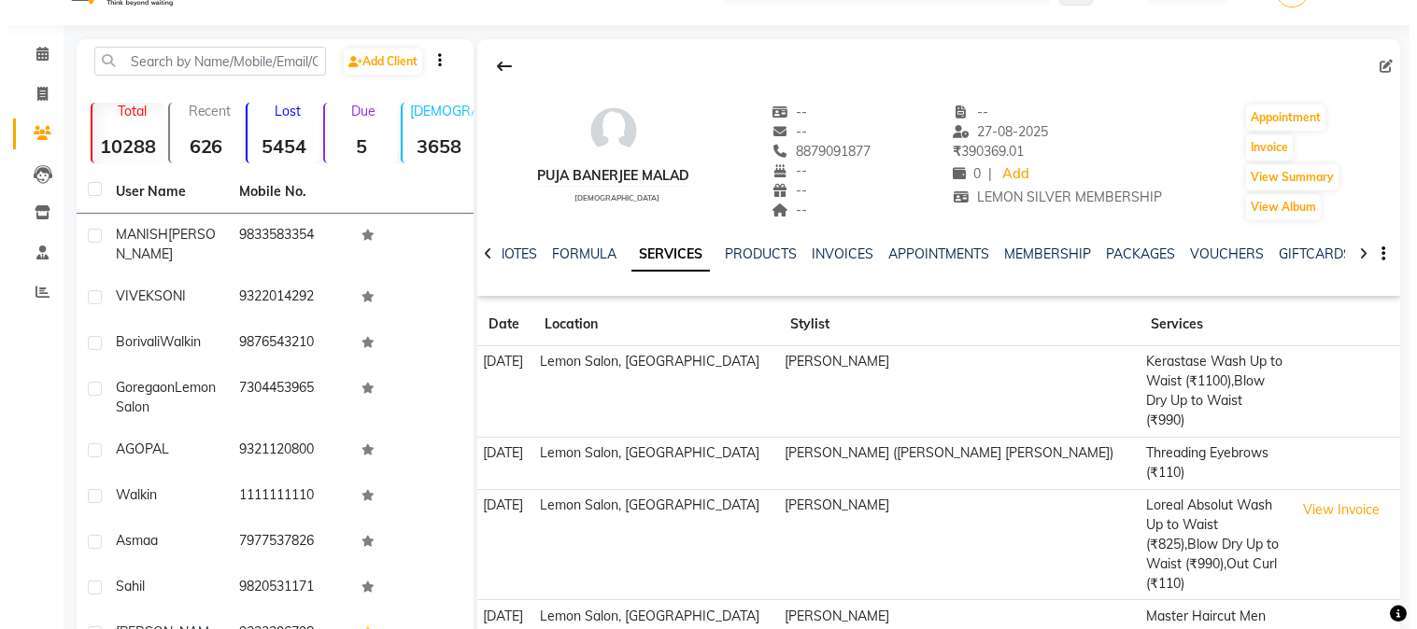
scroll to position [0, 0]
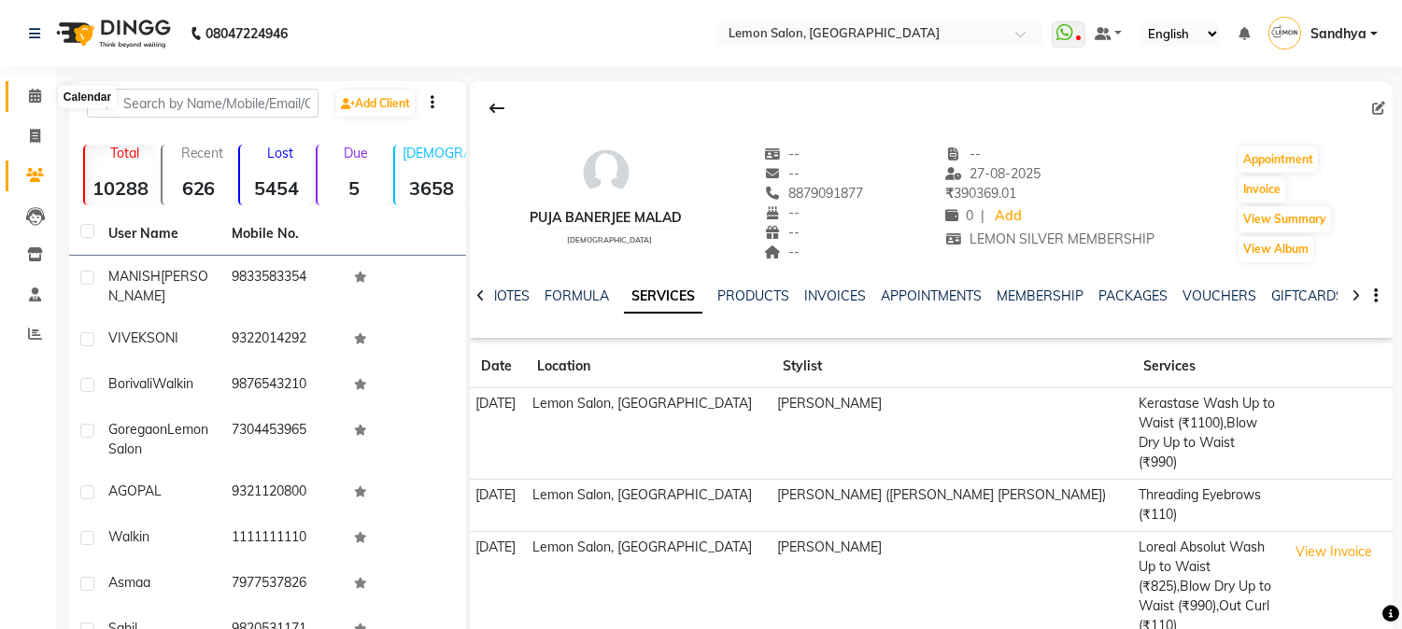
click at [24, 92] on span at bounding box center [35, 96] width 33 height 21
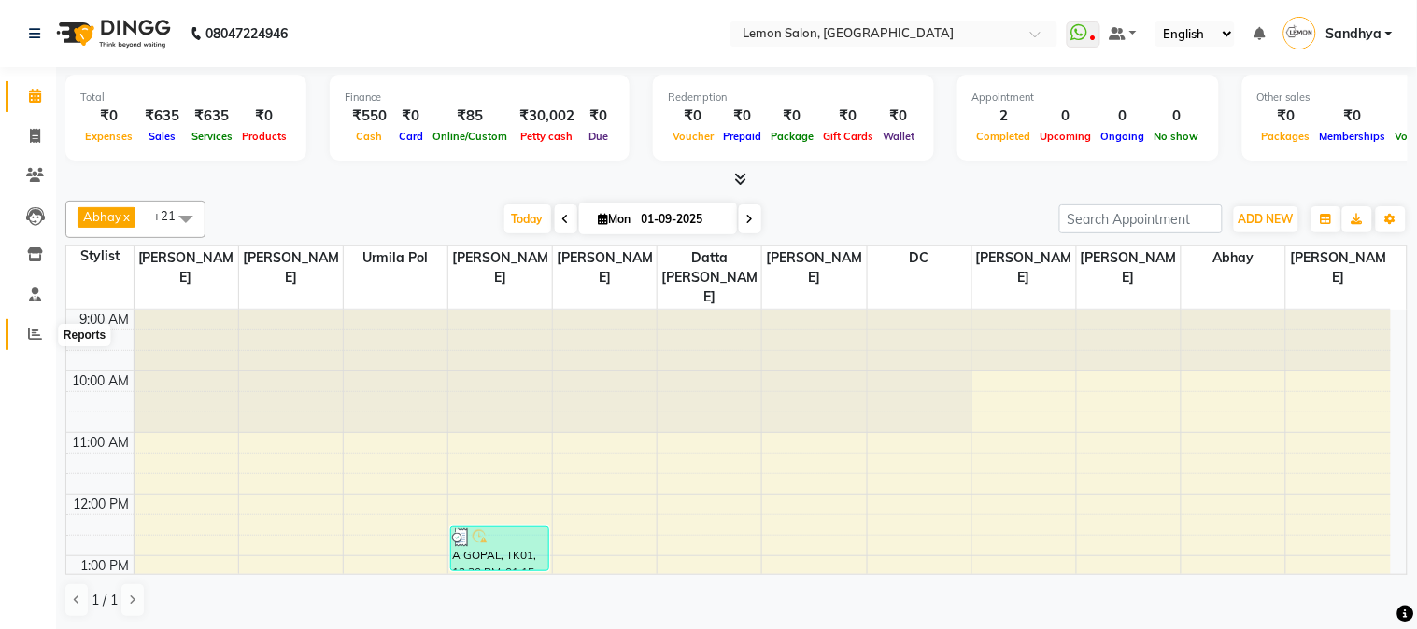
click at [23, 325] on span at bounding box center [35, 334] width 33 height 21
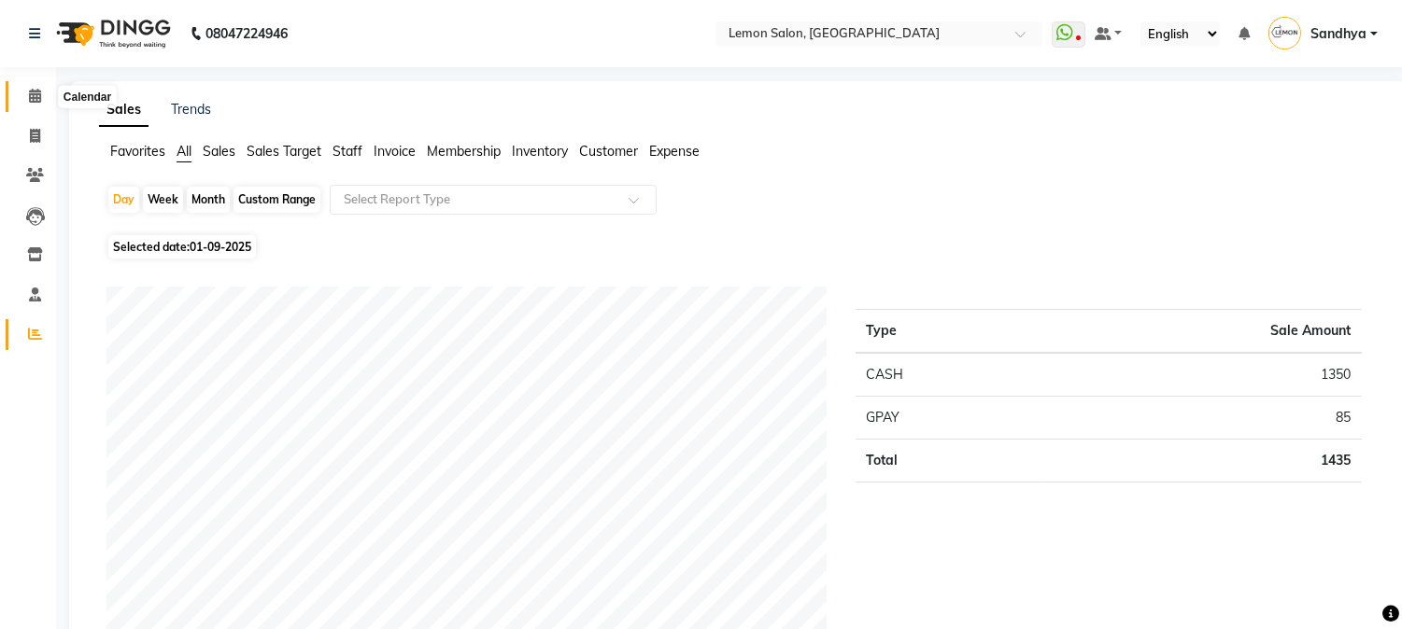
click at [39, 96] on icon at bounding box center [35, 96] width 12 height 14
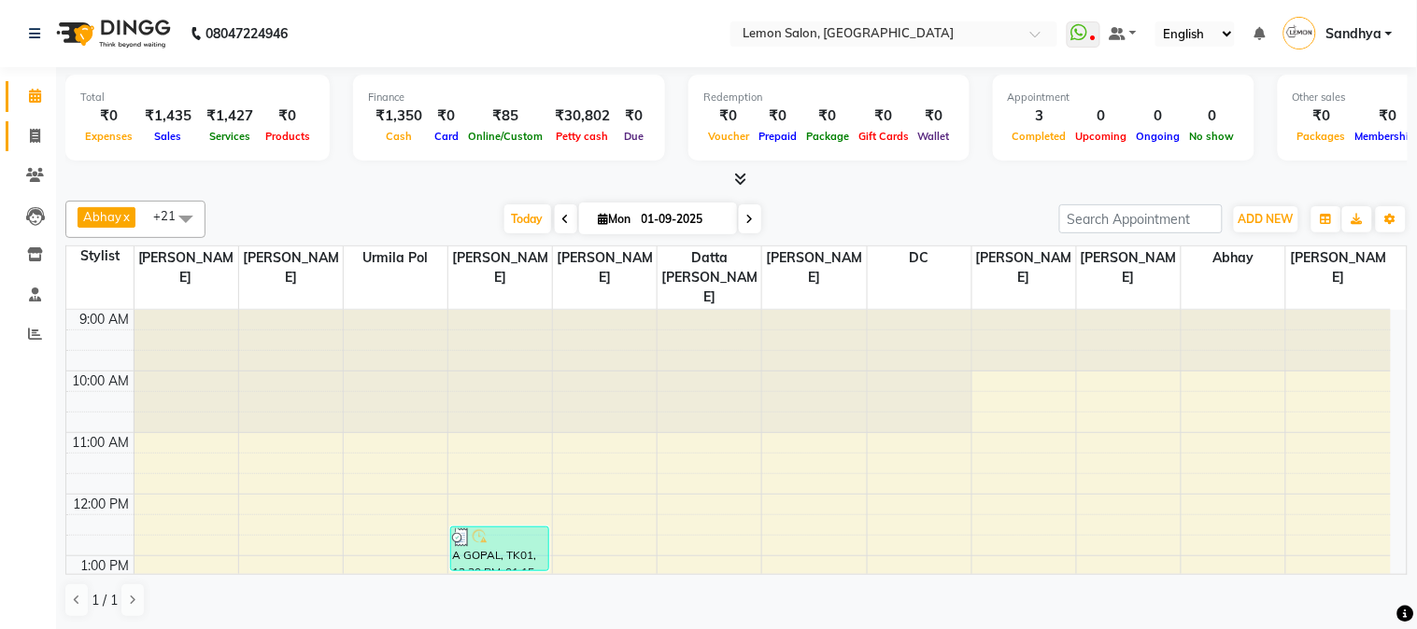
click at [29, 124] on link "Invoice" at bounding box center [28, 136] width 45 height 31
select select "565"
select select "service"
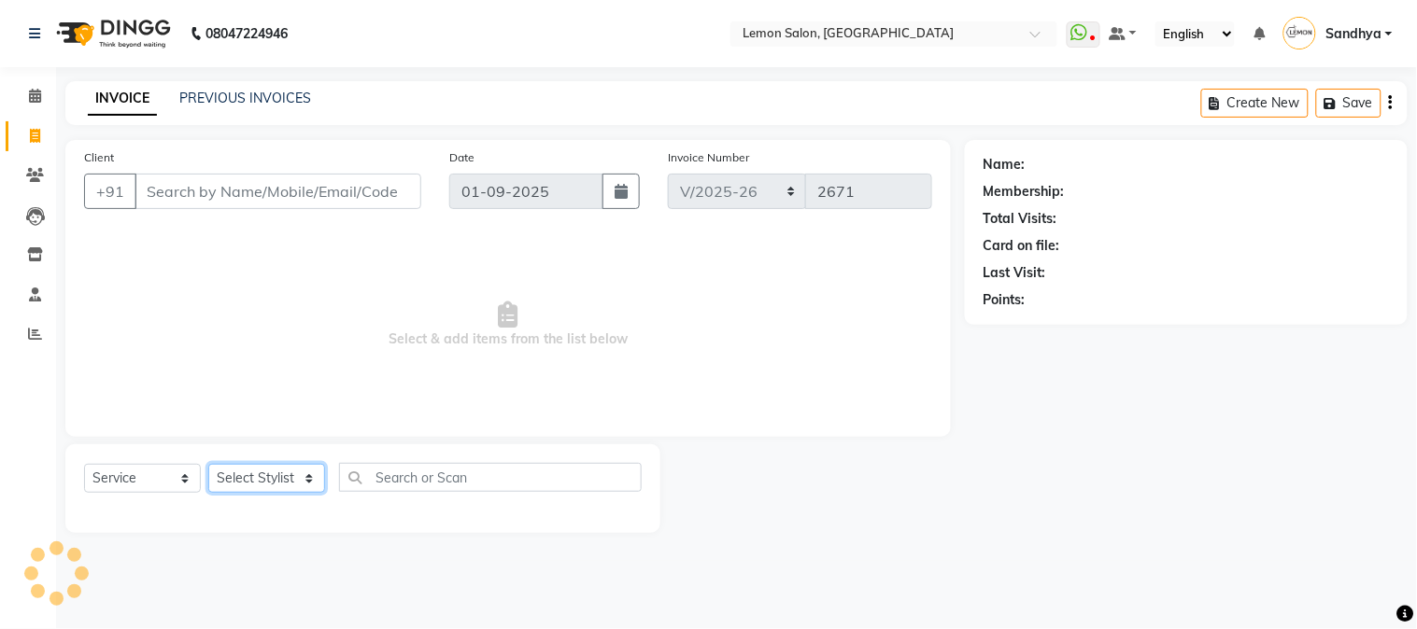
click at [303, 474] on select "Select Stylist" at bounding box center [266, 478] width 117 height 29
select select "7417"
click at [208, 465] on select "Select Stylist Abhay Akansha Sadafule Asma Dshpande Datta Kawar DC Furkan Manso…" at bounding box center [266, 478] width 117 height 29
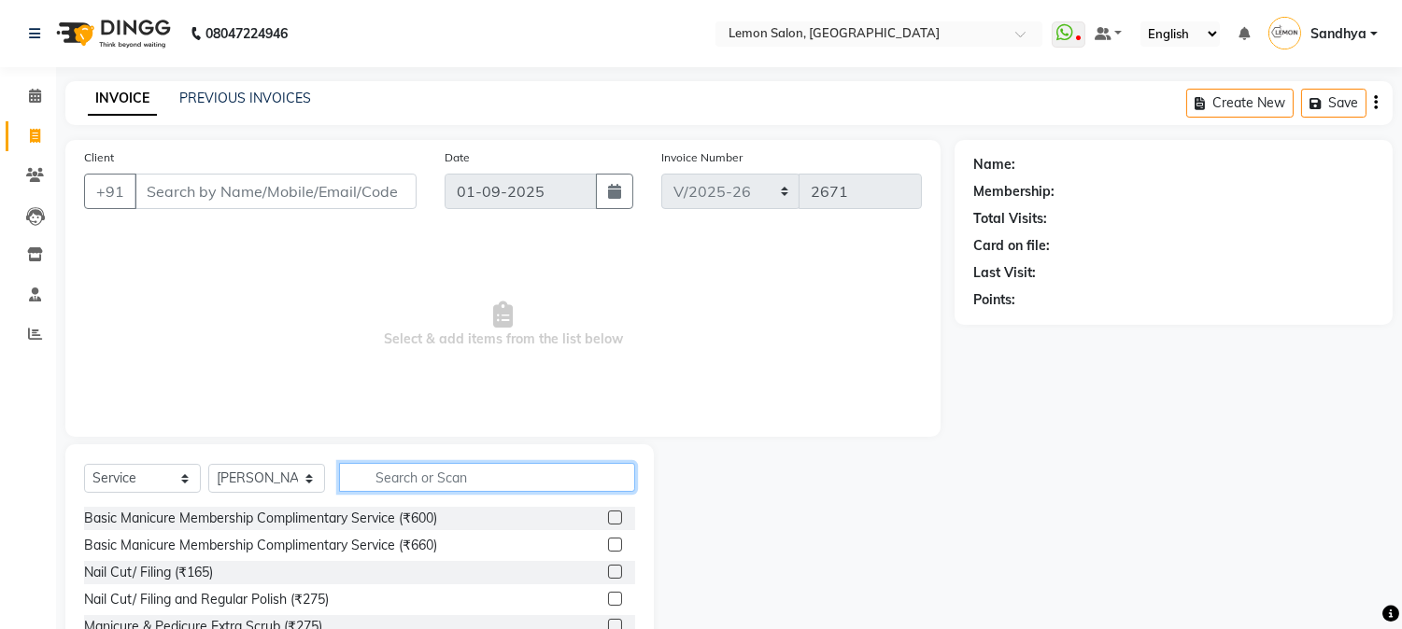
click at [375, 465] on input "text" at bounding box center [487, 477] width 296 height 29
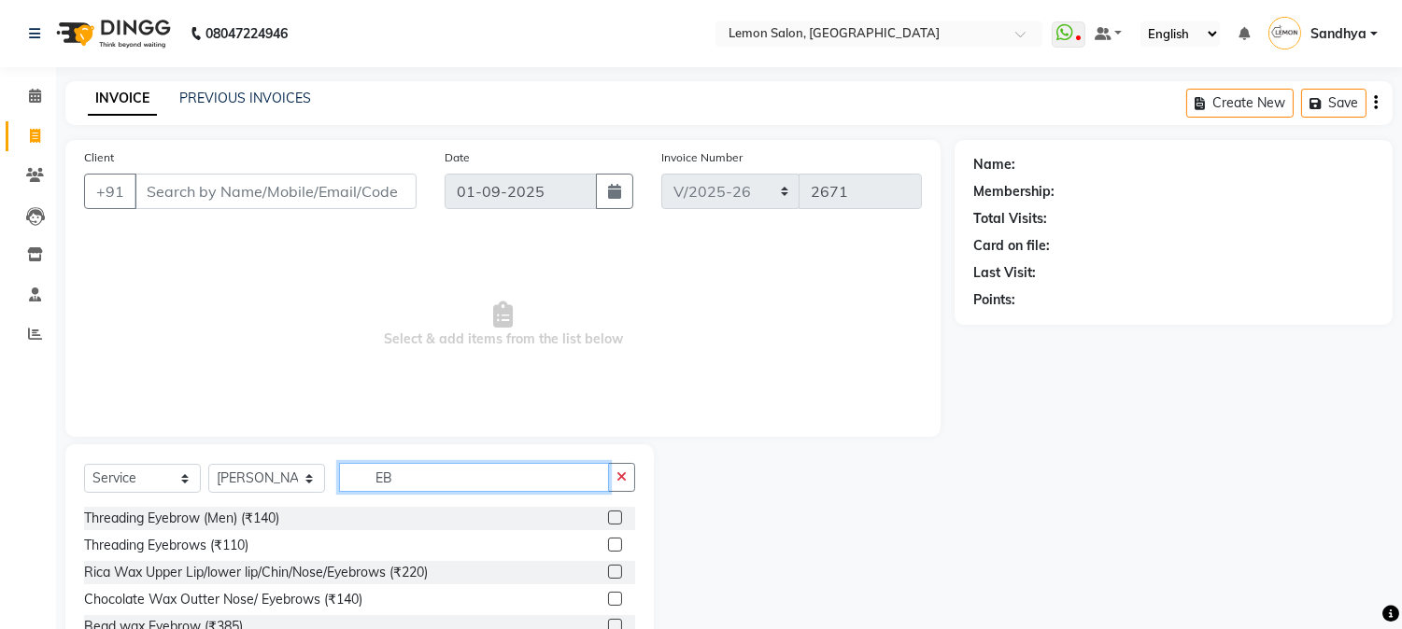
type input "EB"
click at [618, 545] on label at bounding box center [615, 545] width 14 height 14
click at [618, 545] on input "checkbox" at bounding box center [614, 546] width 12 height 12
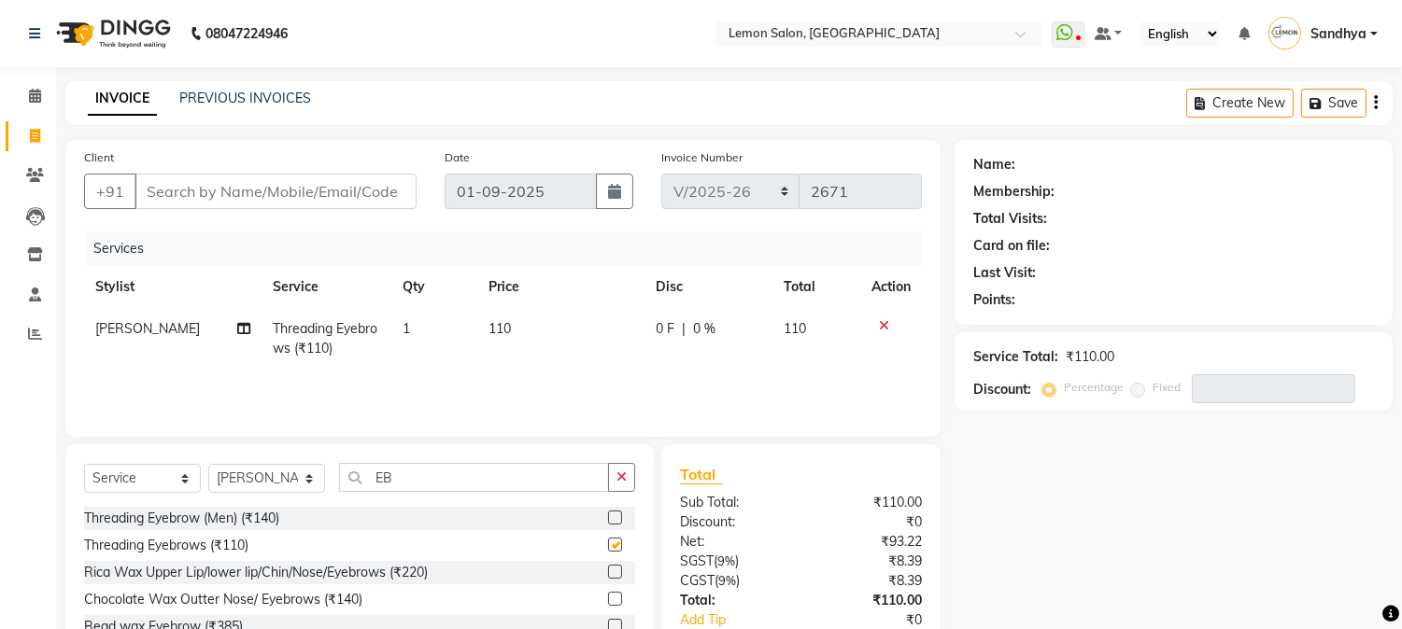
checkbox input "false"
click at [188, 199] on input "Client" at bounding box center [275, 191] width 282 height 35
type input "S"
type input "0"
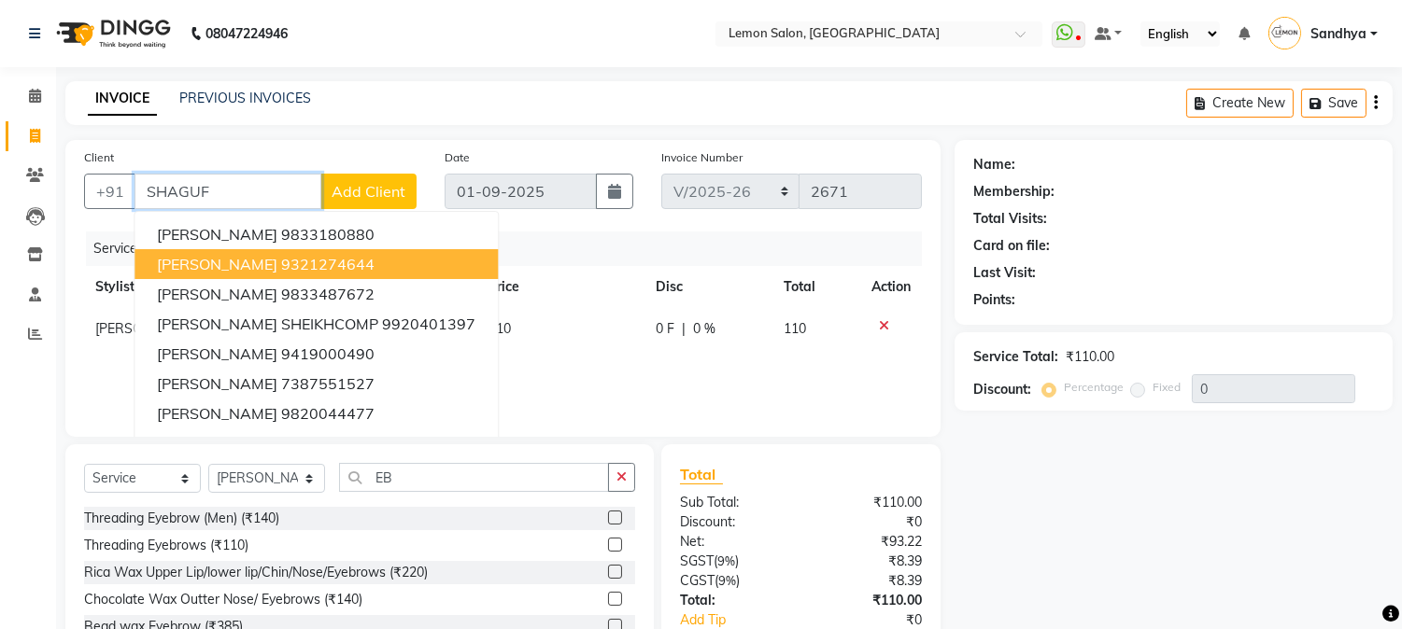
type input "SHAGUF"
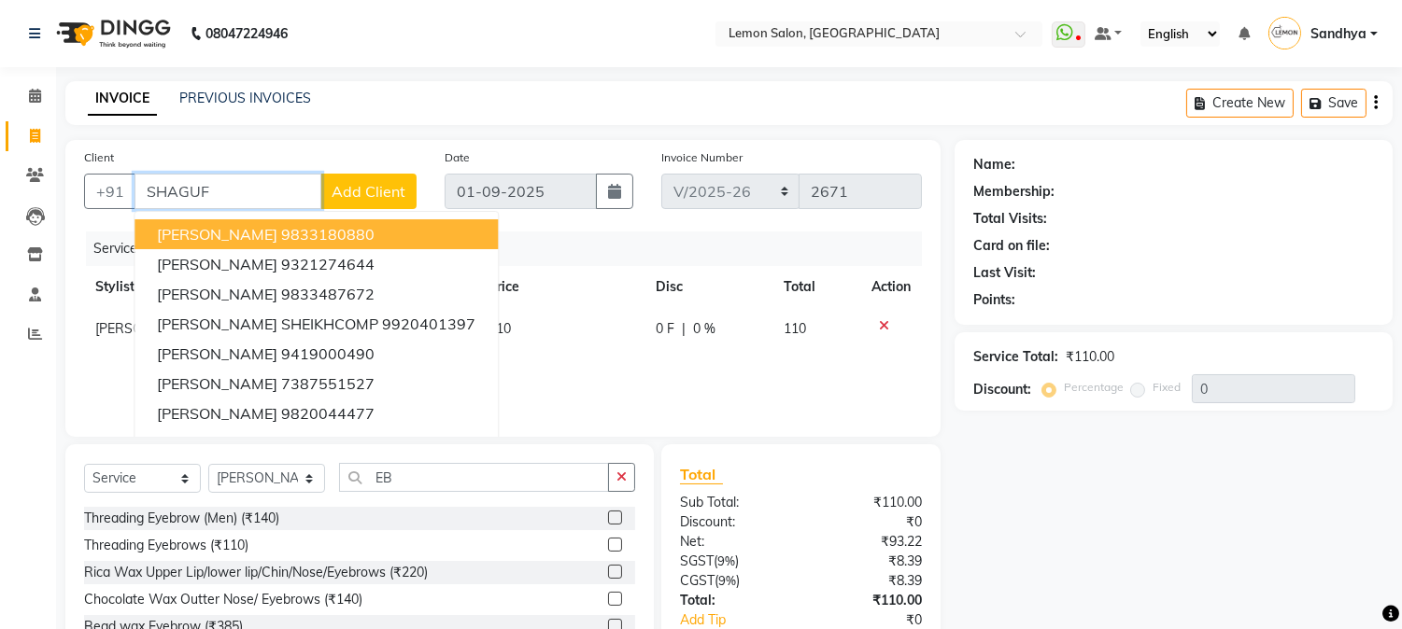
drag, startPoint x: 272, startPoint y: 187, endPoint x: 0, endPoint y: 166, distance: 272.6
click at [11, 176] on app-home "08047224946 Select Location × Lemon Salon, Goregaon WhatsApp Status ✕ Status: D…" at bounding box center [701, 373] width 1402 height 747
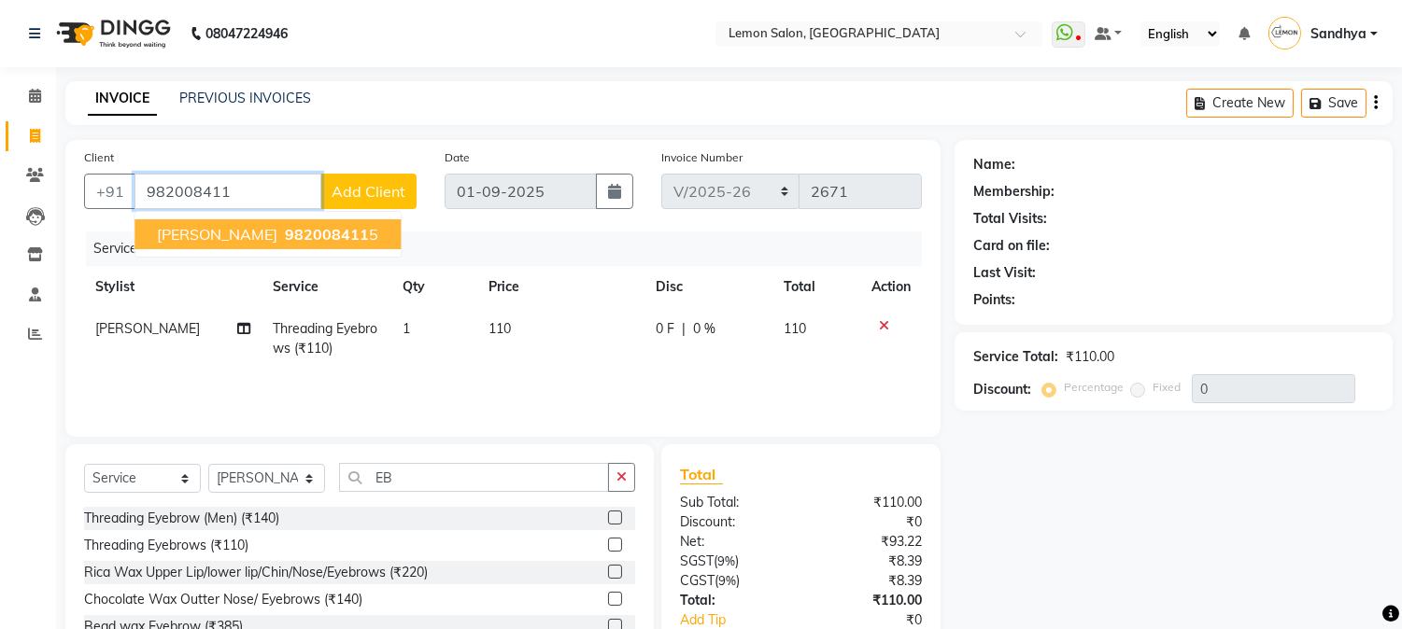
click at [328, 239] on button "Shagufta 982008411 5" at bounding box center [267, 234] width 266 height 30
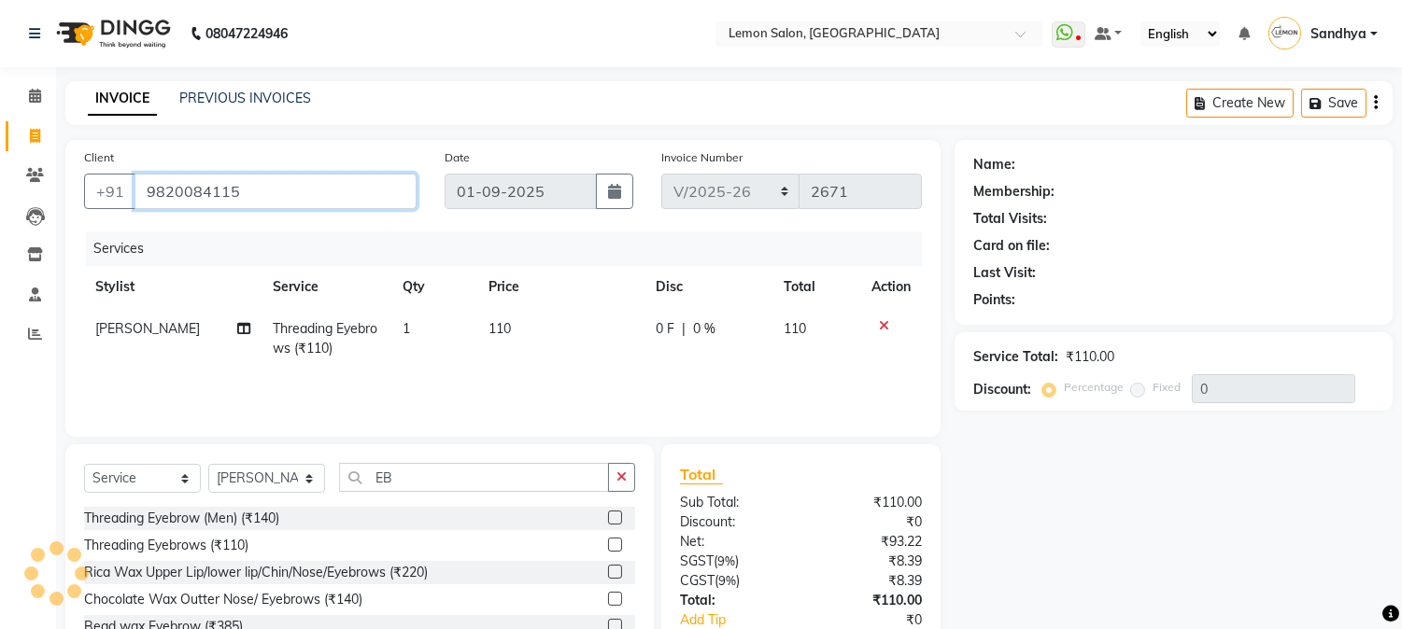
type input "9820084115"
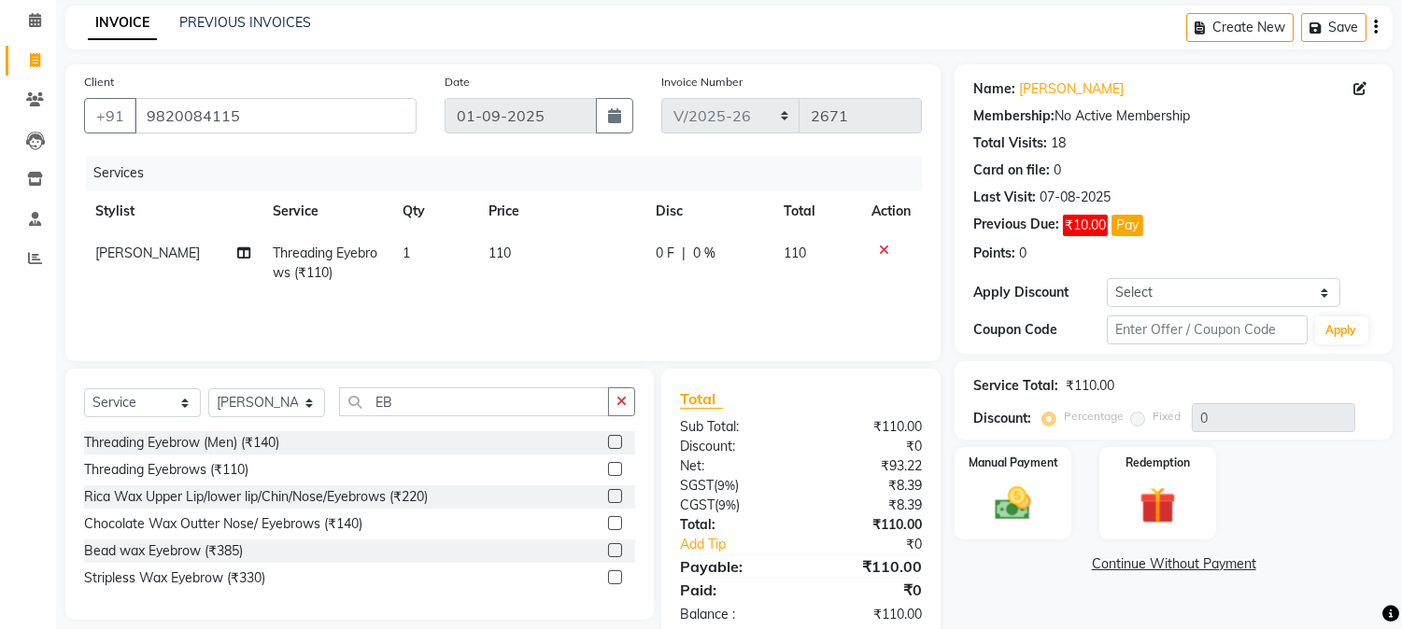
scroll to position [117, 0]
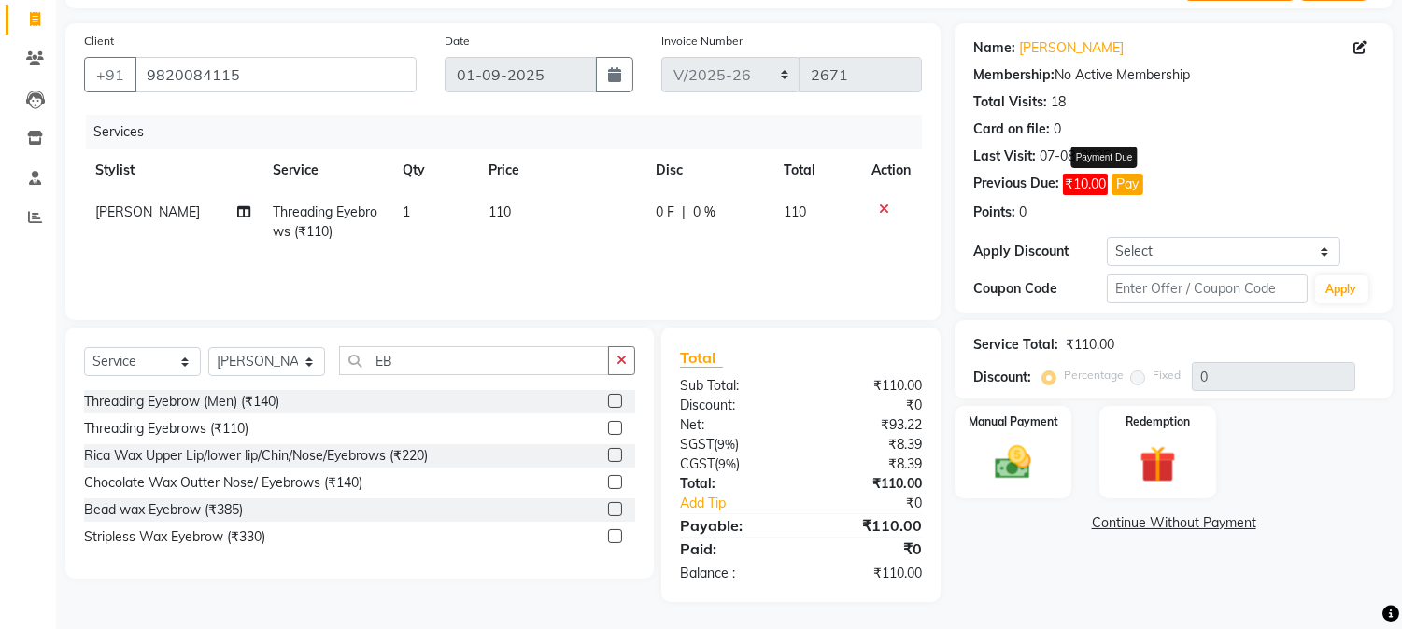
click at [1124, 185] on button "Pay" at bounding box center [1127, 184] width 32 height 21
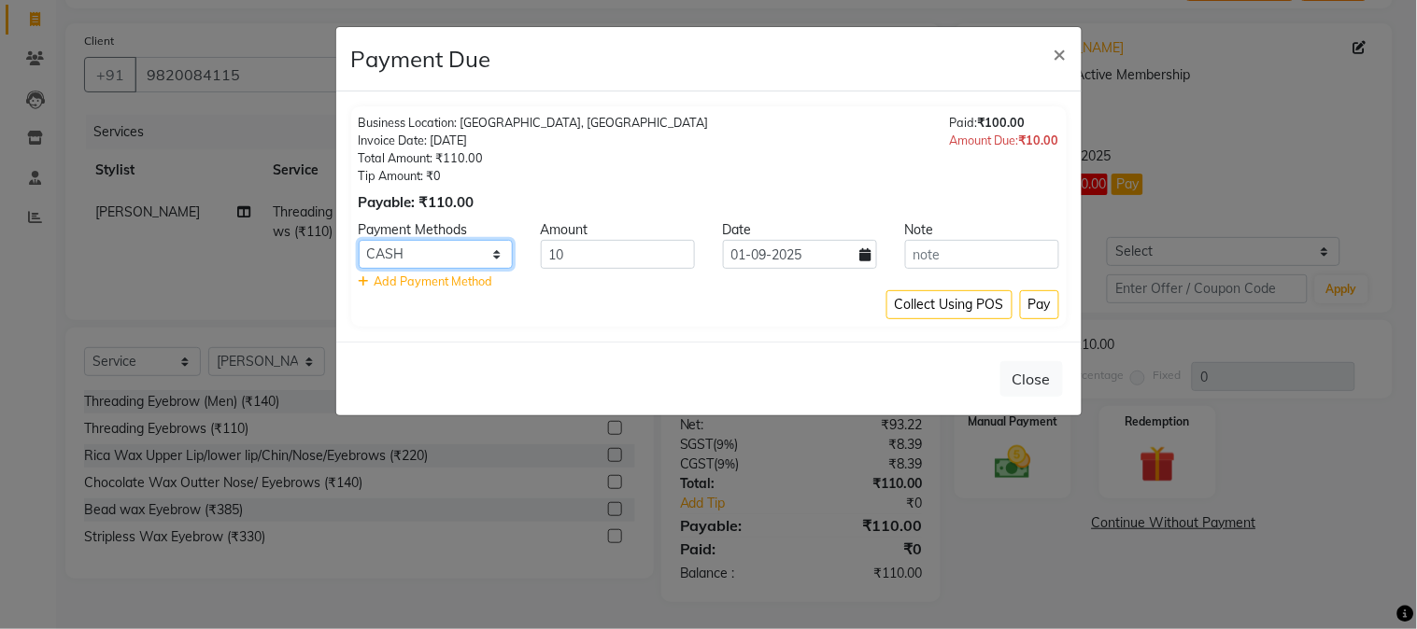
click at [472, 252] on select "CASH GPay CARD Cheque" at bounding box center [436, 254] width 154 height 29
select select "5"
click at [359, 240] on select "CASH GPay CARD Cheque" at bounding box center [436, 254] width 154 height 29
click at [1037, 312] on button "Pay" at bounding box center [1039, 304] width 39 height 29
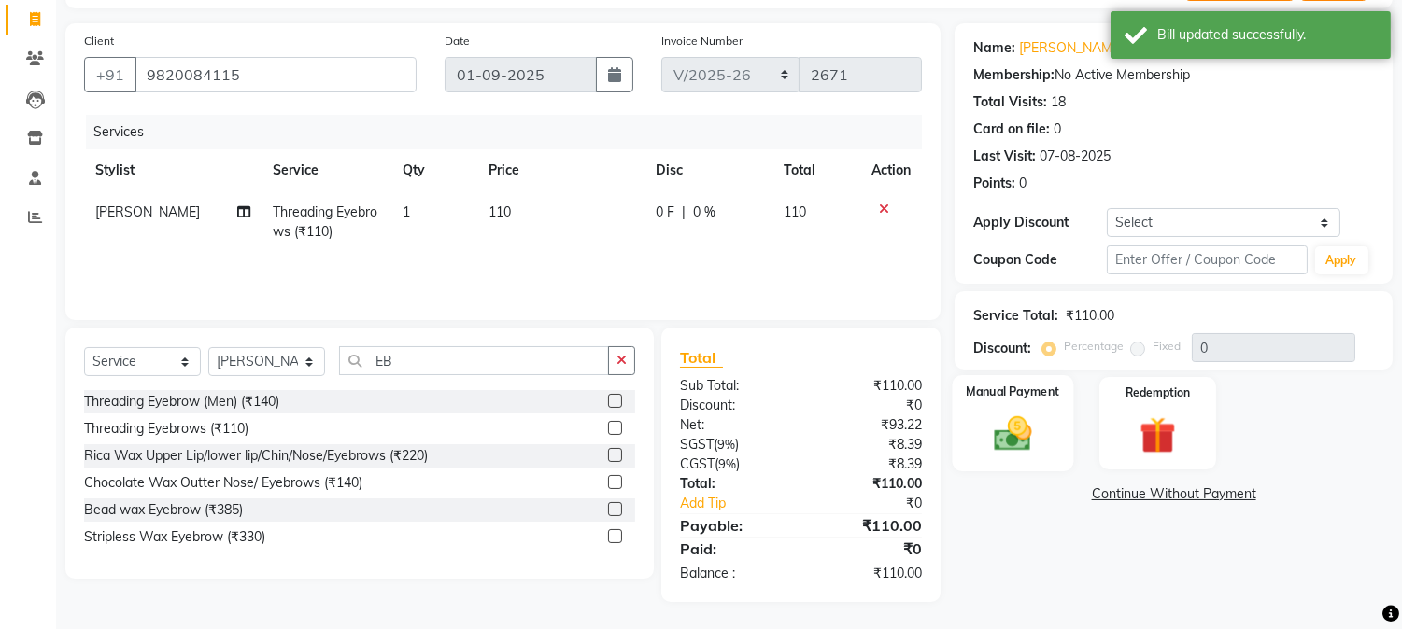
click at [1038, 440] on img at bounding box center [1014, 435] width 62 height 44
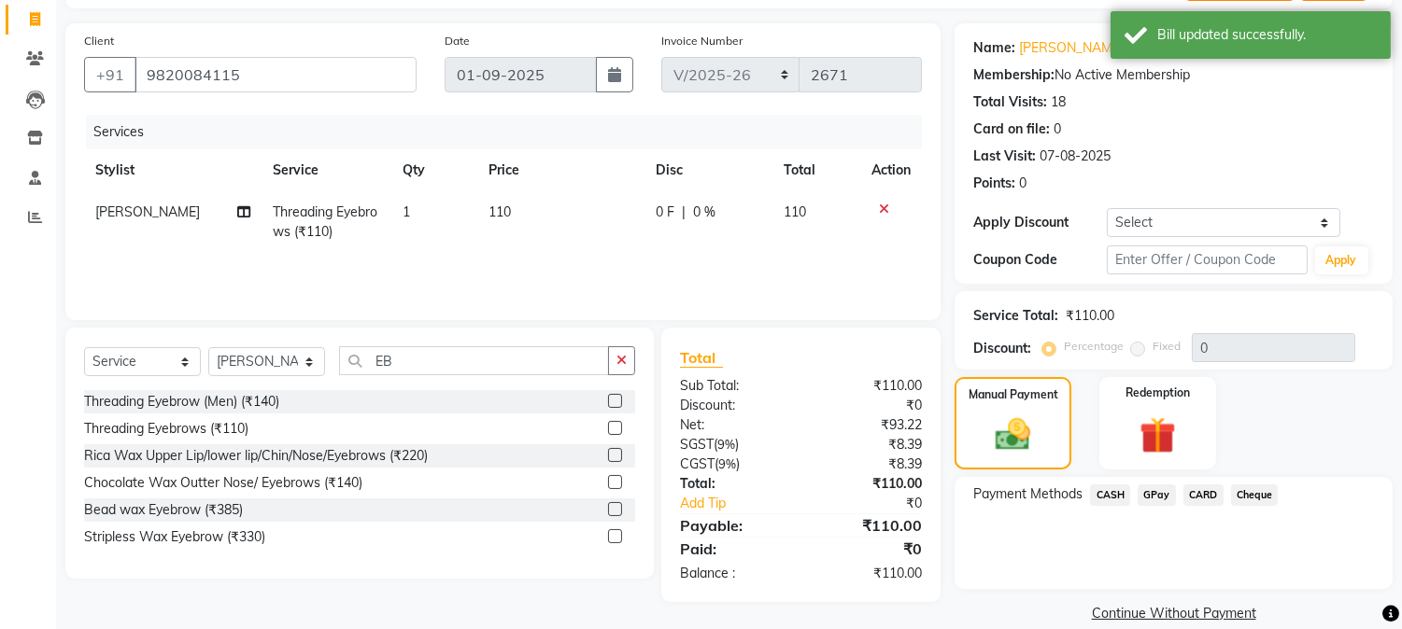
click at [1151, 490] on span "GPay" at bounding box center [1157, 495] width 38 height 21
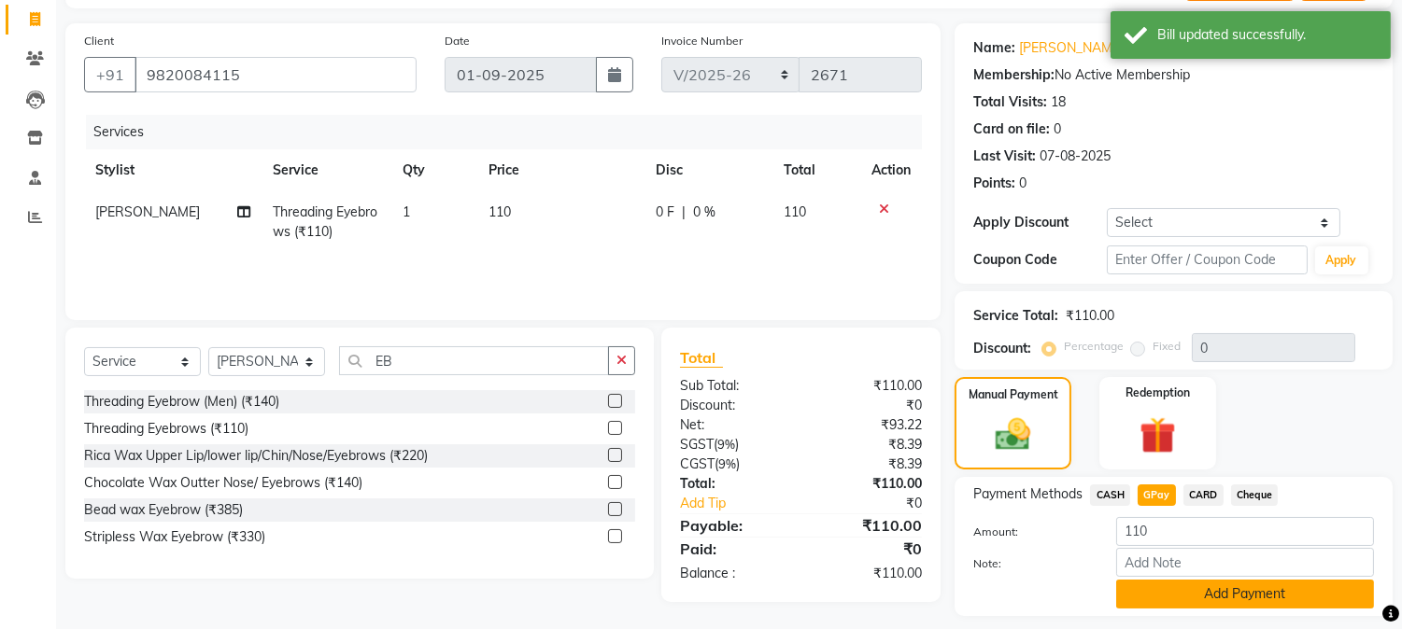
click at [1166, 601] on button "Add Payment" at bounding box center [1245, 594] width 258 height 29
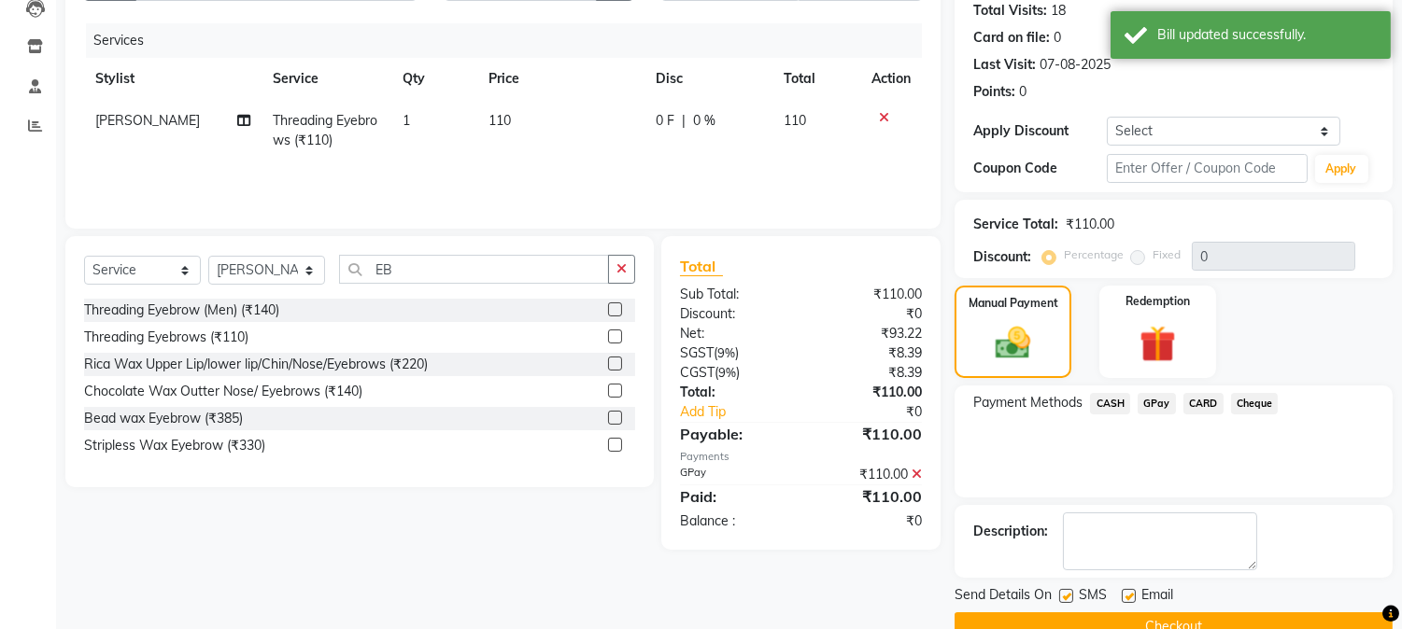
scroll to position [247, 0]
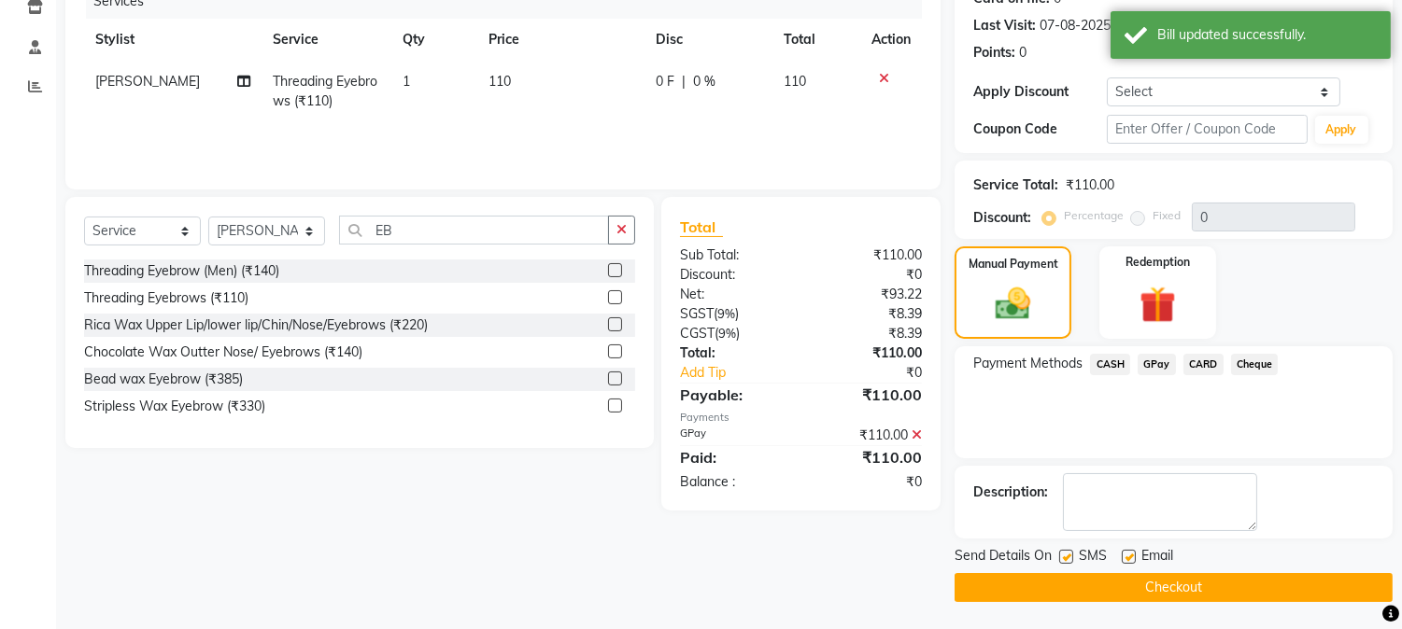
click at [1130, 555] on label at bounding box center [1129, 557] width 14 height 14
click at [1130, 555] on input "checkbox" at bounding box center [1128, 558] width 12 height 12
checkbox input "false"
click at [1060, 556] on label at bounding box center [1066, 557] width 14 height 14
click at [1060, 556] on input "checkbox" at bounding box center [1065, 558] width 12 height 12
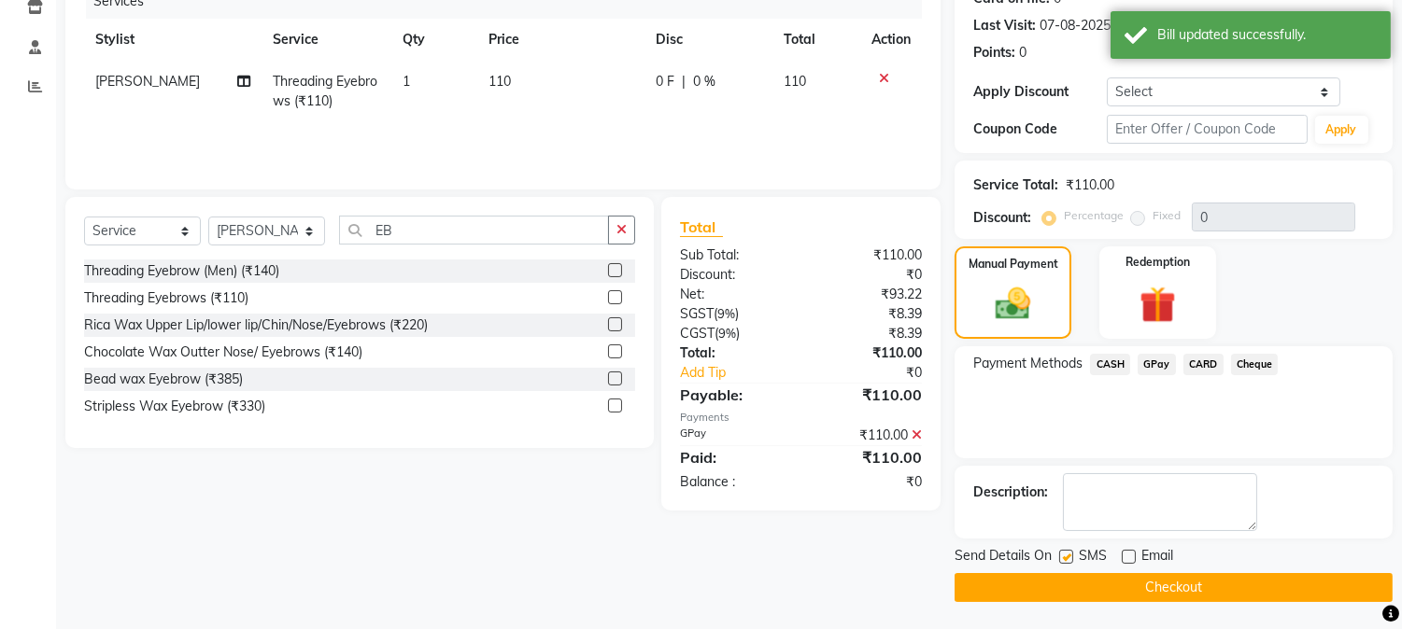
checkbox input "false"
click at [1070, 584] on button "Checkout" at bounding box center [1173, 587] width 438 height 29
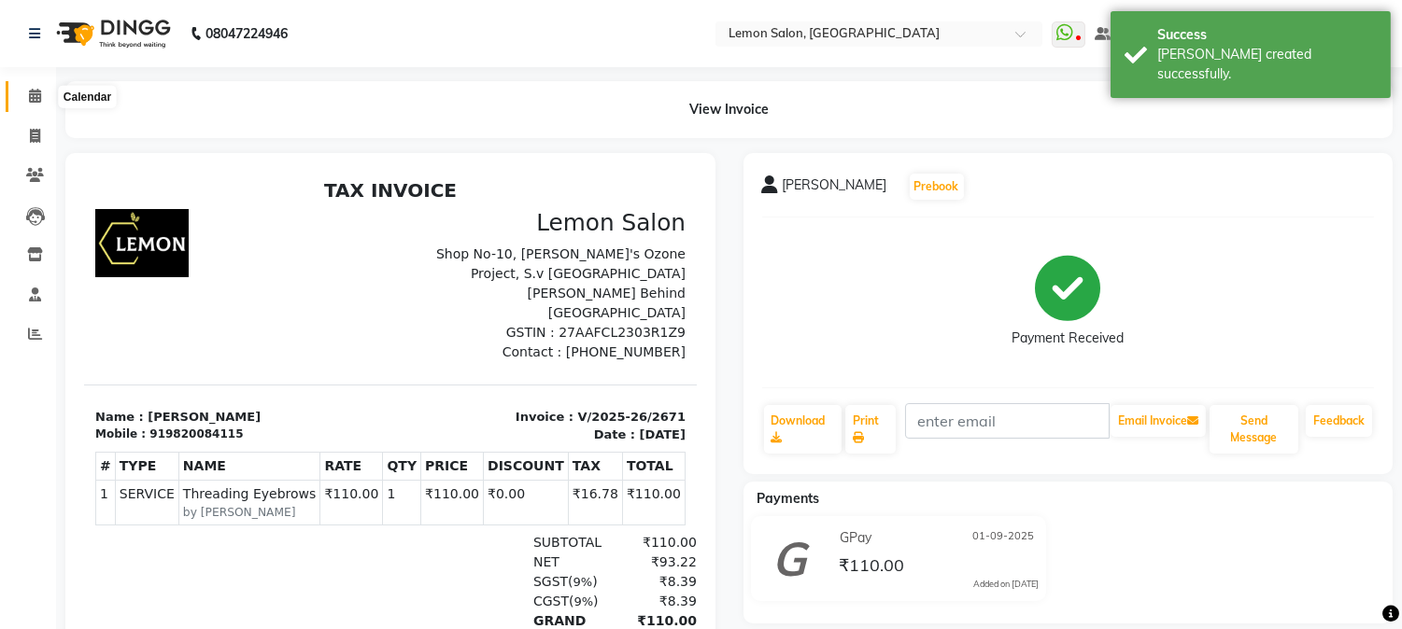
click at [29, 99] on icon at bounding box center [35, 96] width 12 height 14
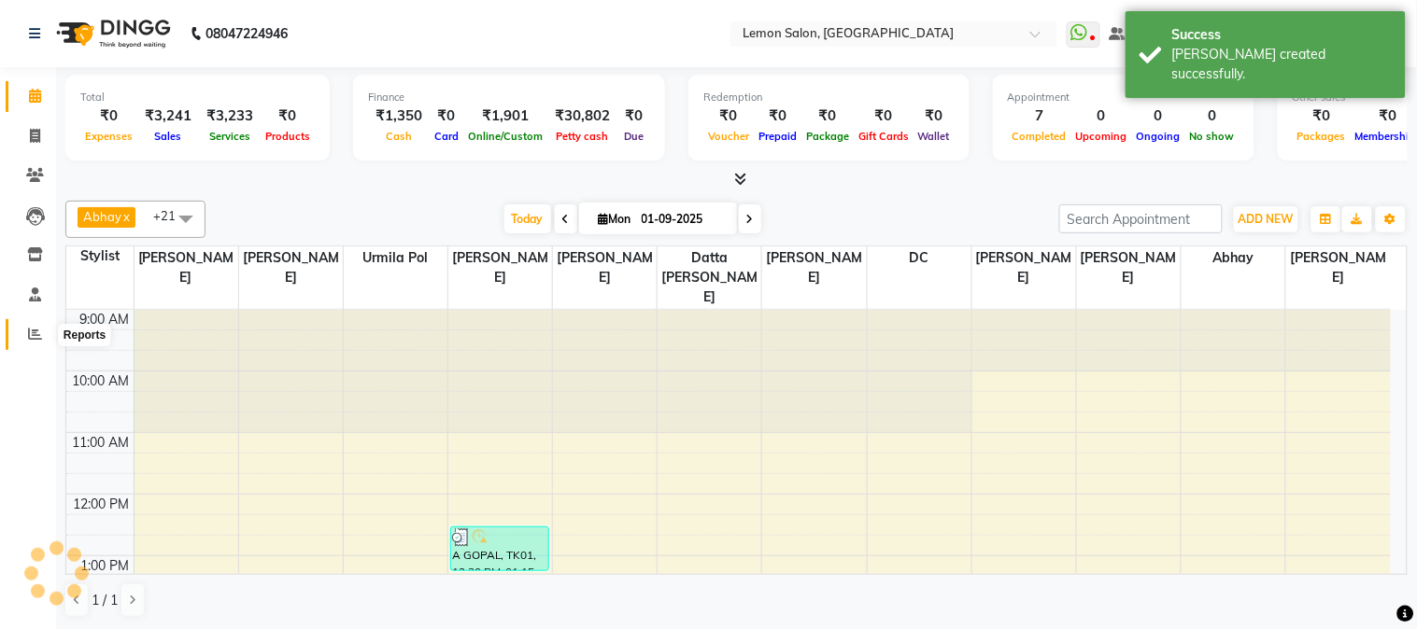
click at [44, 343] on span at bounding box center [35, 334] width 33 height 21
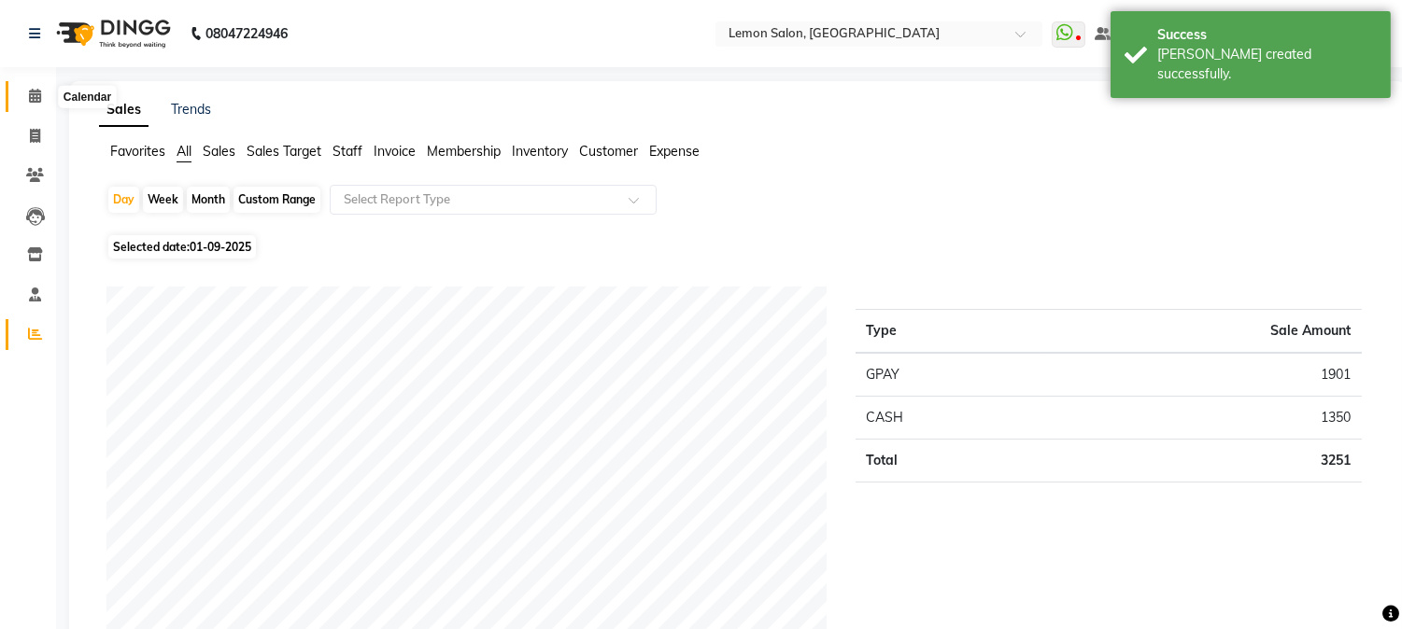
click at [33, 103] on icon at bounding box center [35, 96] width 12 height 14
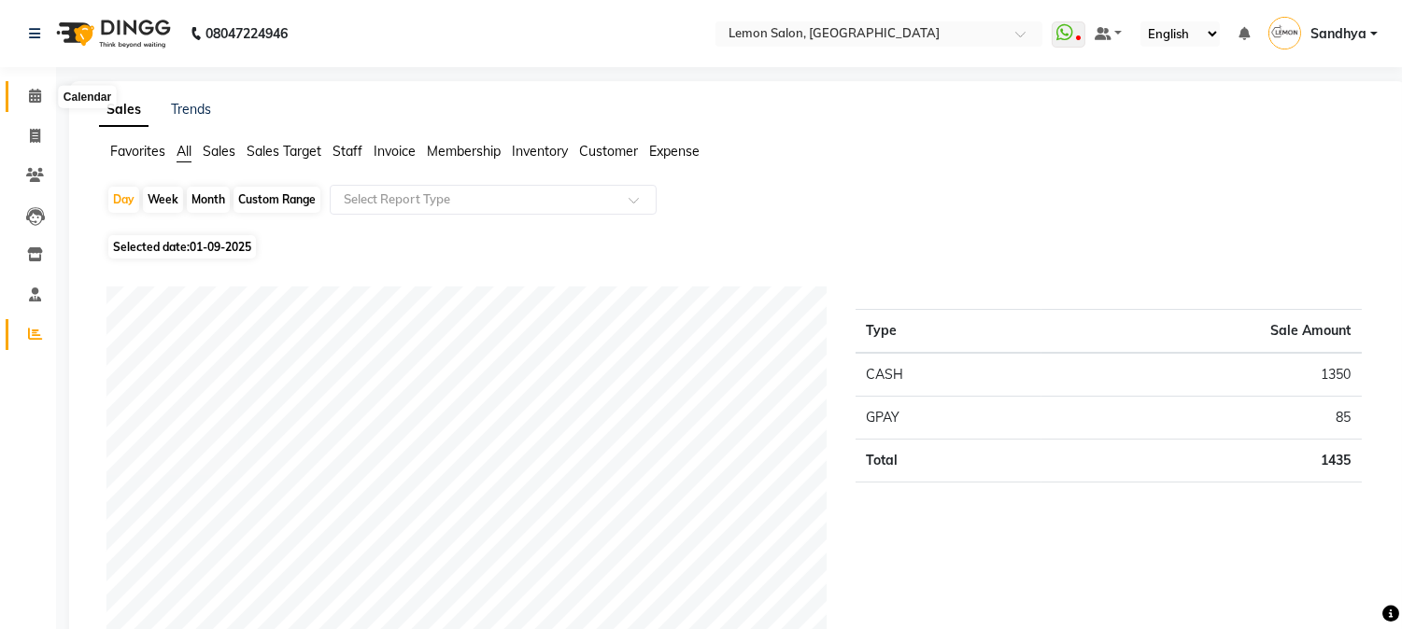
click at [31, 93] on icon at bounding box center [35, 96] width 12 height 14
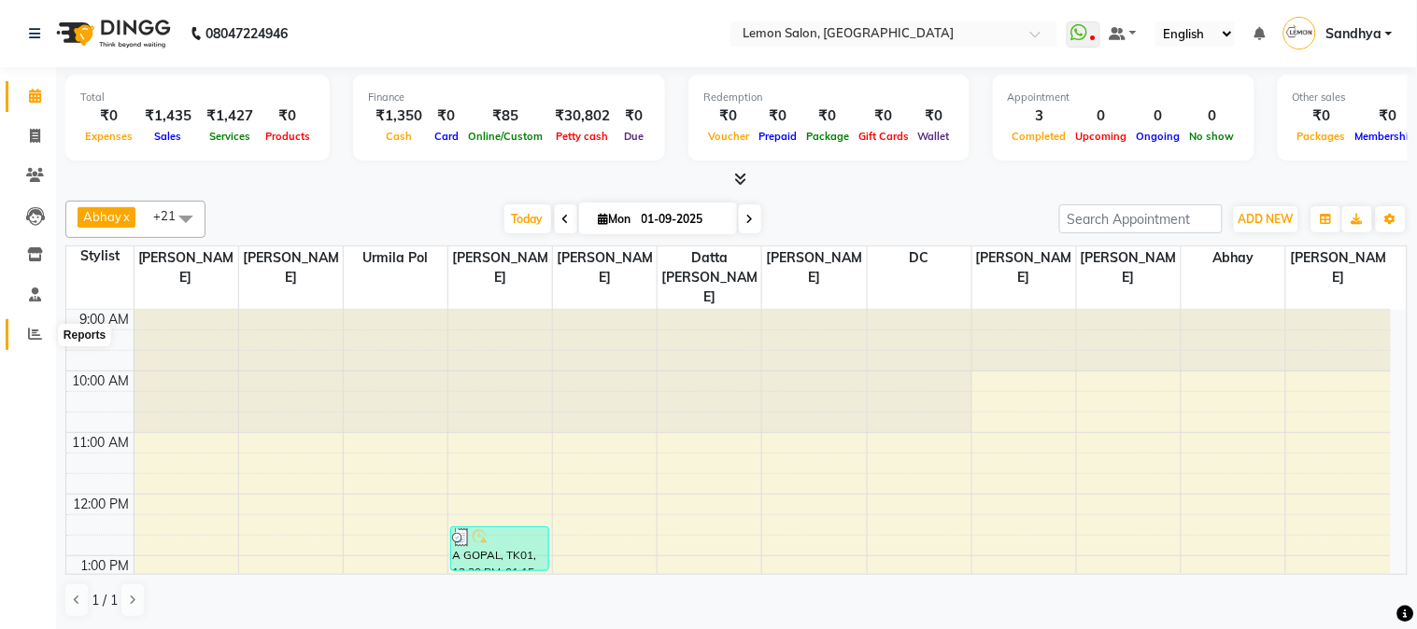
click at [40, 341] on icon at bounding box center [35, 334] width 14 height 14
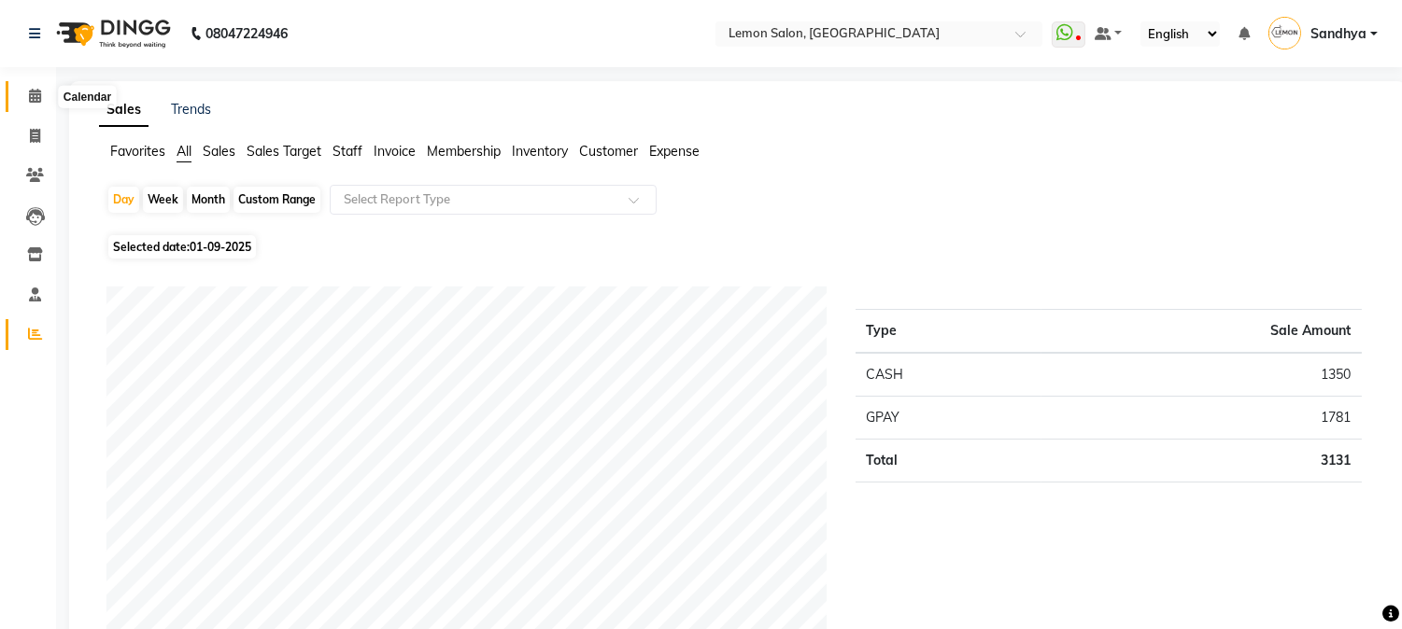
click at [30, 91] on icon at bounding box center [35, 96] width 12 height 14
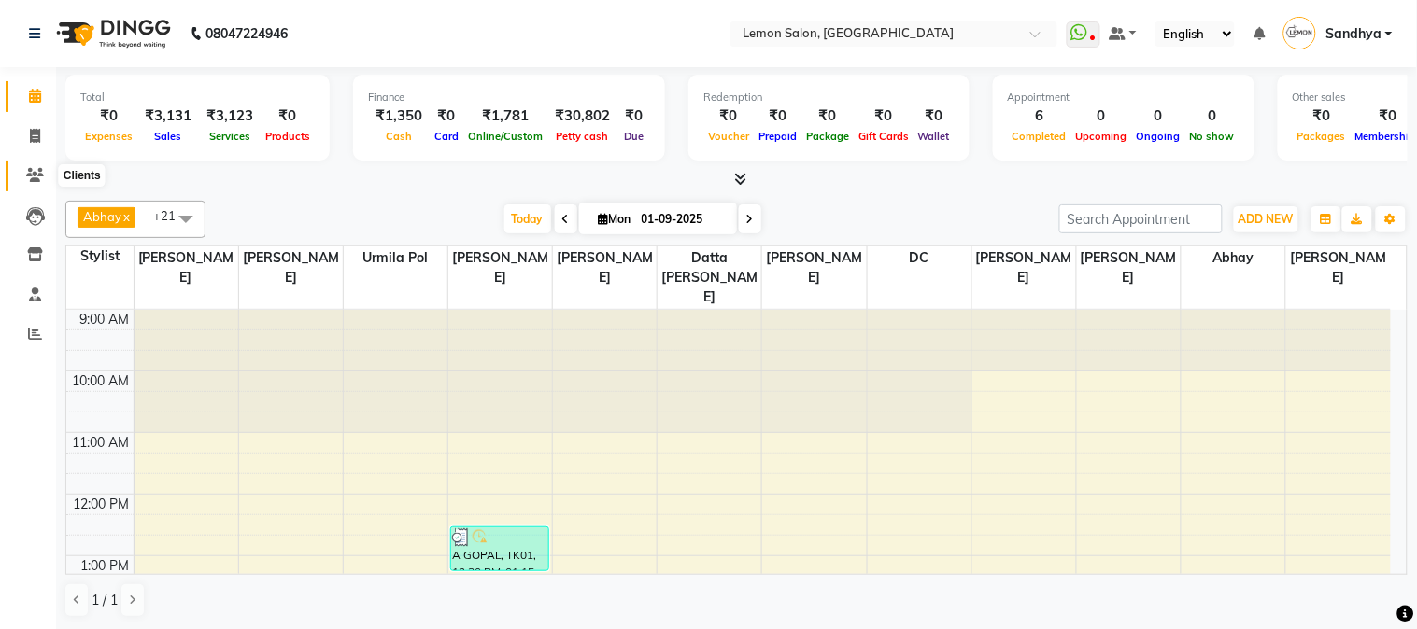
click at [26, 178] on icon at bounding box center [35, 175] width 18 height 14
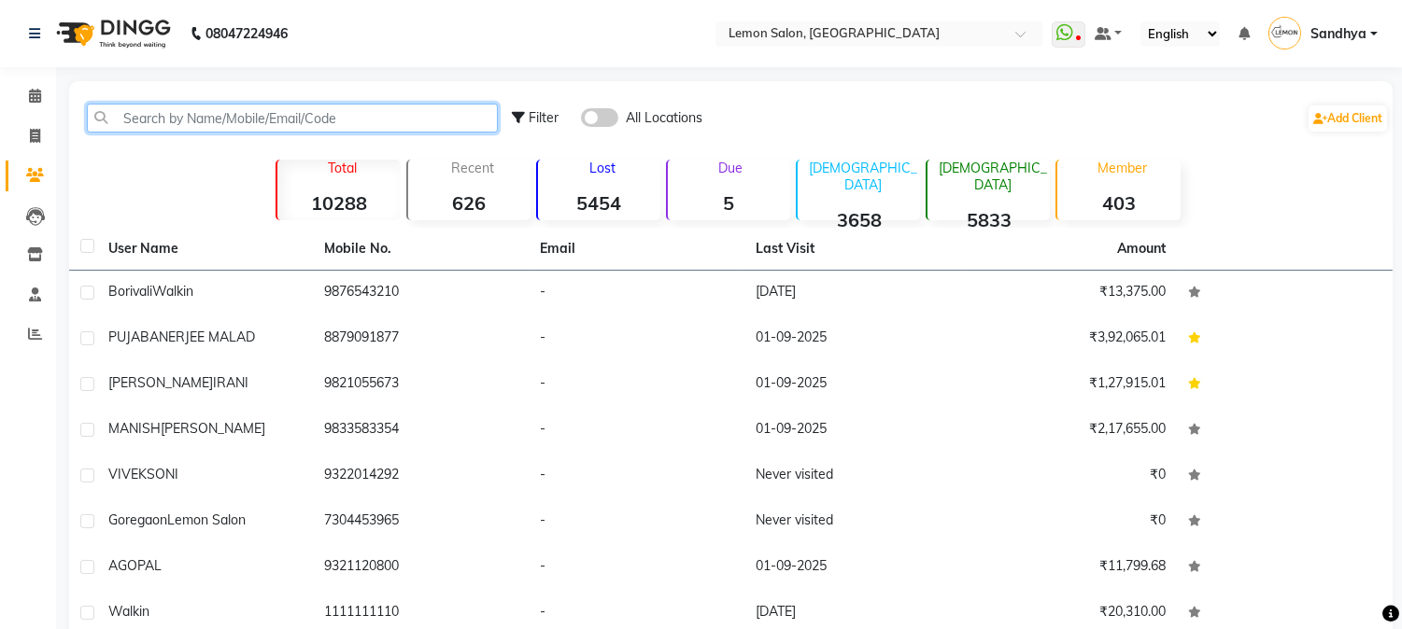
click at [166, 120] on input "text" at bounding box center [292, 118] width 411 height 29
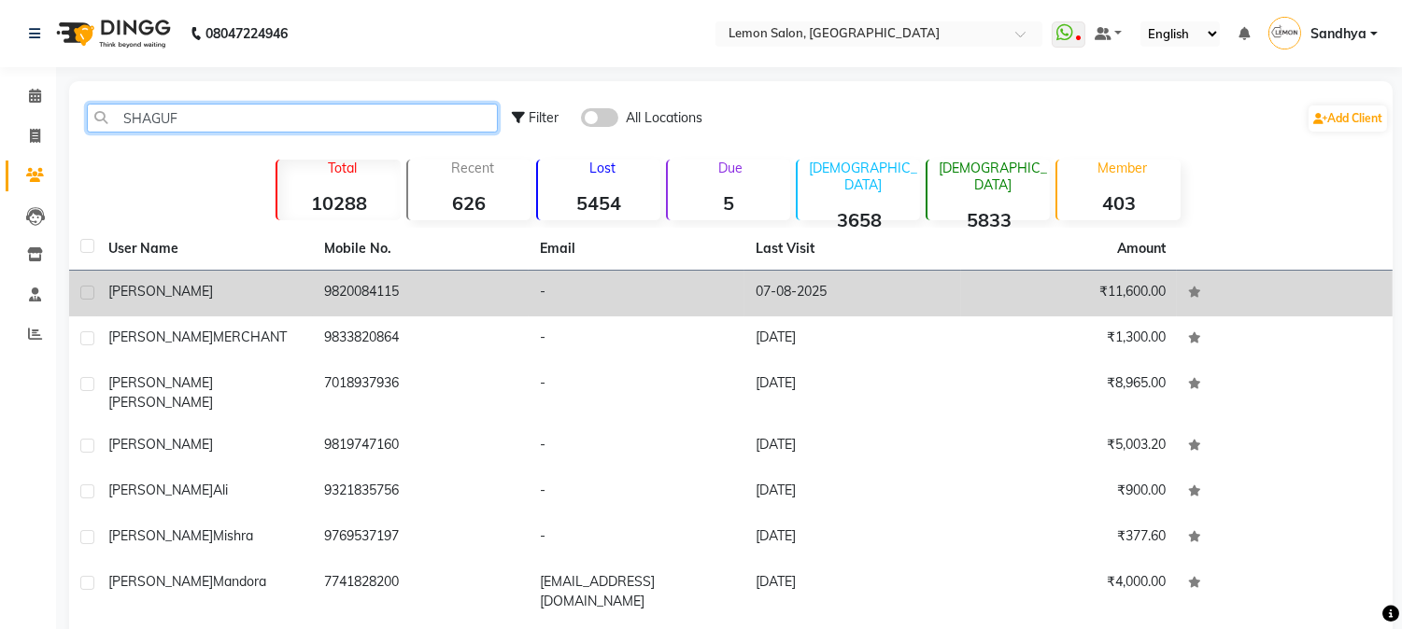
type input "SHAGUF"
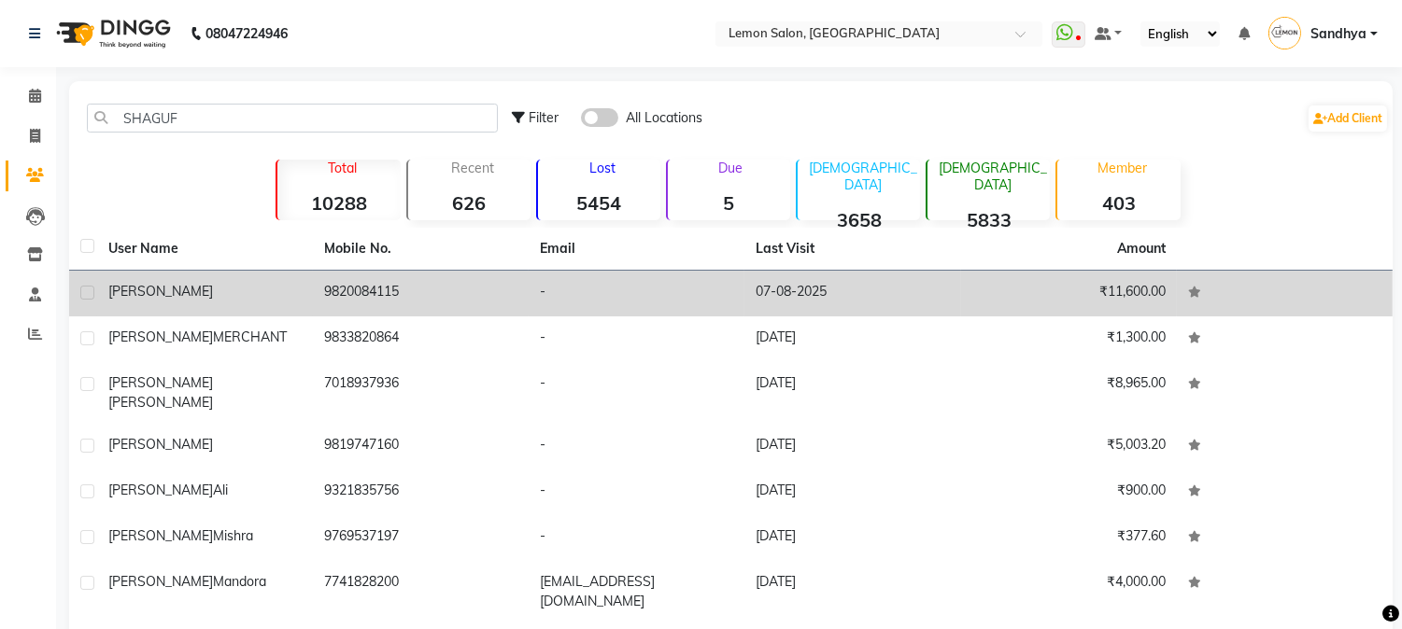
drag, startPoint x: 357, startPoint y: 286, endPoint x: 375, endPoint y: 286, distance: 18.7
click at [356, 286] on td "9820084115" at bounding box center [421, 294] width 216 height 46
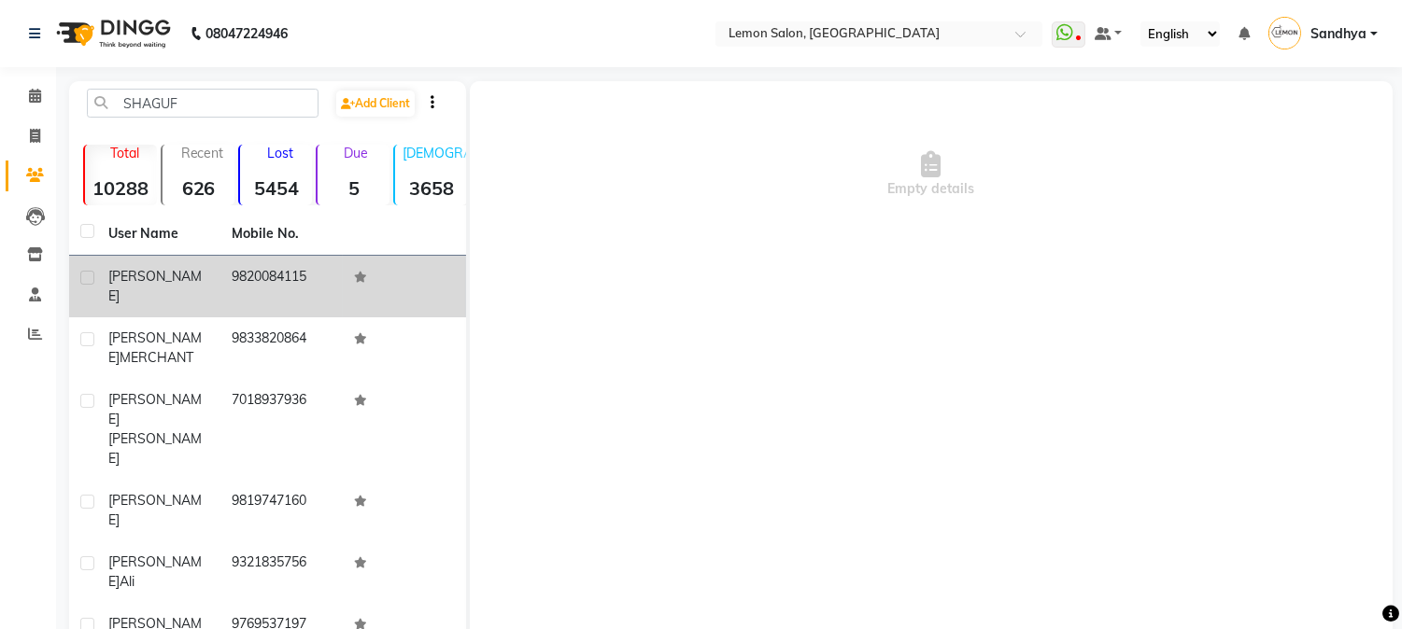
click at [312, 290] on td "9820084115" at bounding box center [281, 287] width 123 height 62
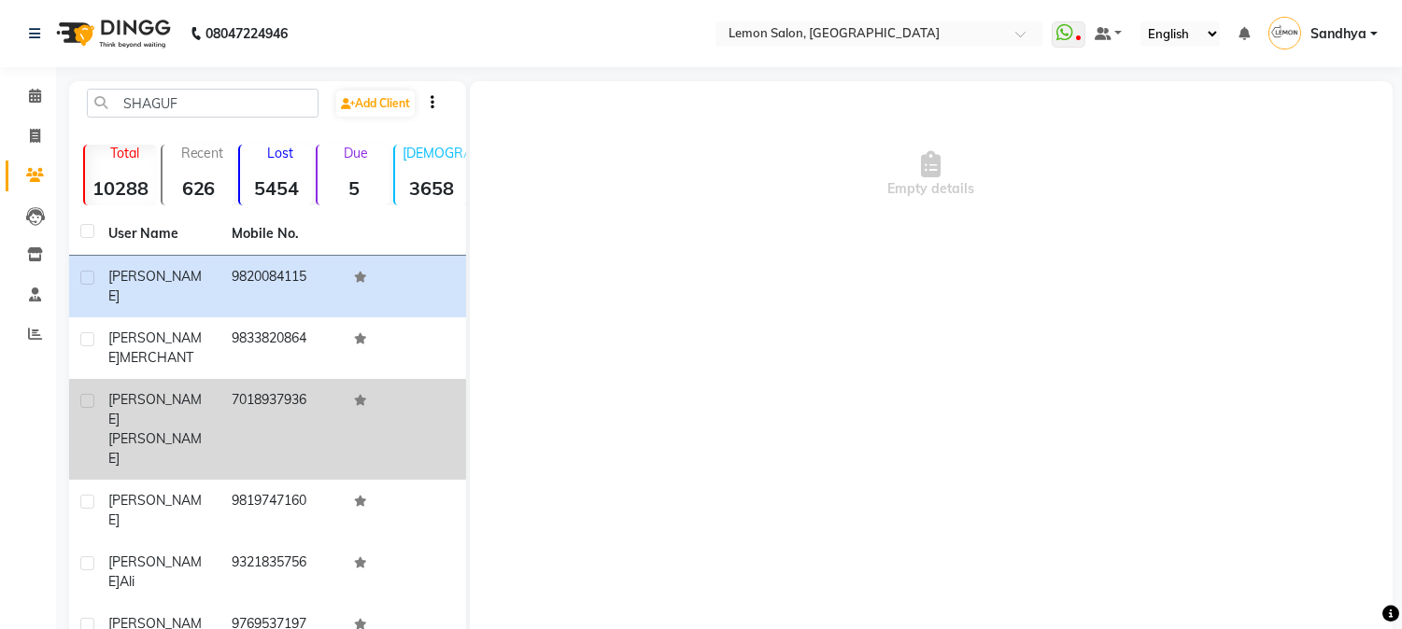
click at [285, 379] on td "7018937936" at bounding box center [281, 429] width 123 height 101
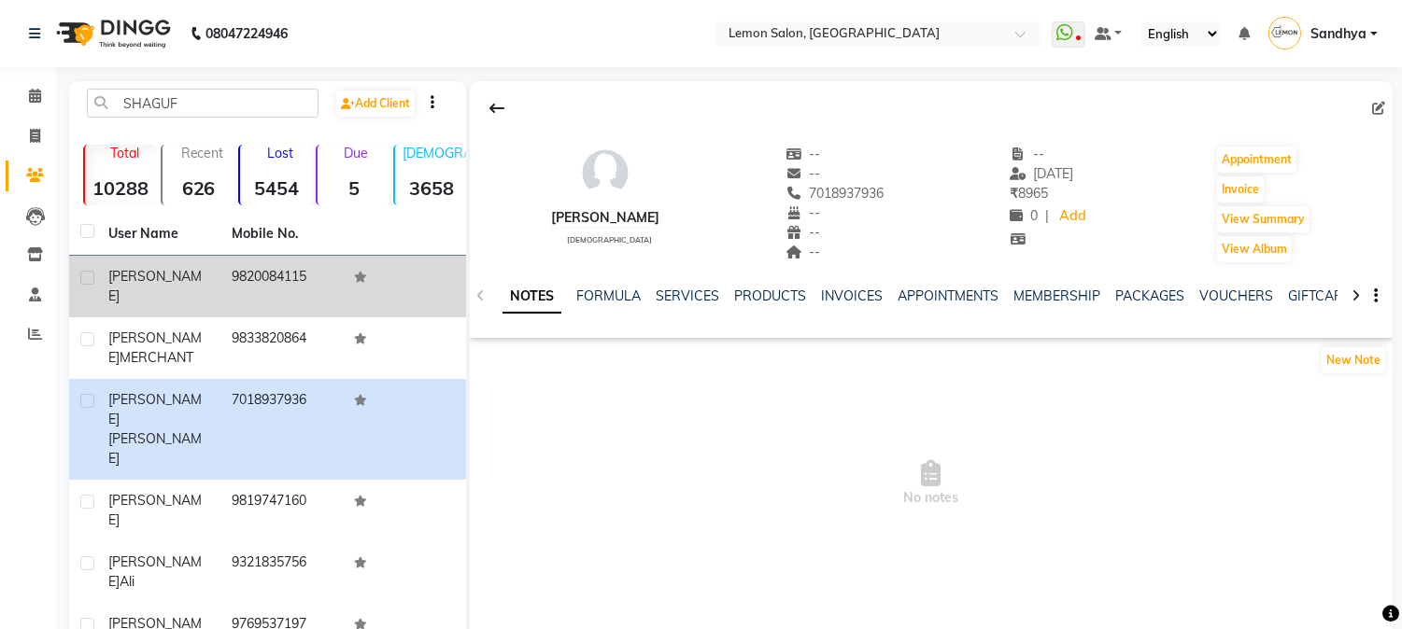
click at [287, 277] on td "9820084115" at bounding box center [281, 287] width 123 height 62
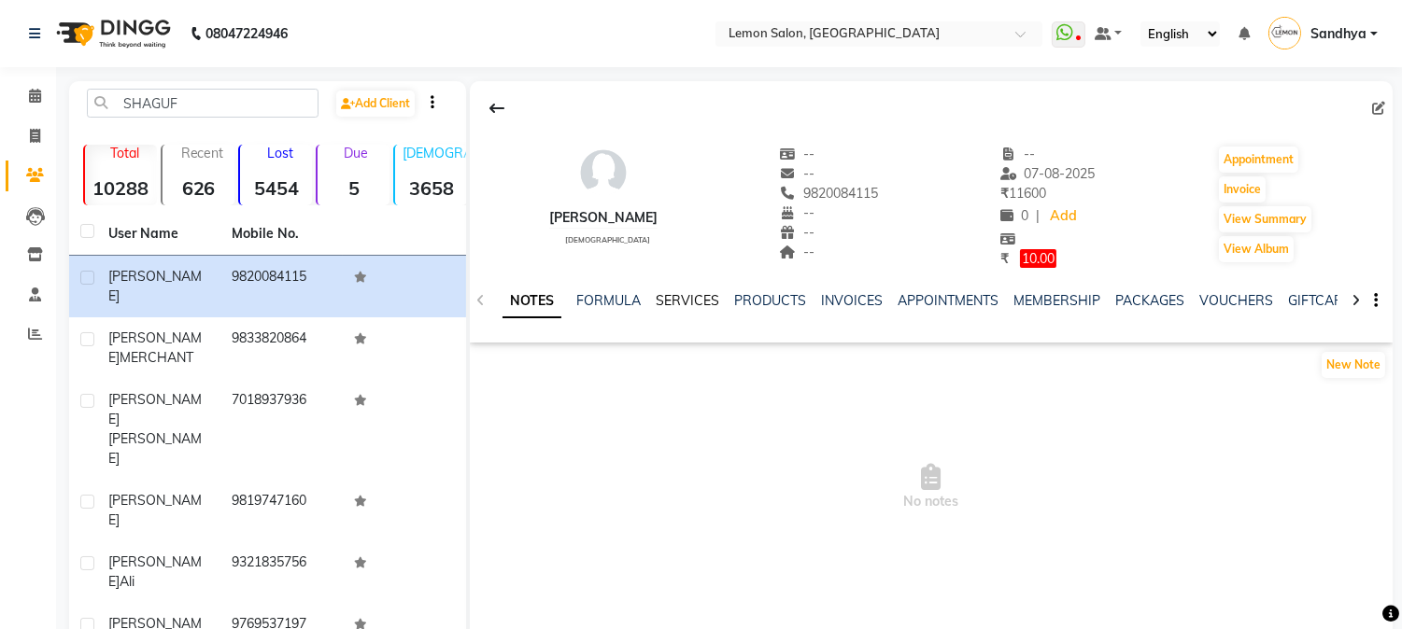
click at [689, 304] on link "SERVICES" at bounding box center [688, 300] width 64 height 17
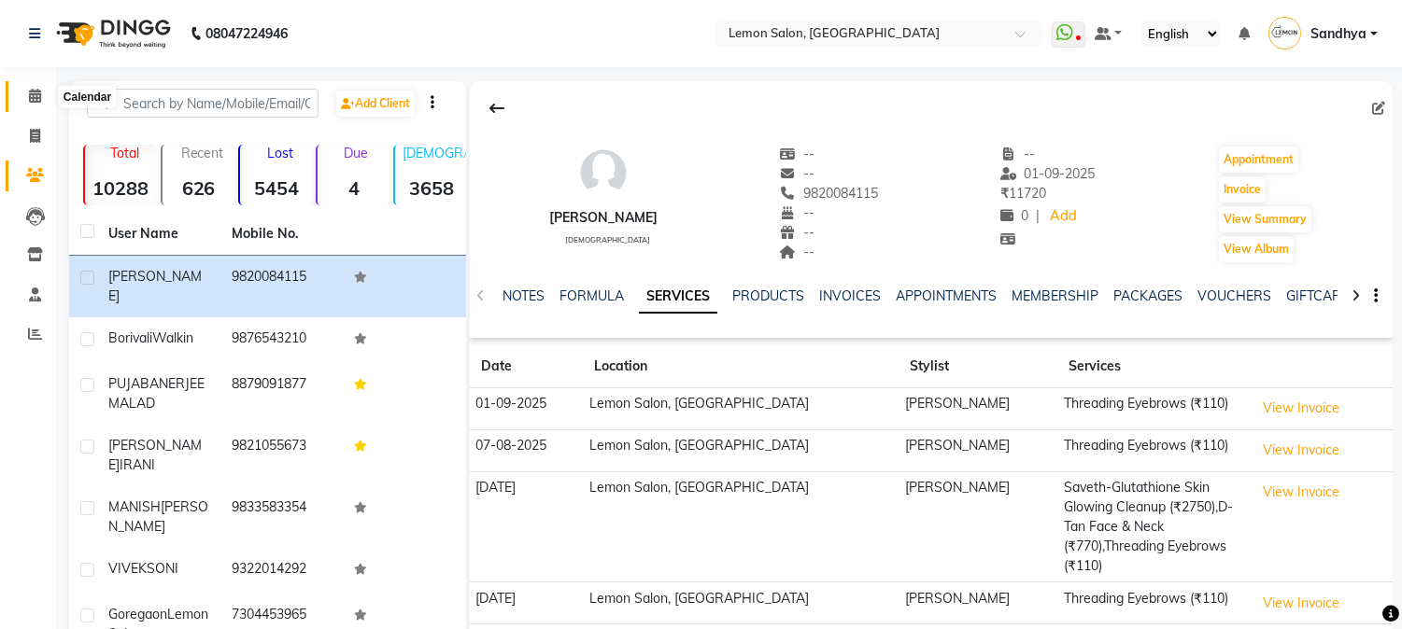
drag, startPoint x: 39, startPoint y: 95, endPoint x: 376, endPoint y: 4, distance: 349.4
click at [40, 95] on span at bounding box center [35, 96] width 33 height 21
